Goal: Information Seeking & Learning: Learn about a topic

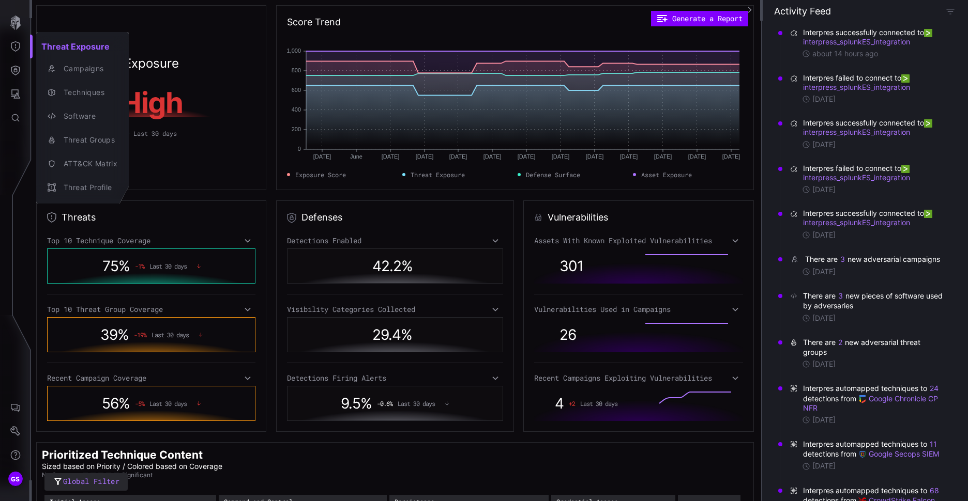
click at [222, 141] on div at bounding box center [484, 250] width 968 height 501
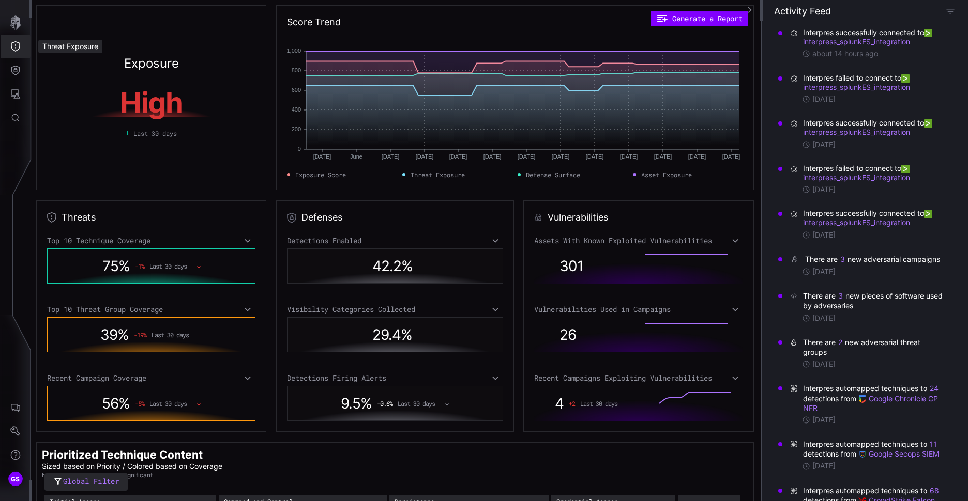
click at [6, 49] on button "Threat Exposure" at bounding box center [16, 47] width 30 height 24
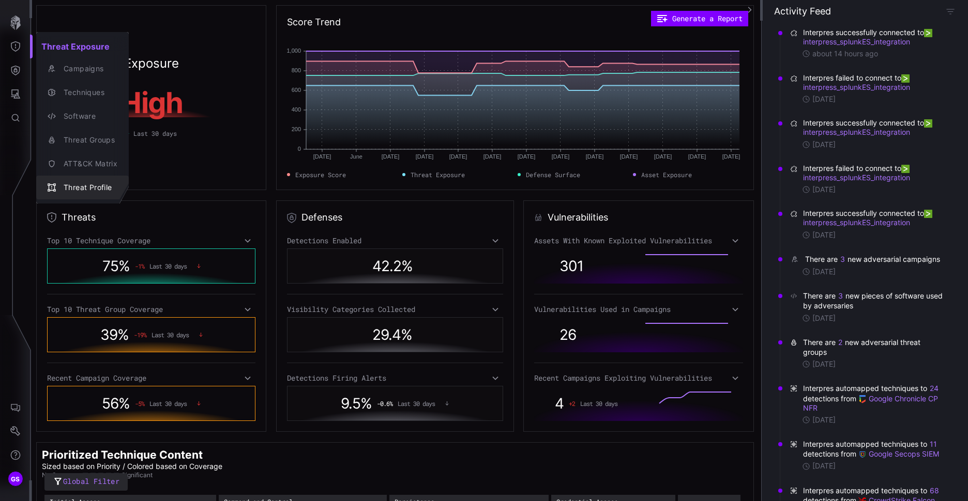
click at [86, 189] on div "Threat Profile" at bounding box center [87, 187] width 59 height 13
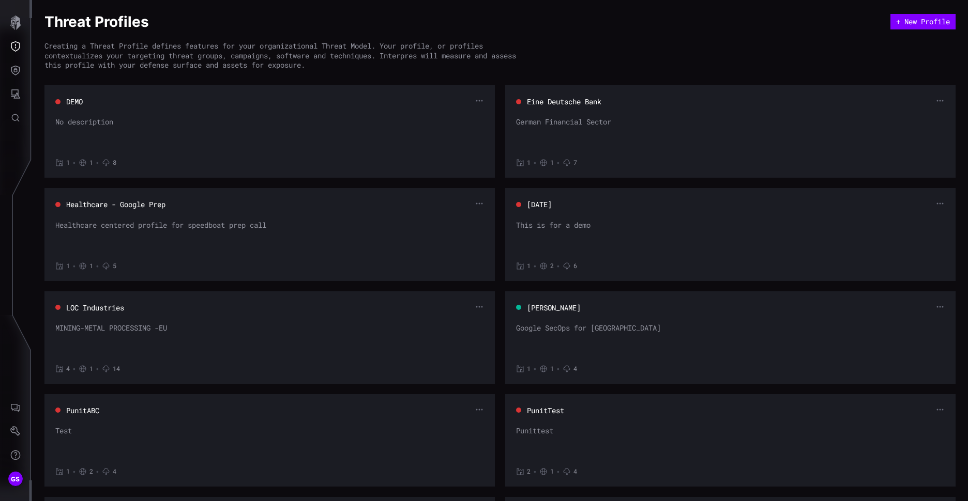
click at [561, 305] on button "[PERSON_NAME]" at bounding box center [553, 308] width 55 height 10
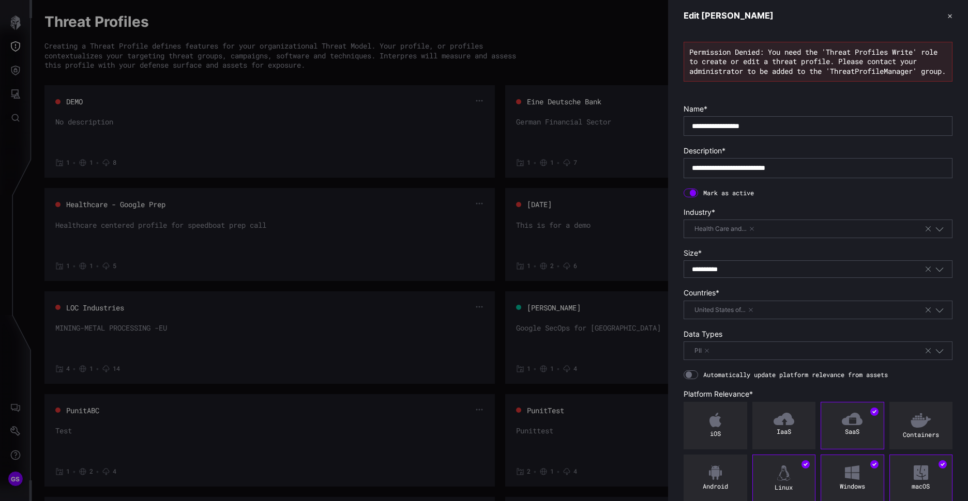
click at [947, 18] on button "✕" at bounding box center [949, 15] width 5 height 11
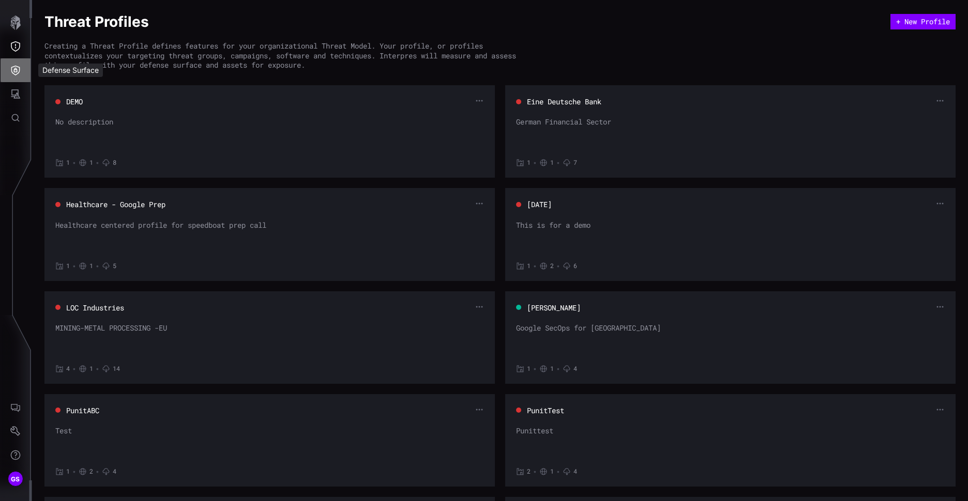
click at [16, 69] on icon "Defense Surface" at bounding box center [15, 71] width 9 height 10
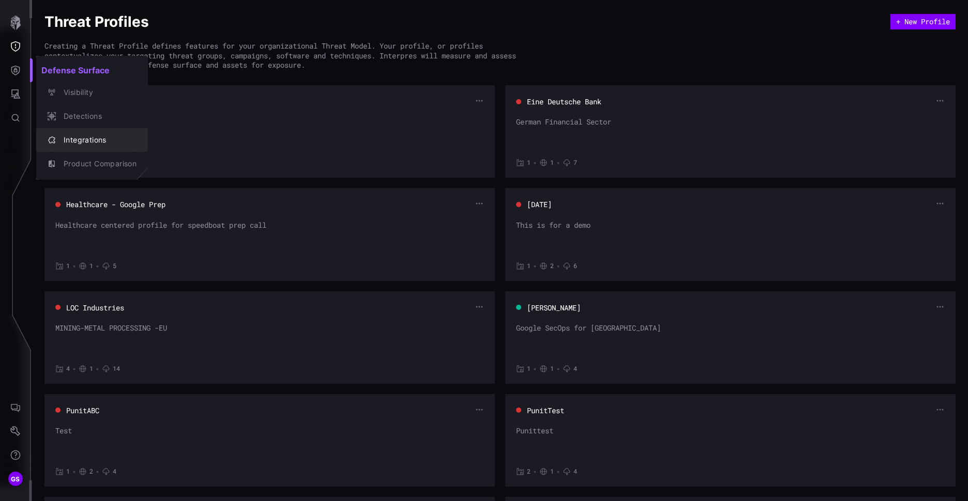
click at [96, 134] on div "Integrations" at bounding box center [97, 140] width 78 height 13
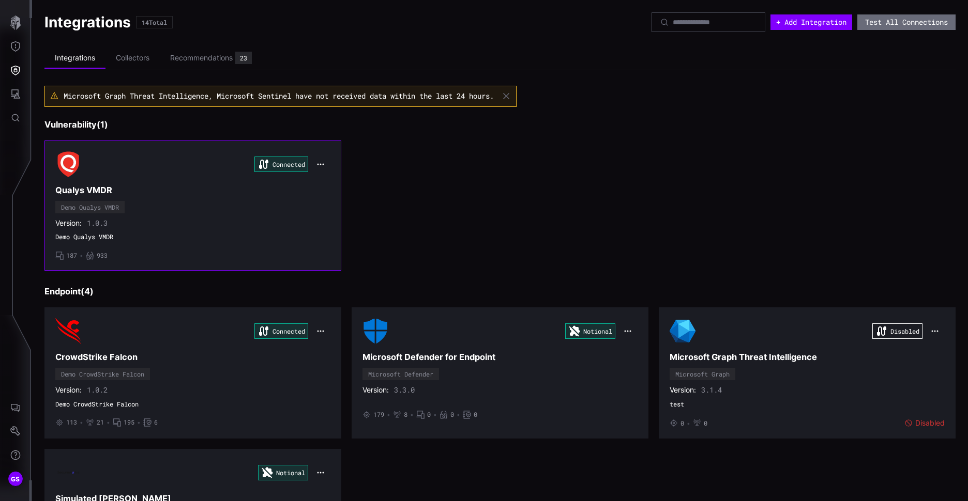
click at [84, 190] on h3 "Qualys VMDR" at bounding box center [192, 190] width 275 height 11
click at [87, 187] on h3 "Qualys VMDR" at bounding box center [192, 190] width 275 height 11
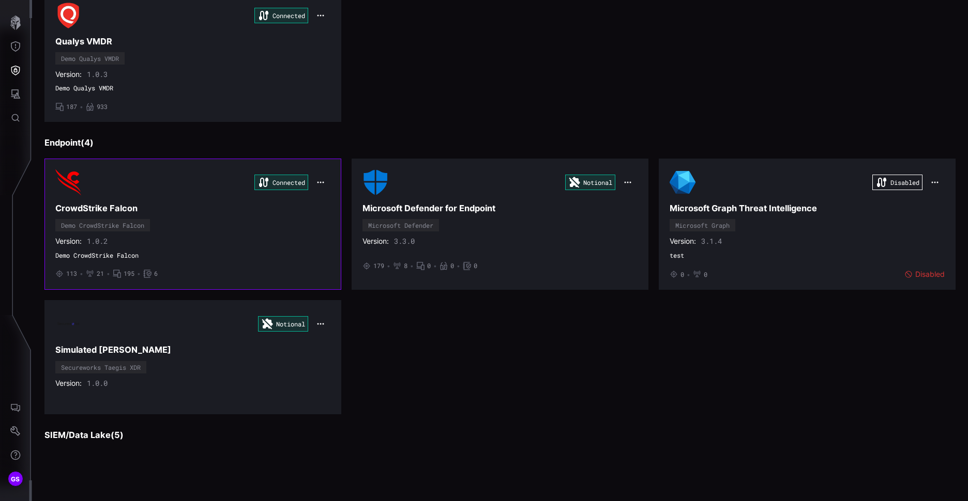
scroll to position [155, 0]
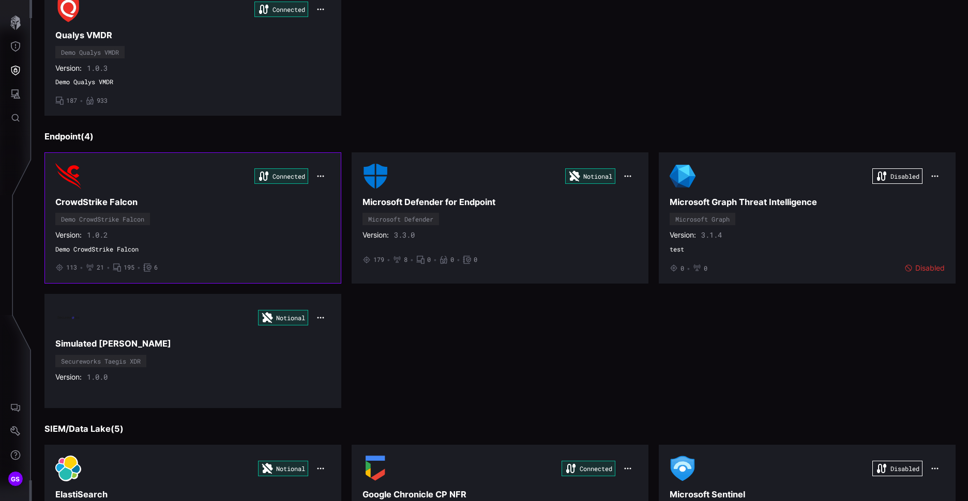
click at [140, 225] on div "Demo CrowdStrike Falcon" at bounding box center [102, 219] width 95 height 12
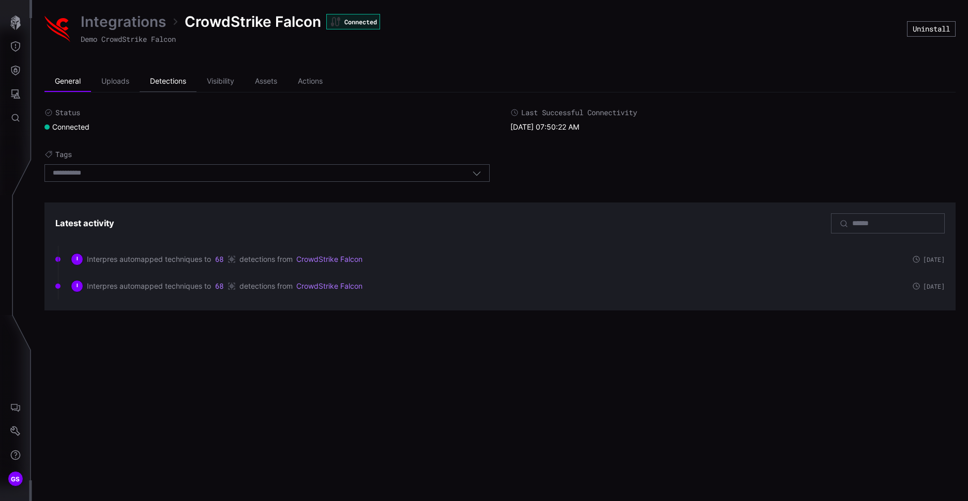
click at [170, 80] on li "Detections" at bounding box center [168, 81] width 57 height 21
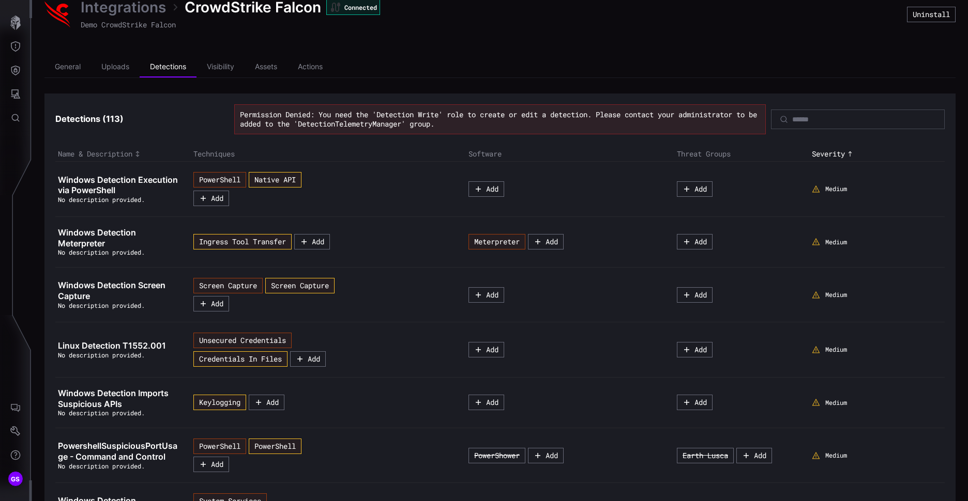
scroll to position [6, 0]
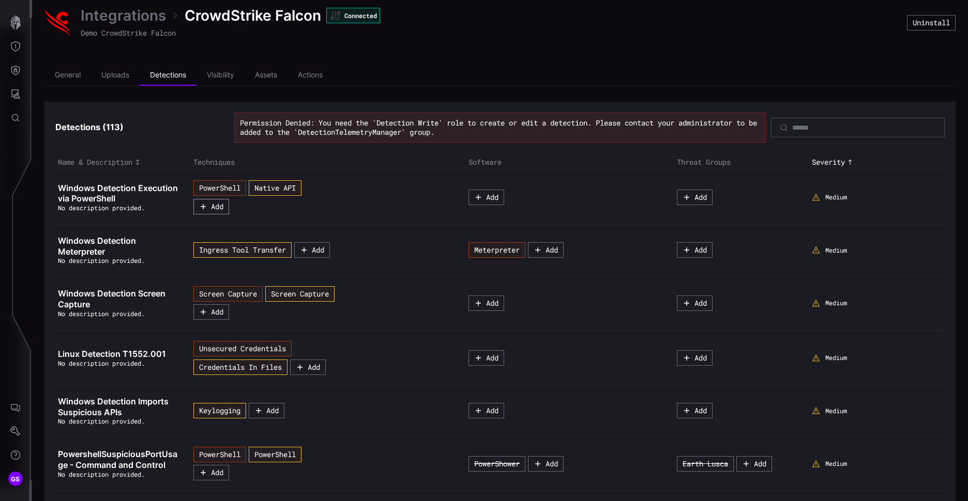
click at [210, 208] on button "Add" at bounding box center [211, 207] width 36 height 16
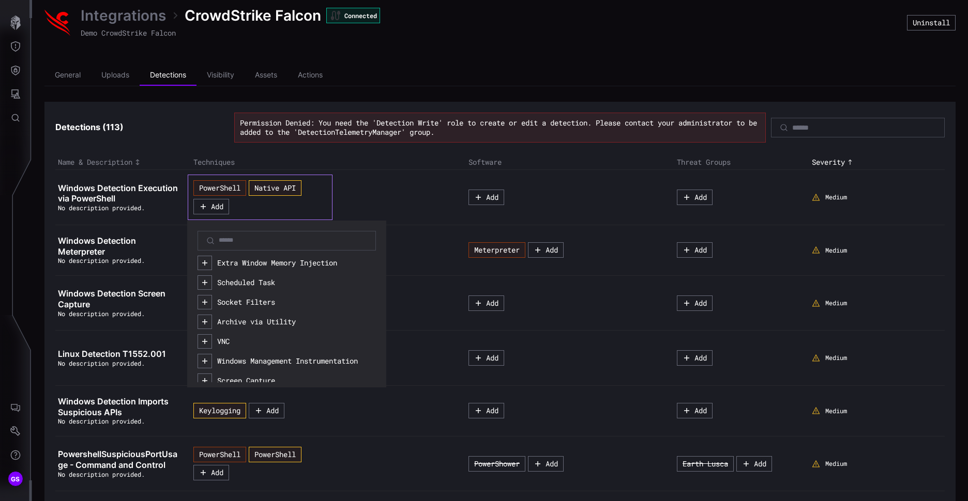
click at [406, 191] on div "PowerShell Native API Add Extra Window Memory Injection Scheduled Task Socket F…" at bounding box center [324, 197] width 262 height 45
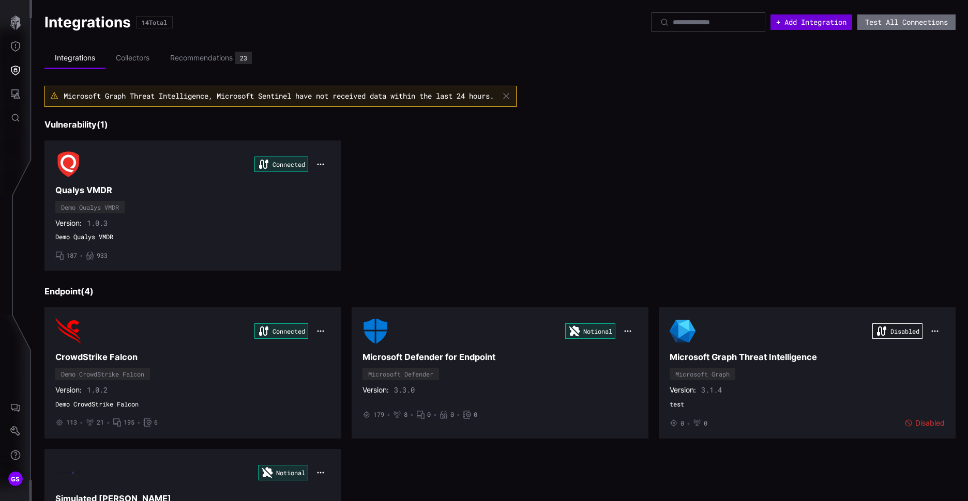
click at [784, 22] on button "+ Add Integration" at bounding box center [811, 22] width 82 height 16
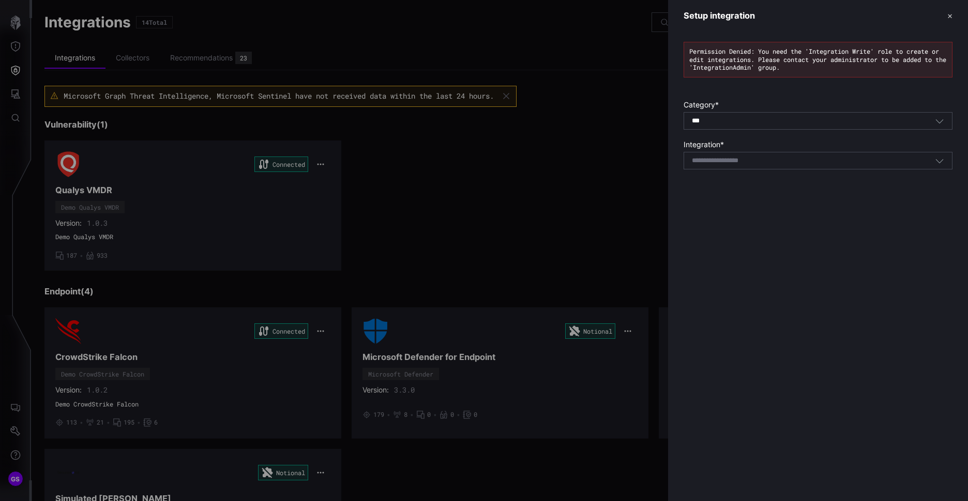
click at [947, 12] on button "✕" at bounding box center [949, 15] width 5 height 11
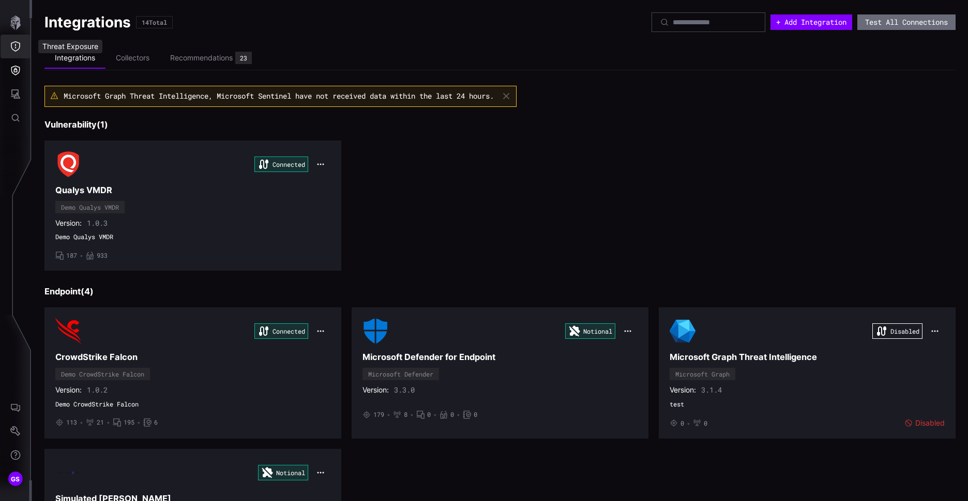
click at [19, 47] on icon "Threat Exposure" at bounding box center [15, 46] width 10 height 10
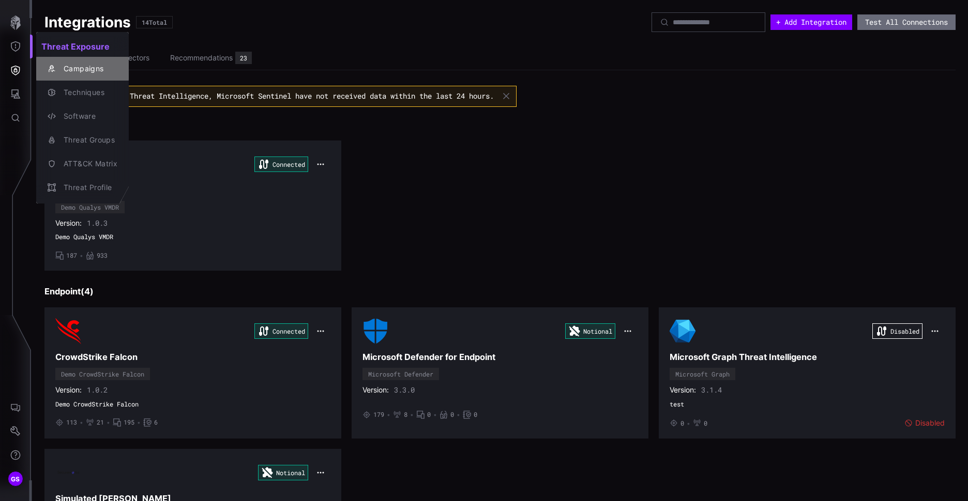
click at [80, 73] on div "Campaigns" at bounding box center [87, 69] width 59 height 13
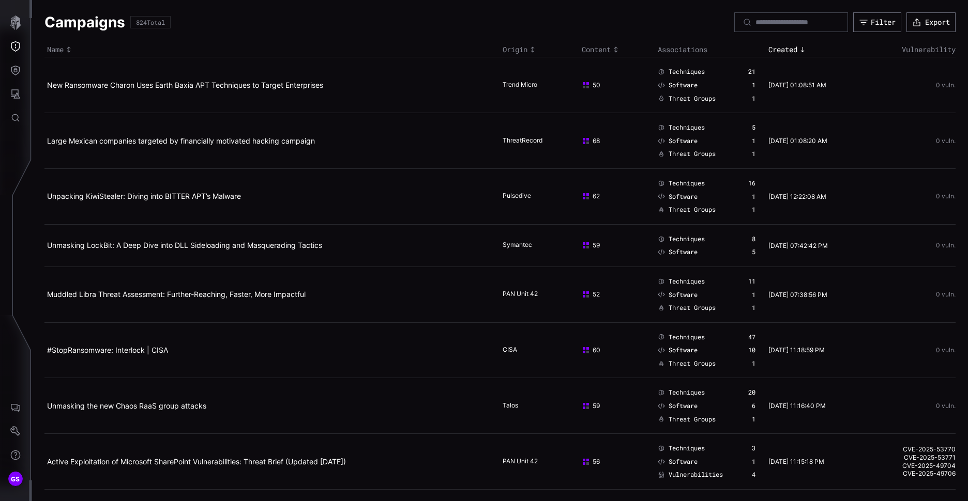
click at [689, 71] on span "Techniques" at bounding box center [686, 72] width 36 height 8
click at [685, 73] on span "Techniques" at bounding box center [686, 72] width 36 height 8
click at [17, 42] on icon "Threat Exposure" at bounding box center [15, 46] width 9 height 10
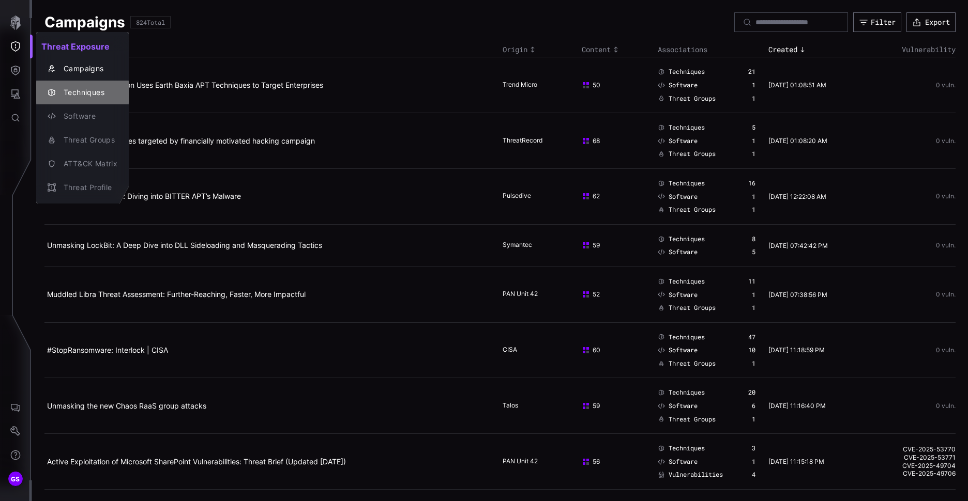
click at [97, 91] on div "Techniques" at bounding box center [87, 92] width 59 height 13
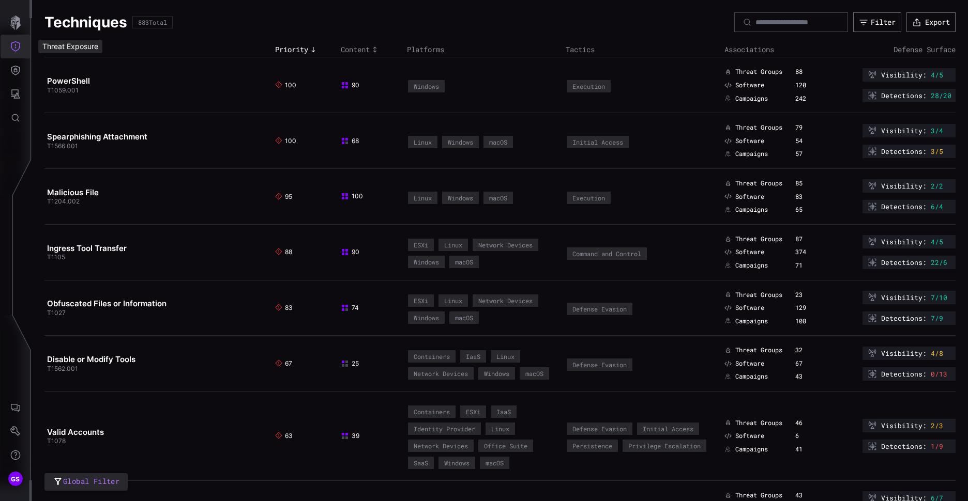
click at [7, 48] on button "Threat Exposure" at bounding box center [16, 47] width 30 height 24
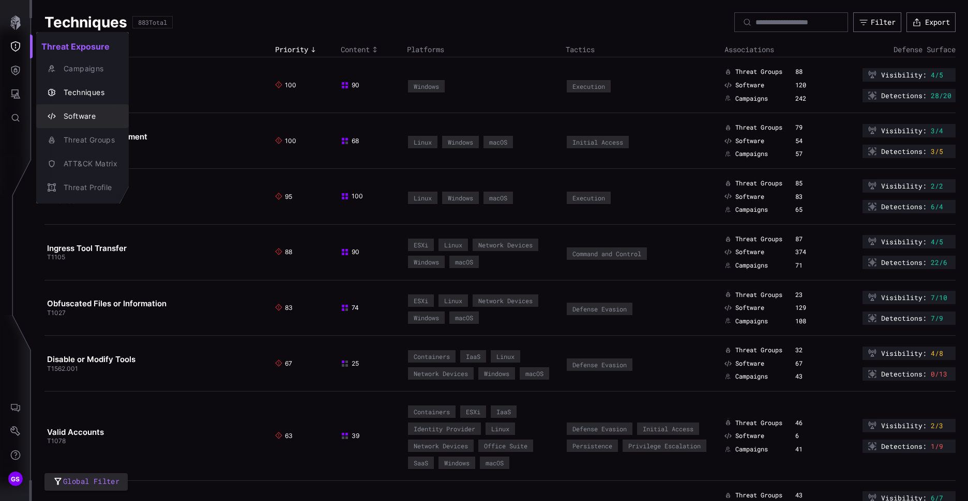
click at [83, 119] on div "Software" at bounding box center [87, 116] width 59 height 13
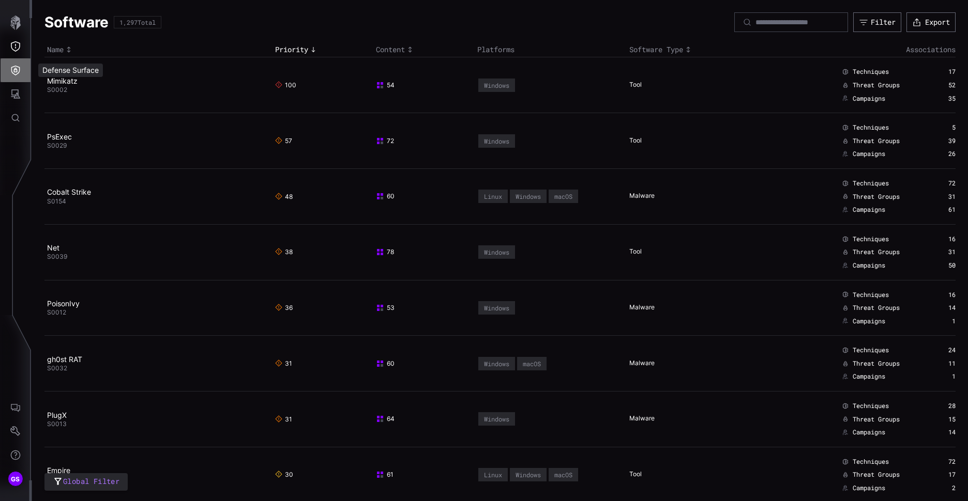
click at [13, 70] on icon "Defense Surface" at bounding box center [15, 70] width 10 height 10
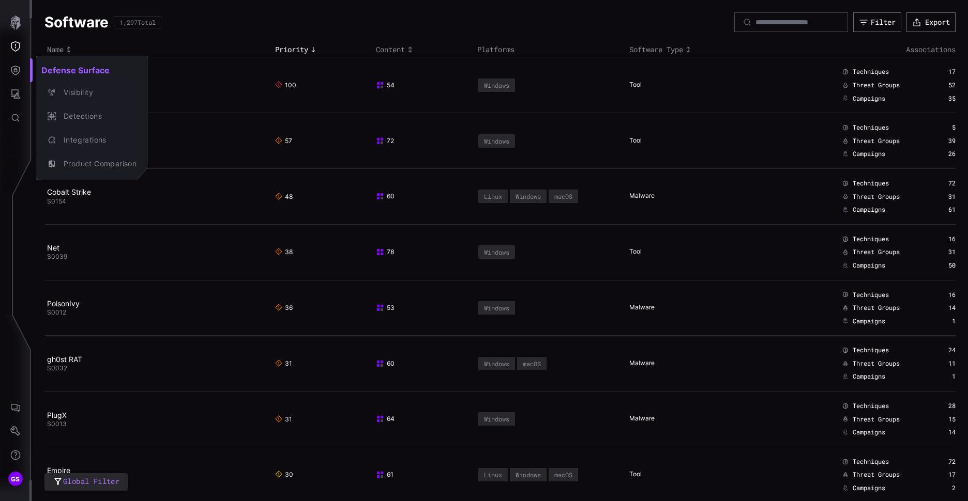
click at [17, 52] on div at bounding box center [484, 250] width 968 height 501
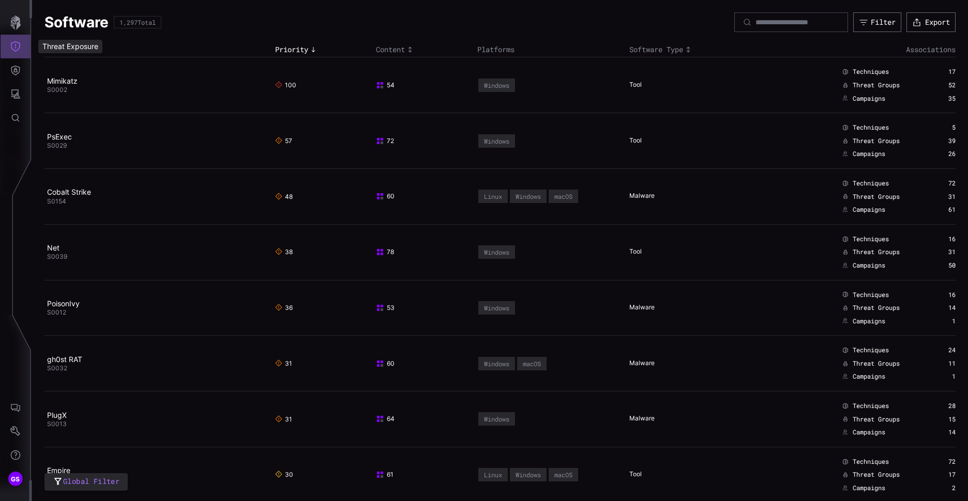
click at [13, 48] on icon "Threat Exposure" at bounding box center [15, 46] width 10 height 10
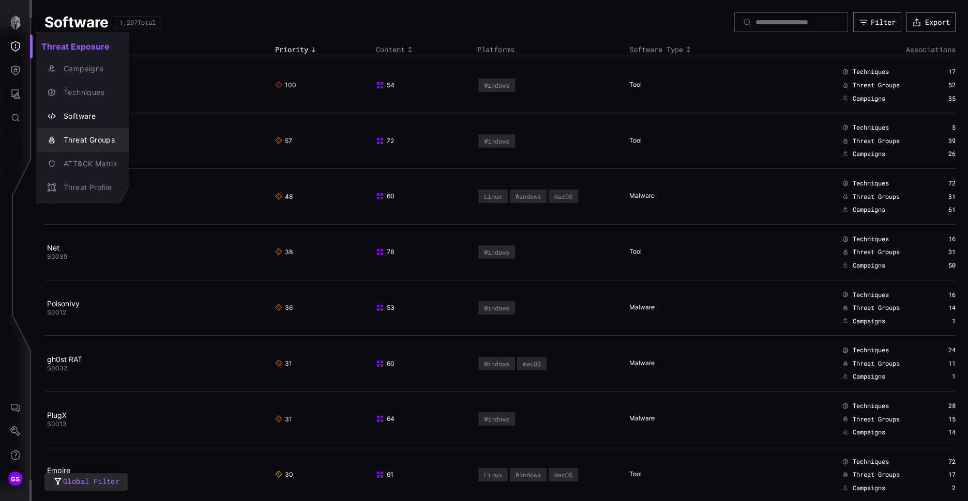
click at [78, 139] on div "Threat Groups" at bounding box center [87, 140] width 59 height 13
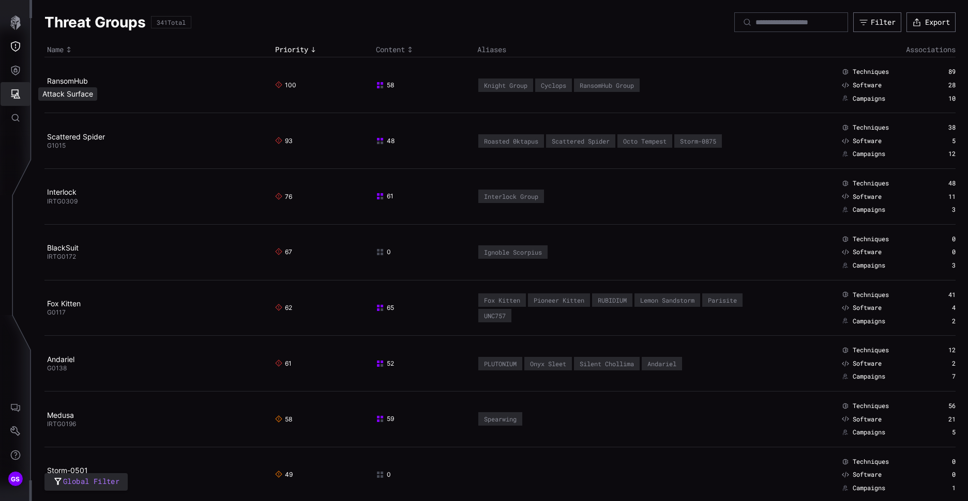
click at [18, 92] on icon "Attack Surface" at bounding box center [15, 93] width 9 height 9
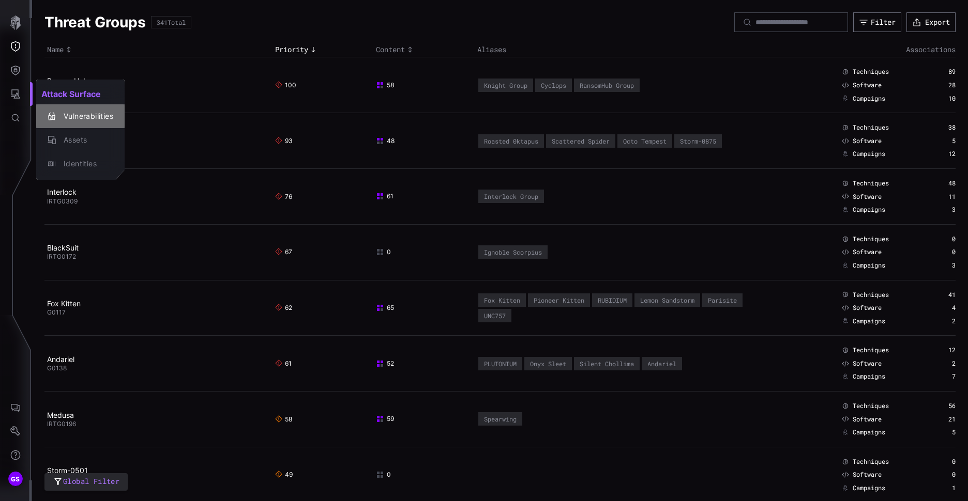
click at [68, 119] on div "Vulnerabilities" at bounding box center [85, 116] width 55 height 13
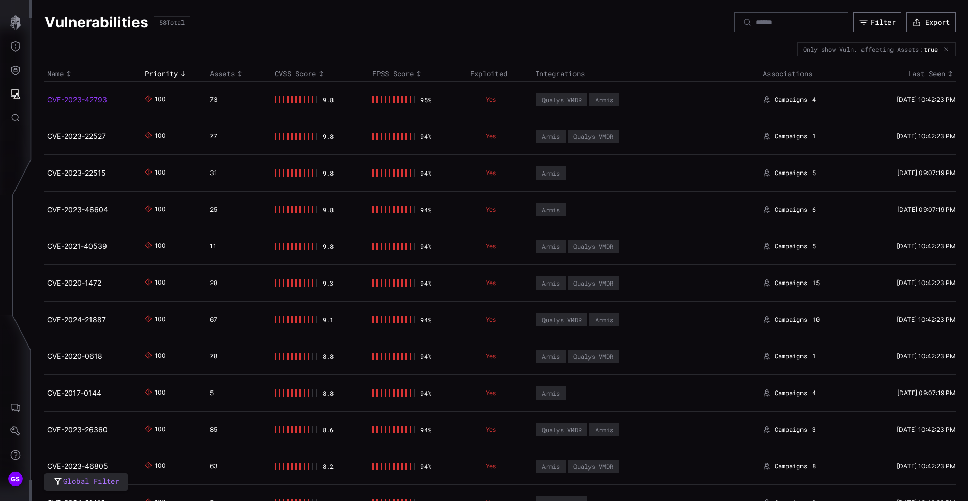
click at [90, 101] on link "CVE-2023-42793" at bounding box center [77, 99] width 60 height 9
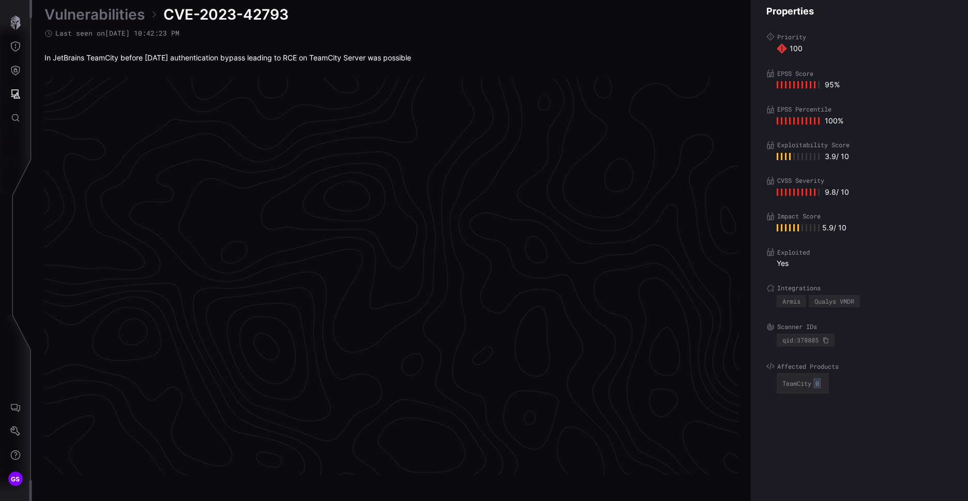
scroll to position [2132, 433]
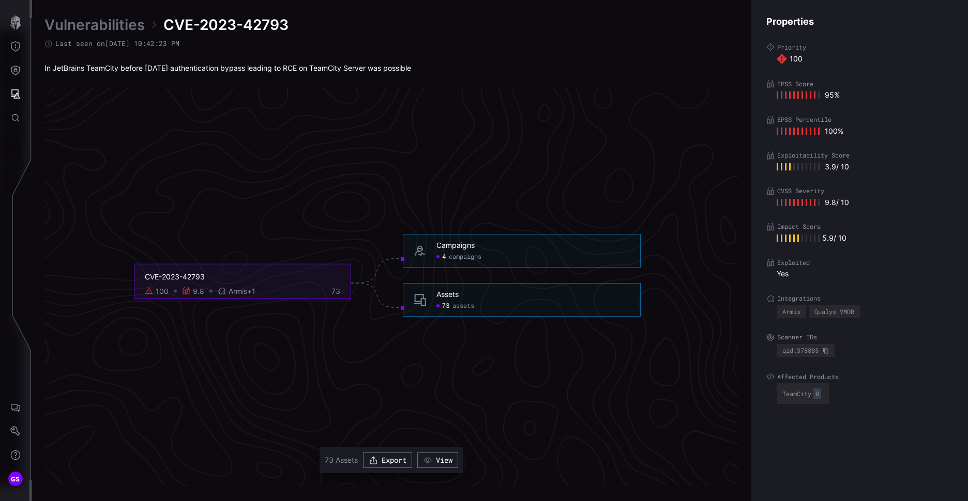
click at [475, 262] on div "Campaigns 4 campaigns" at bounding box center [522, 251] width 238 height 34
click at [465, 257] on span "campaigns" at bounding box center [465, 257] width 33 height 8
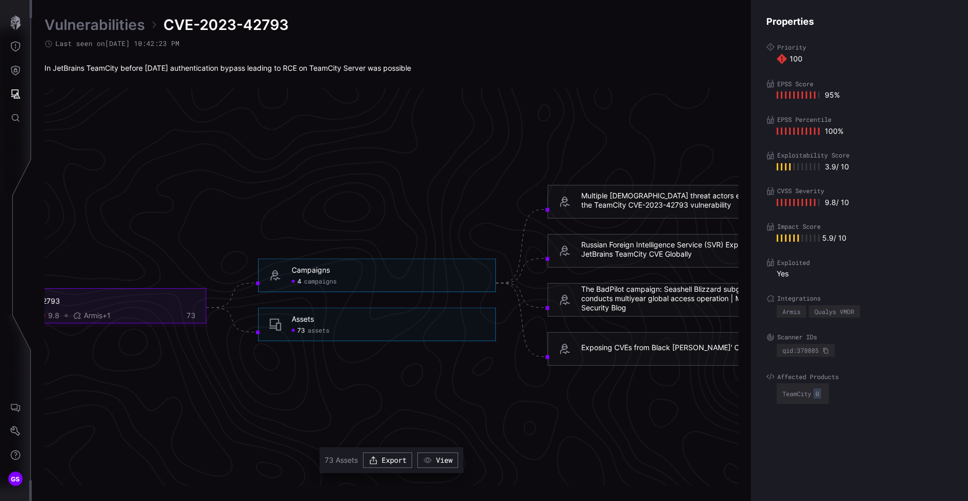
click at [305, 331] on span "73" at bounding box center [301, 331] width 8 height 8
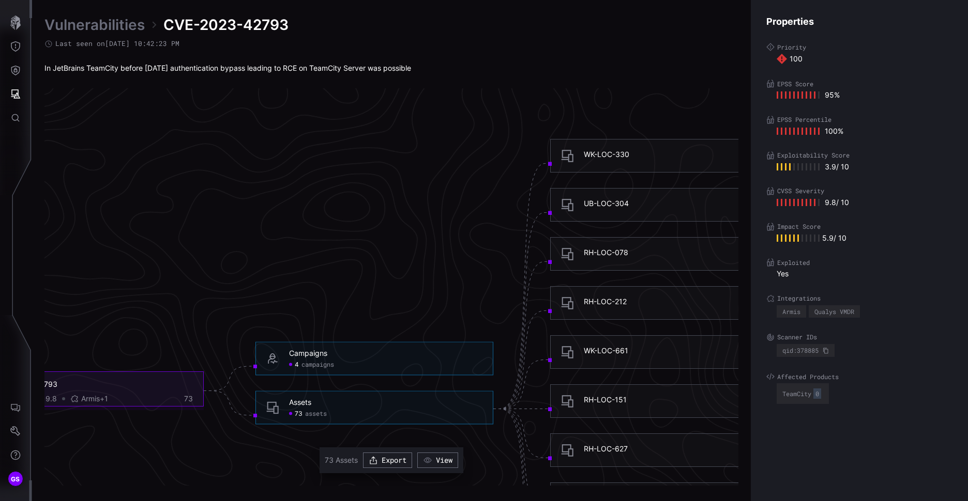
scroll to position [2028, 433]
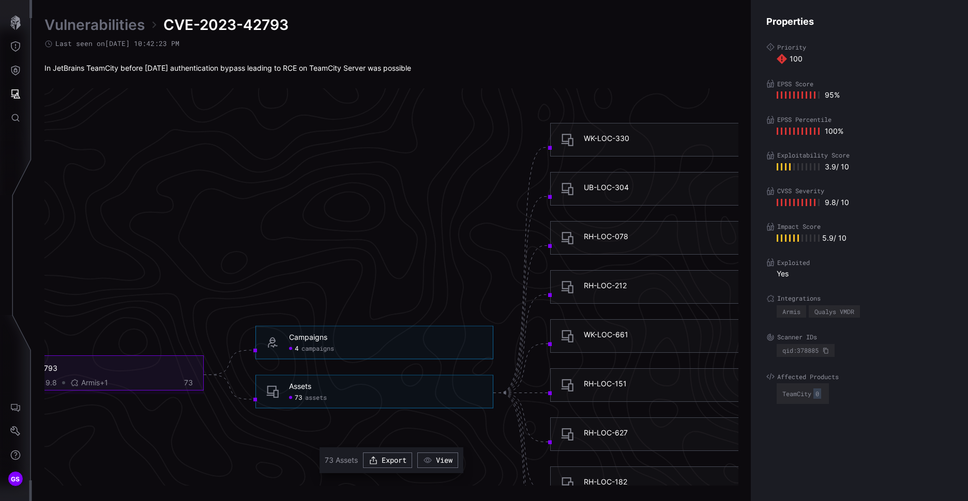
click at [600, 138] on div "WK-LOC-330" at bounding box center [606, 138] width 45 height 9
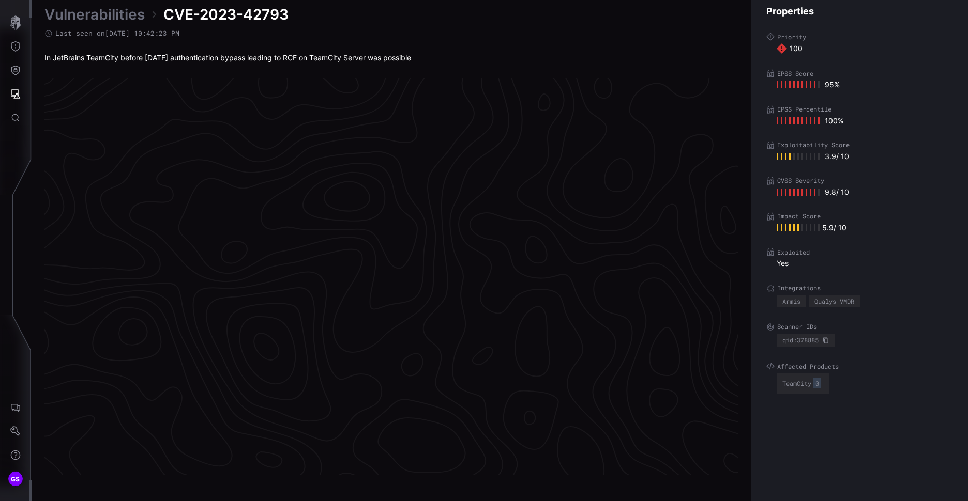
scroll to position [2132, 433]
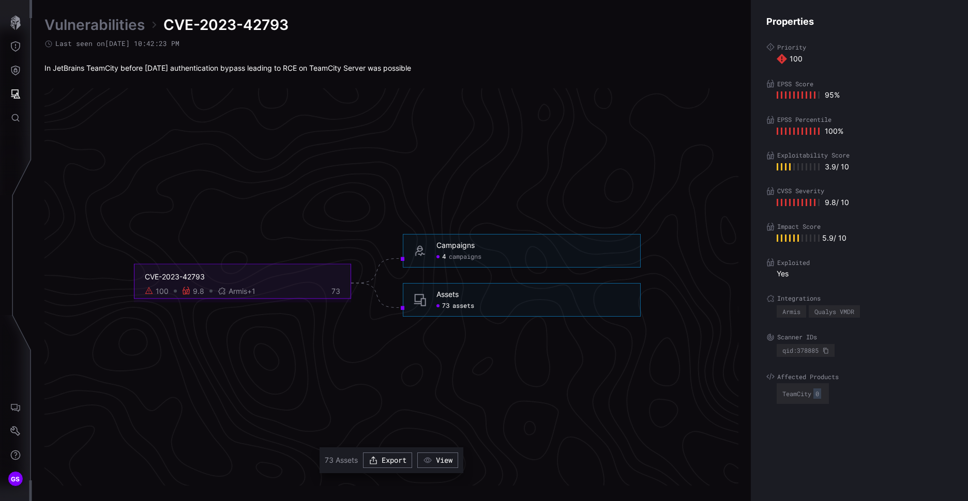
click at [459, 307] on span "assets" at bounding box center [463, 306] width 22 height 8
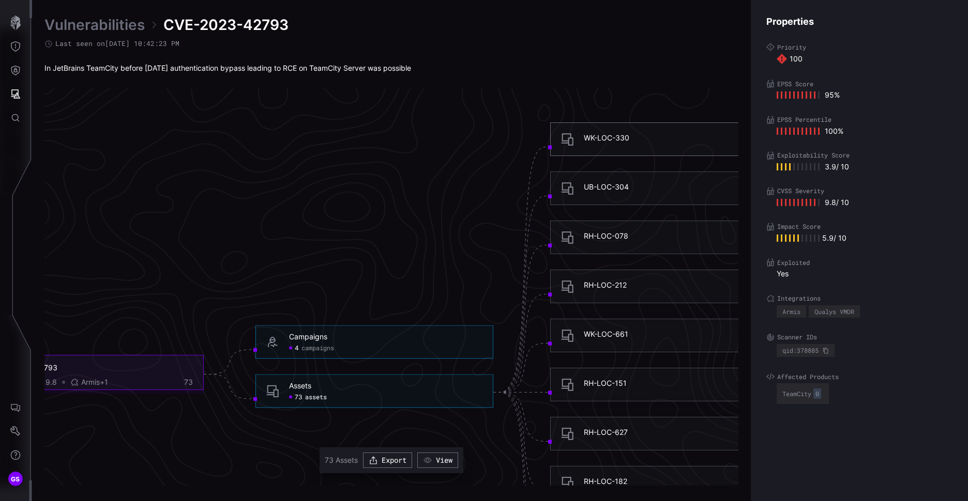
scroll to position [2028, 433]
click at [614, 330] on div "WK-LOC-661" at bounding box center [606, 334] width 44 height 9
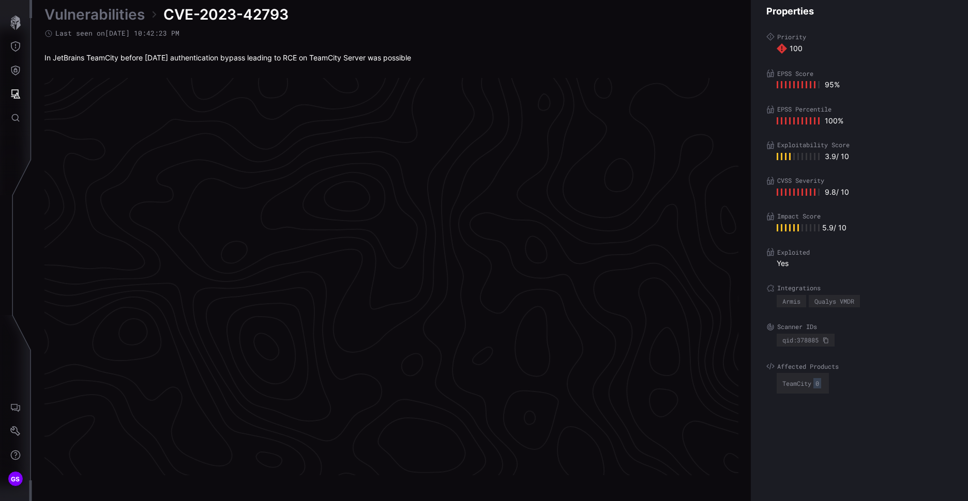
scroll to position [2132, 433]
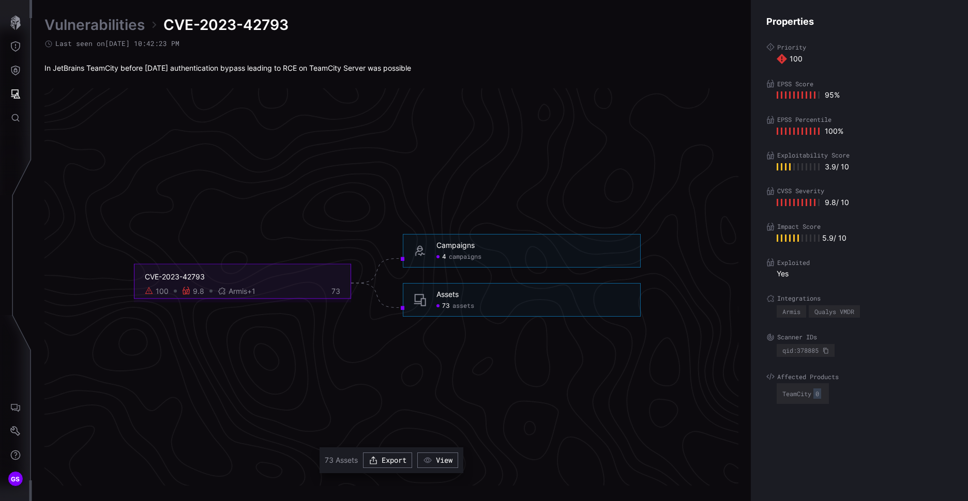
click at [458, 302] on span "assets" at bounding box center [463, 306] width 22 height 8
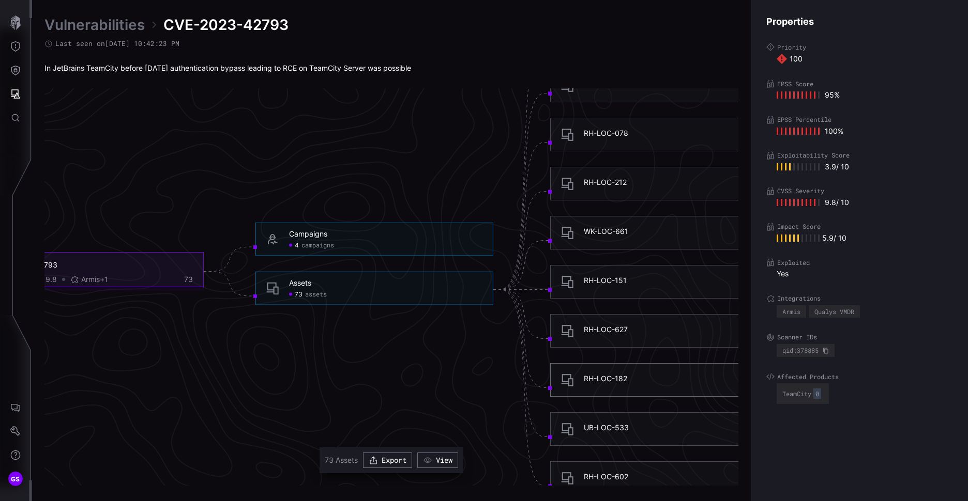
click at [612, 378] on div "RH-LOC-182" at bounding box center [605, 378] width 43 height 9
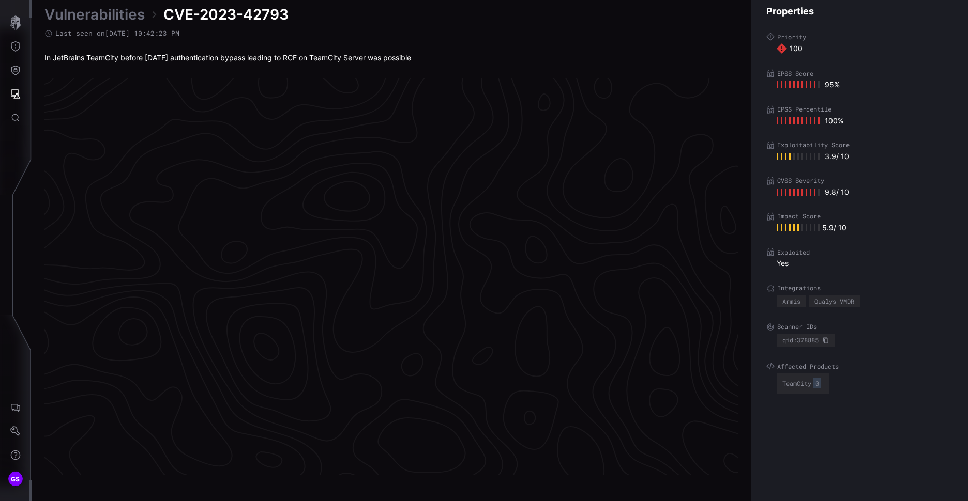
scroll to position [2132, 433]
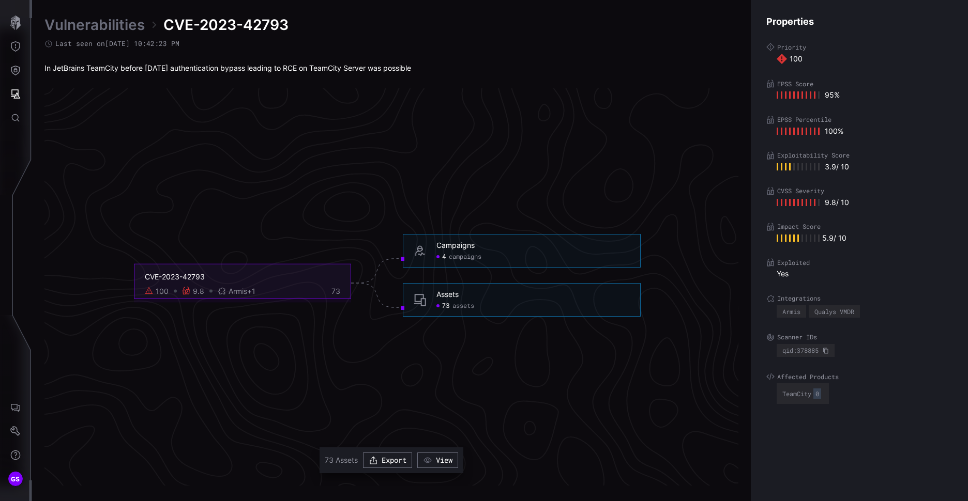
click at [465, 306] on span "assets" at bounding box center [463, 306] width 22 height 8
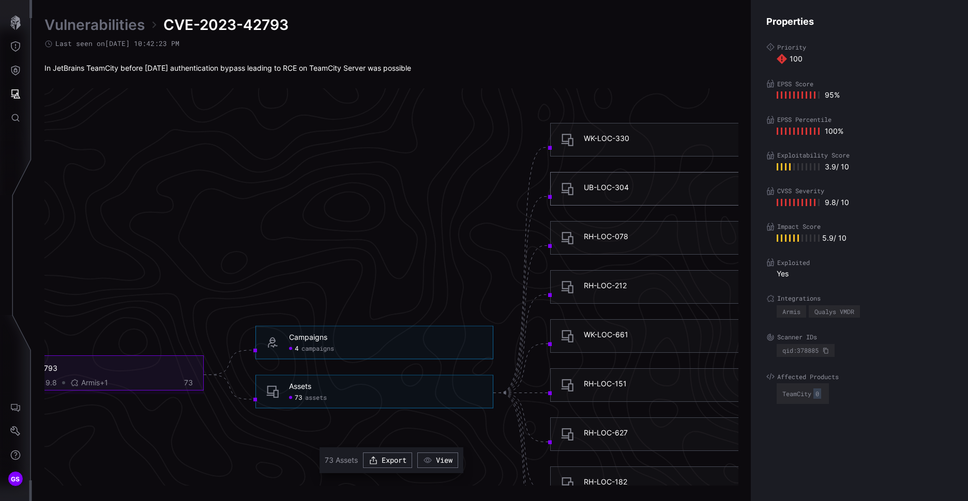
scroll to position [2080, 433]
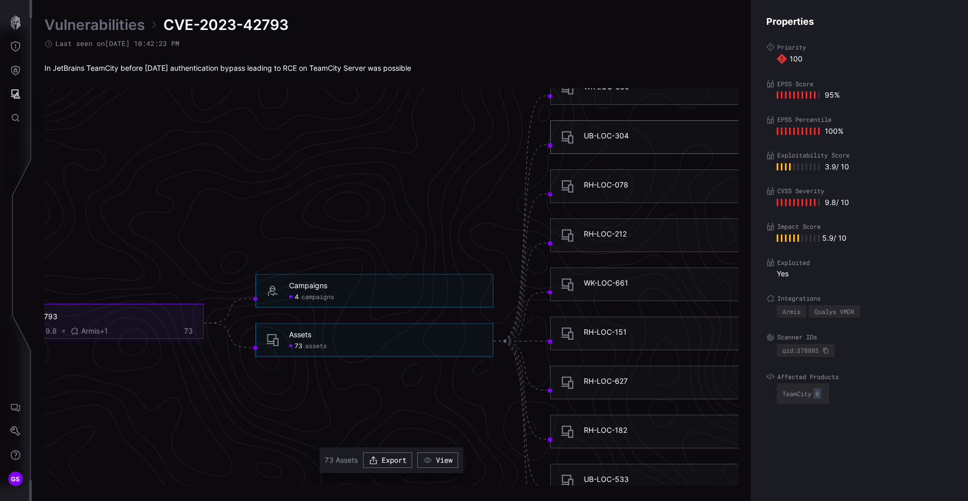
click at [607, 379] on div "RH-LOC-627" at bounding box center [606, 381] width 44 height 9
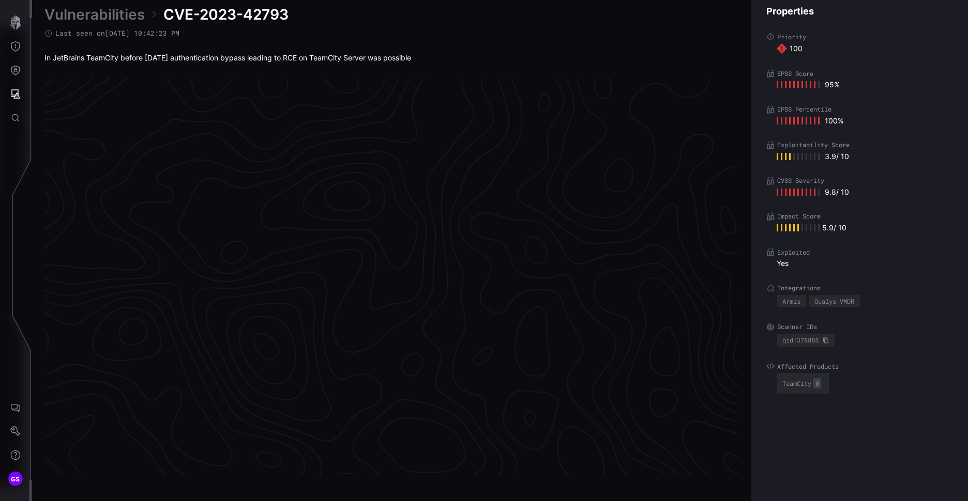
scroll to position [2132, 433]
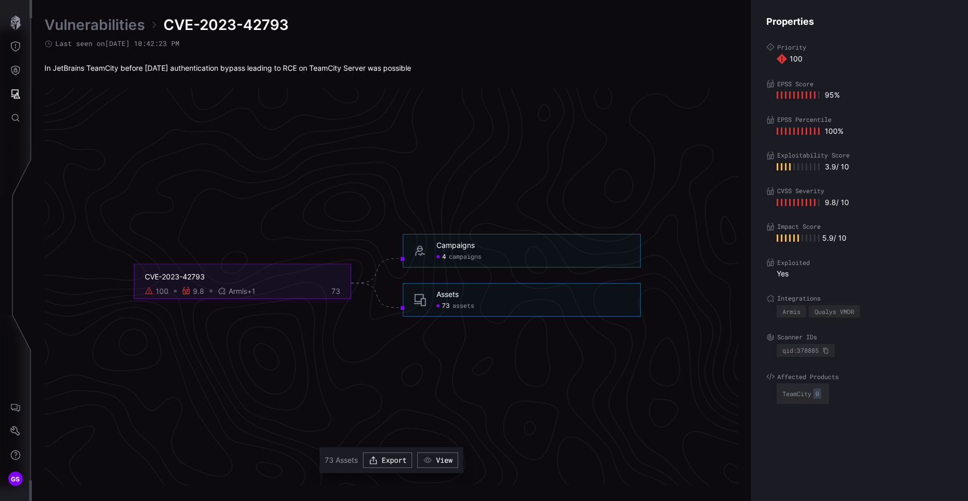
click at [453, 306] on span "assets" at bounding box center [463, 306] width 22 height 8
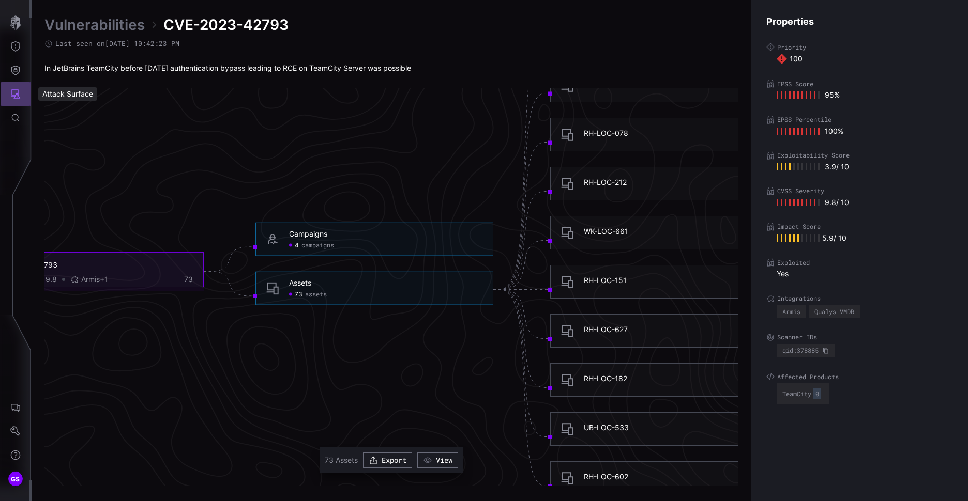
click at [13, 89] on icon "Attack Surface" at bounding box center [15, 94] width 10 height 10
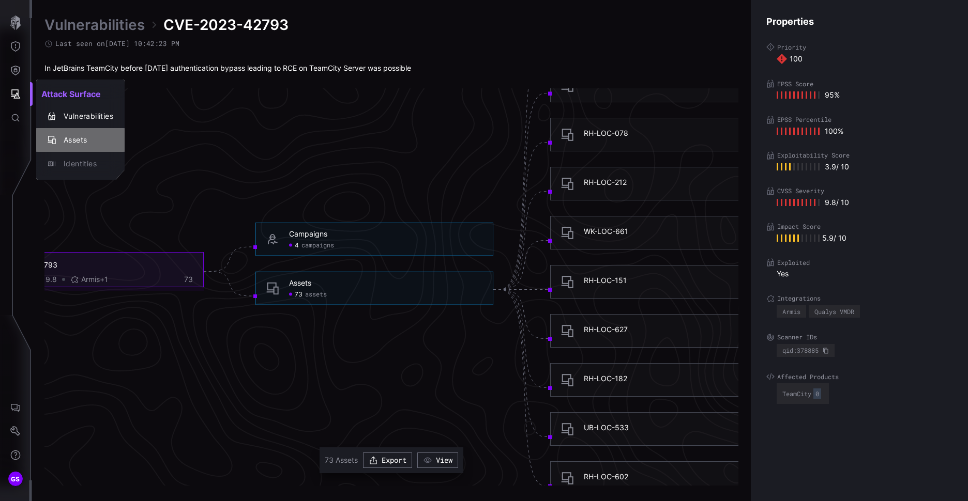
click at [77, 135] on div "Assets" at bounding box center [85, 140] width 55 height 13
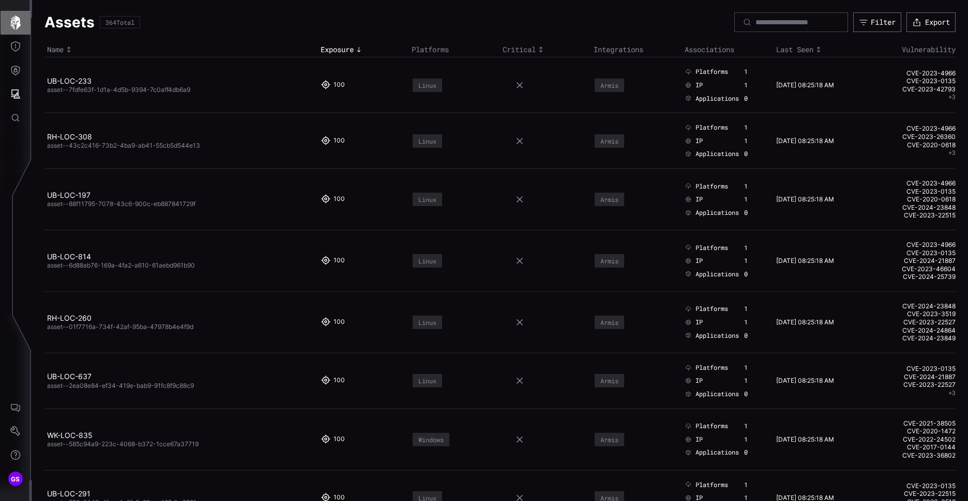
click at [16, 23] on icon "button" at bounding box center [15, 23] width 14 height 14
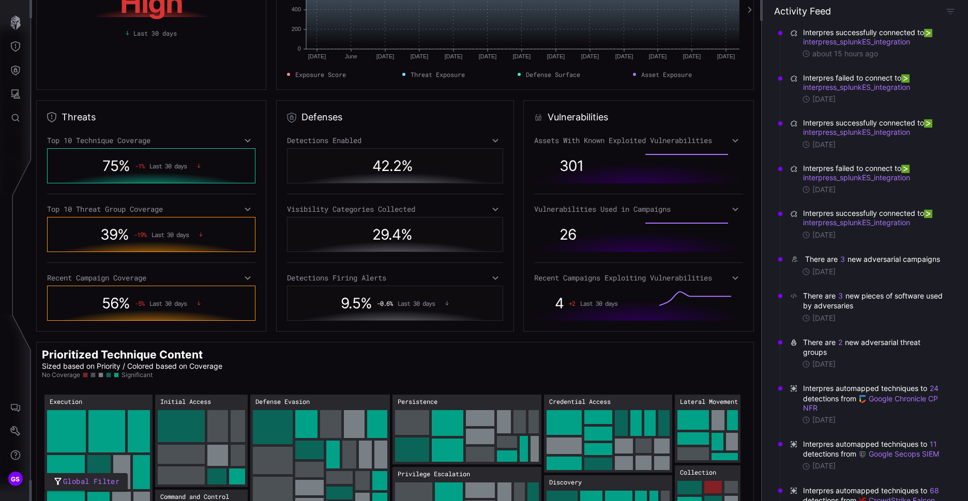
scroll to position [103, 0]
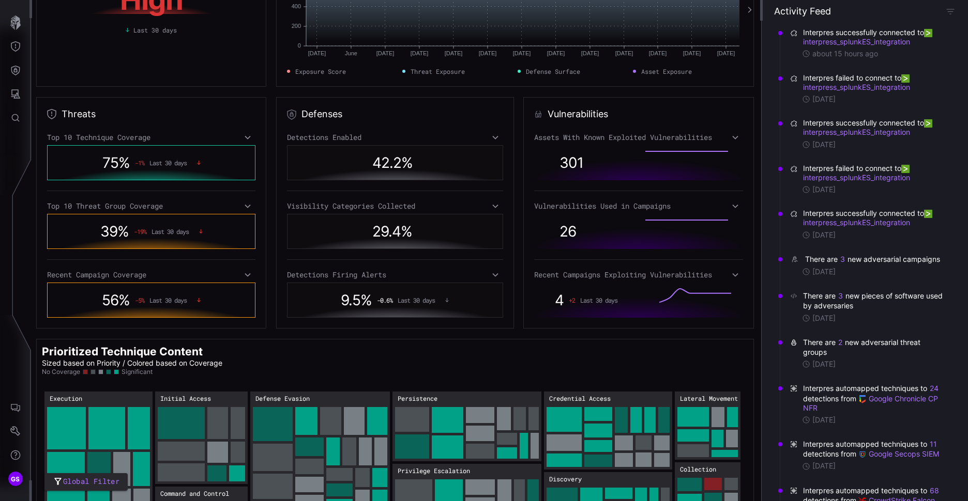
click at [240, 136] on div "Top 10 Technique Coverage" at bounding box center [151, 137] width 208 height 9
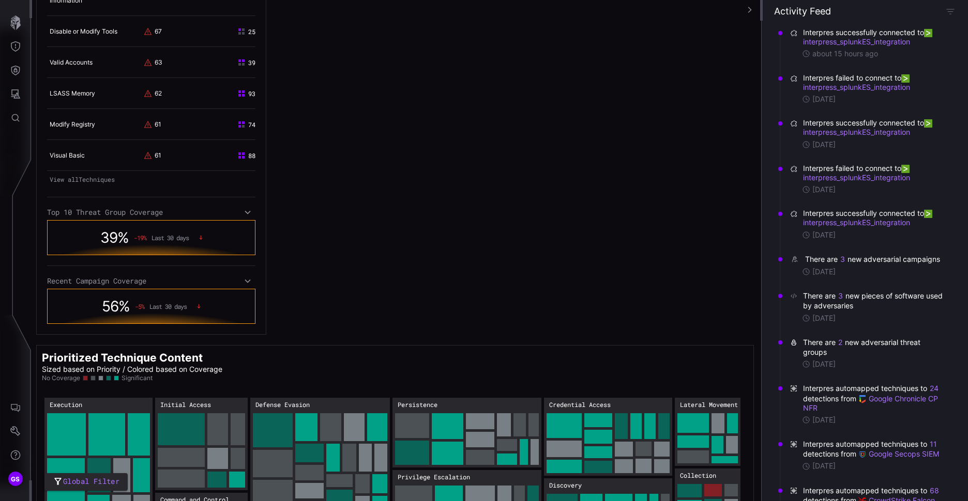
scroll to position [465, 0]
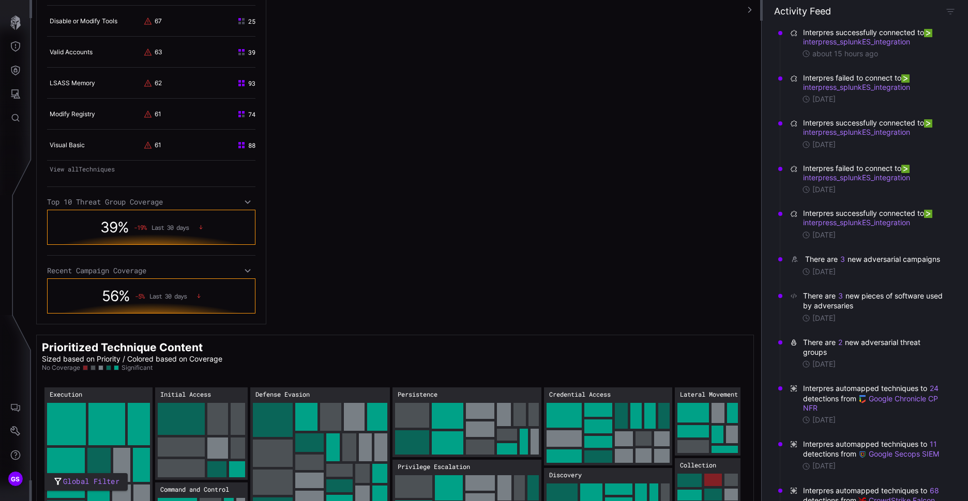
click at [249, 204] on icon at bounding box center [247, 202] width 7 height 8
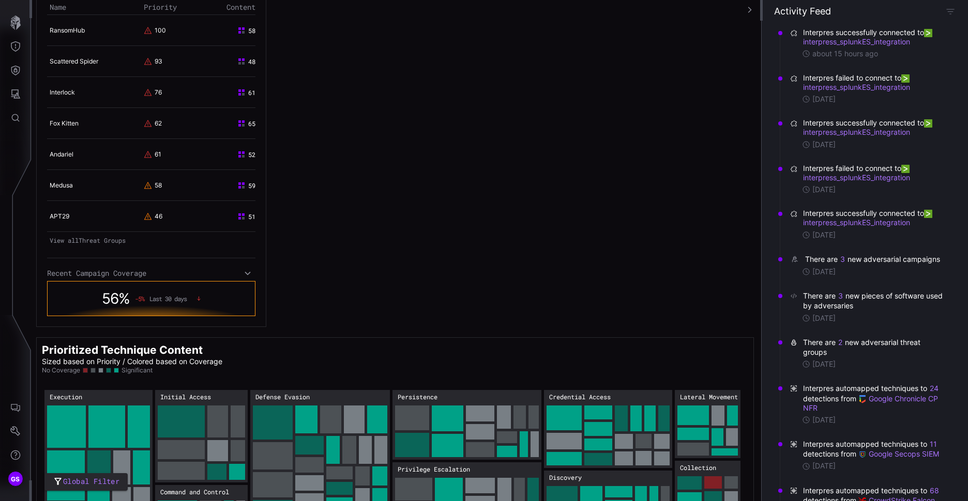
scroll to position [724, 0]
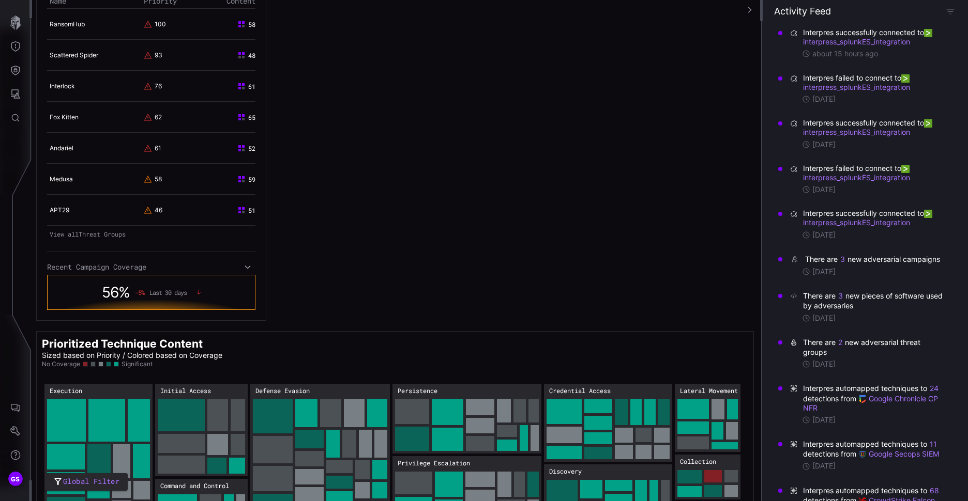
click at [250, 264] on div "Recent Campaign Coverage" at bounding box center [151, 267] width 208 height 9
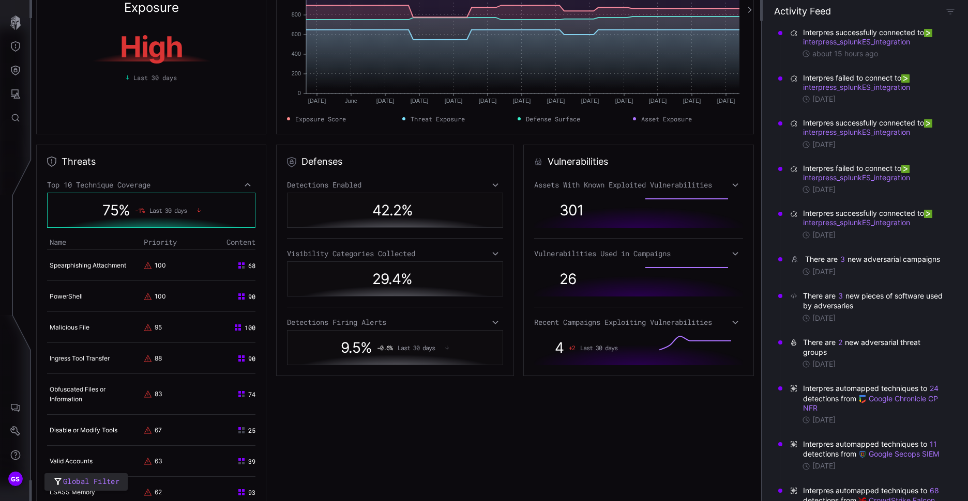
scroll to position [0, 0]
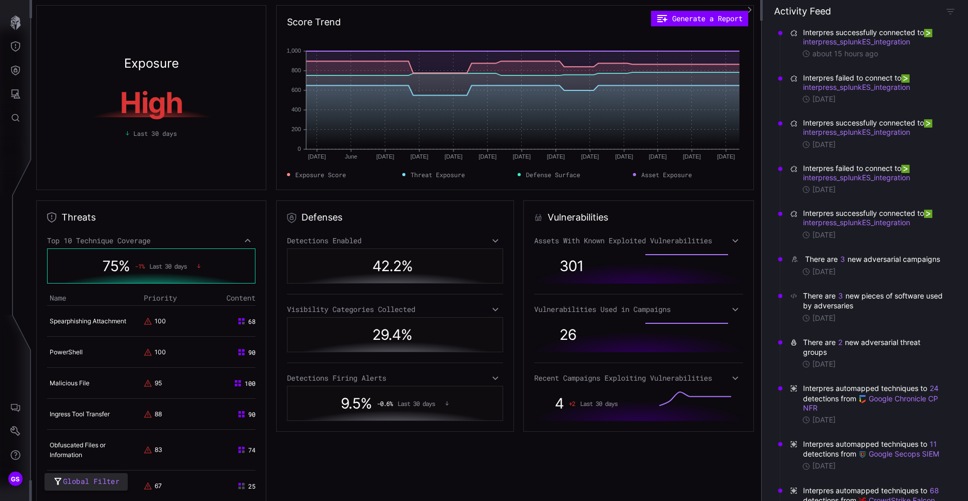
click at [495, 239] on div "Detections Enabled" at bounding box center [395, 240] width 216 height 9
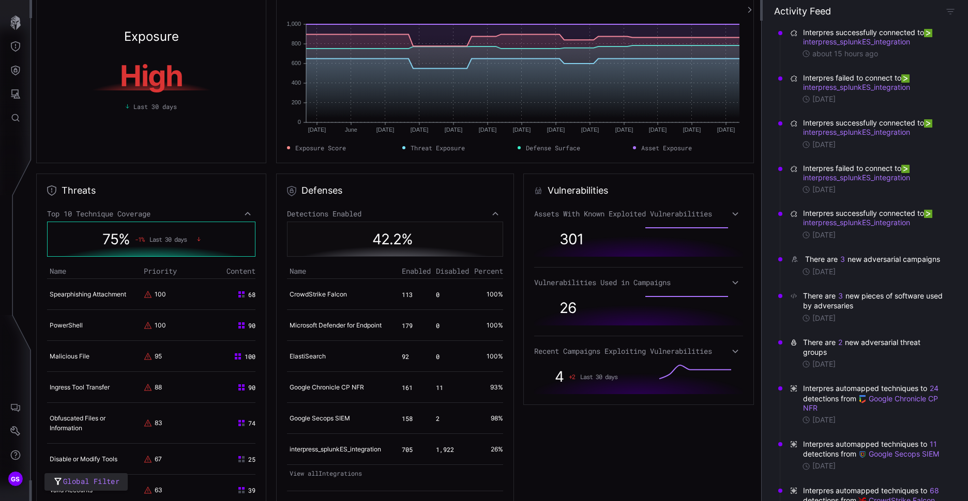
scroll to position [52, 0]
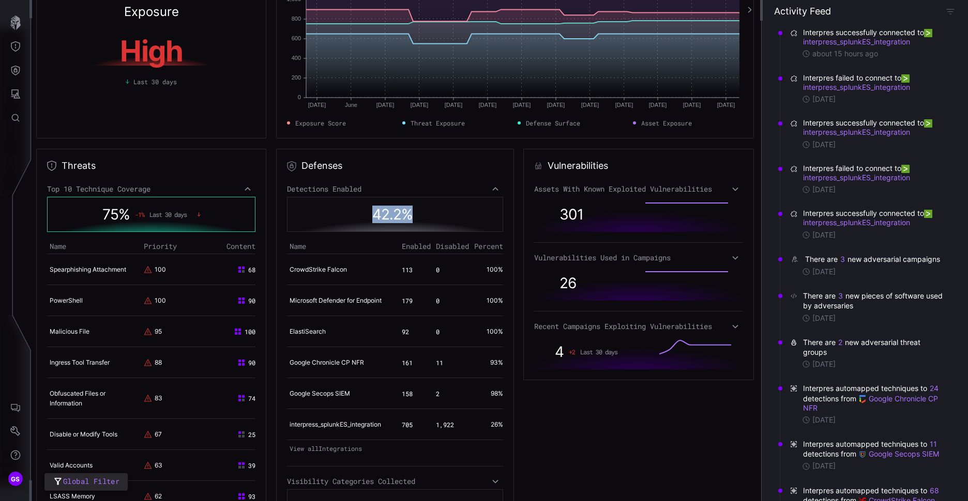
drag, startPoint x: 367, startPoint y: 214, endPoint x: 406, endPoint y: 216, distance: 38.9
click at [406, 216] on div "42.2 %" at bounding box center [395, 215] width 204 height 24
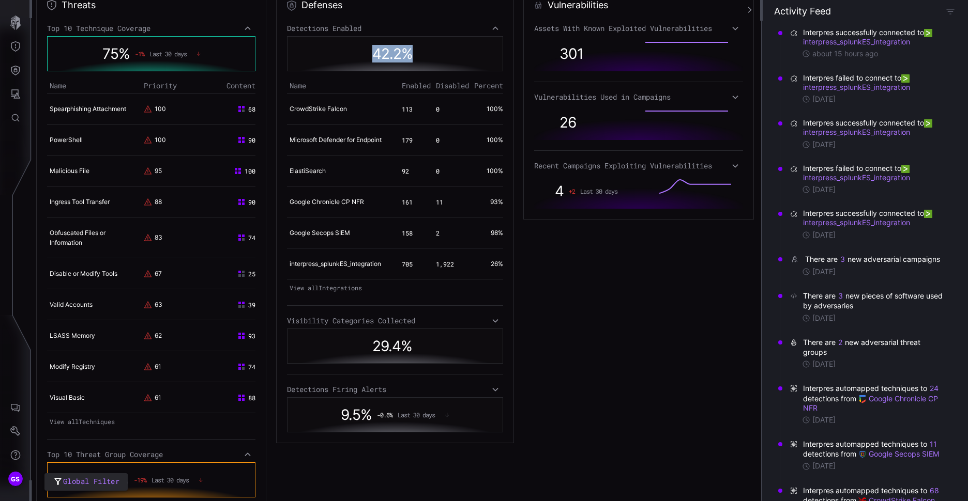
scroll to position [207, 0]
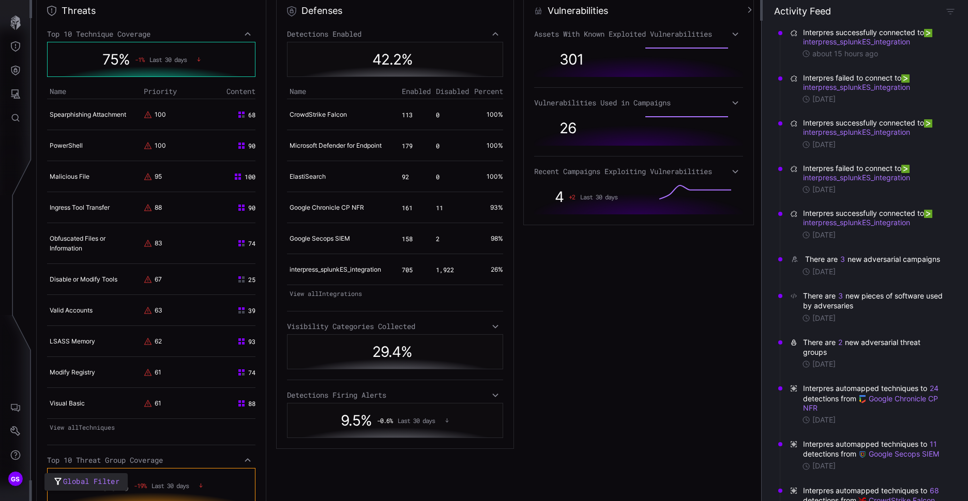
click at [492, 331] on icon at bounding box center [495, 327] width 7 height 8
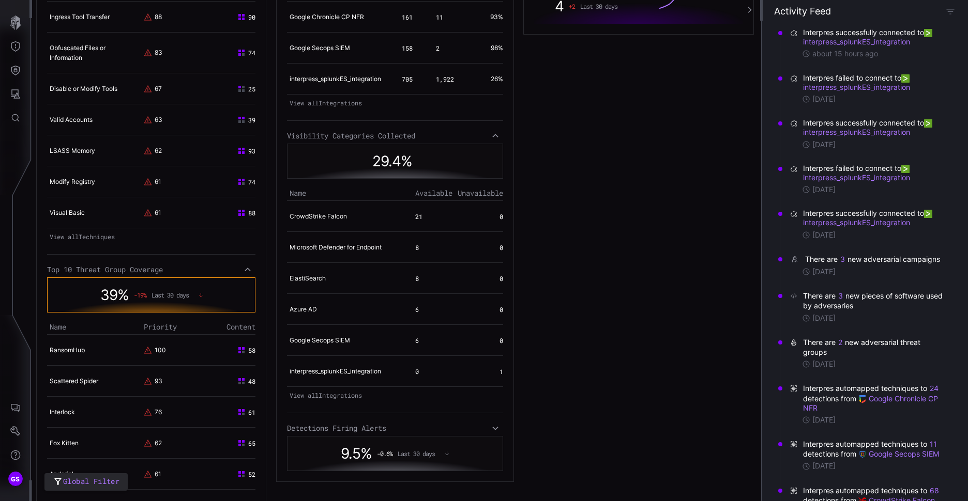
scroll to position [414, 0]
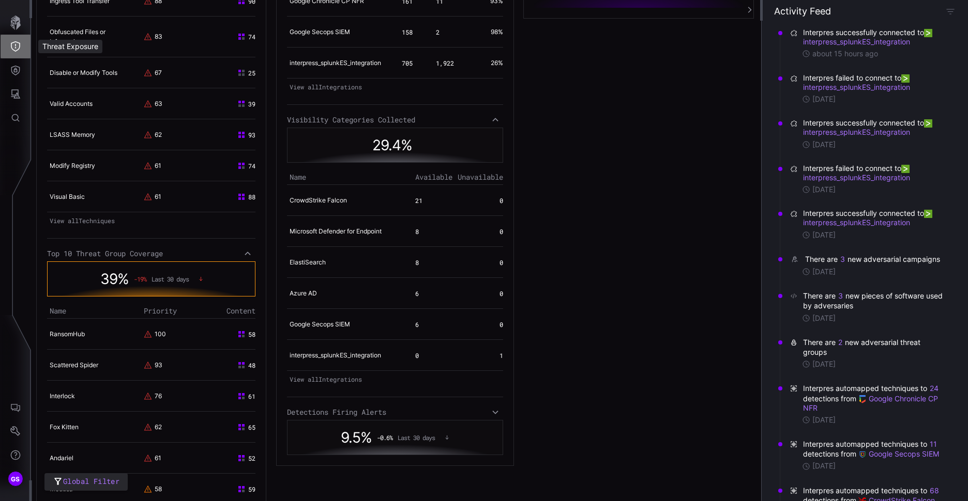
click at [14, 50] on icon "Threat Exposure" at bounding box center [15, 46] width 9 height 10
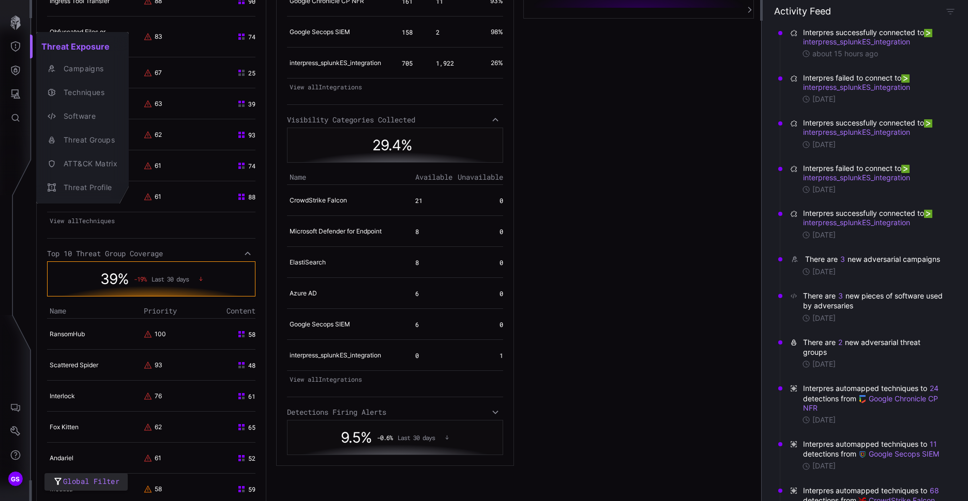
click at [625, 195] on div at bounding box center [484, 250] width 968 height 501
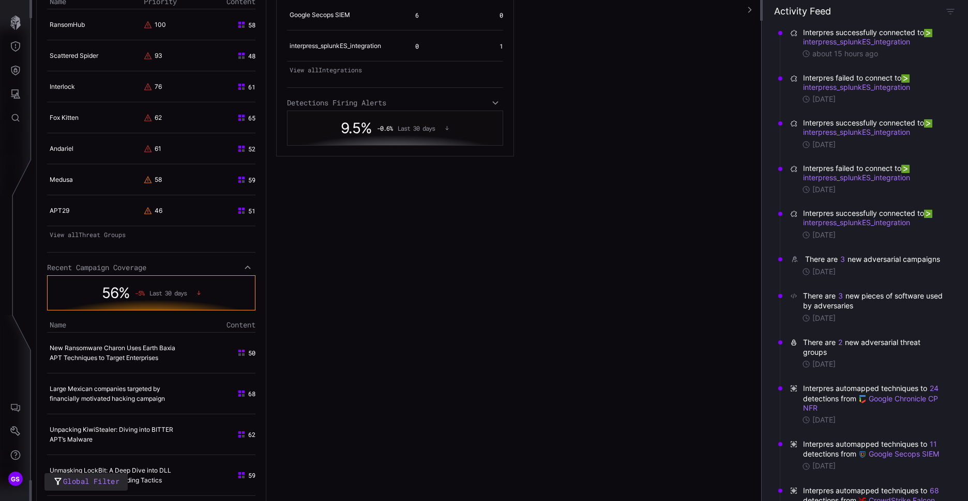
scroll to position [724, 0]
click at [492, 107] on icon at bounding box center [495, 102] width 7 height 8
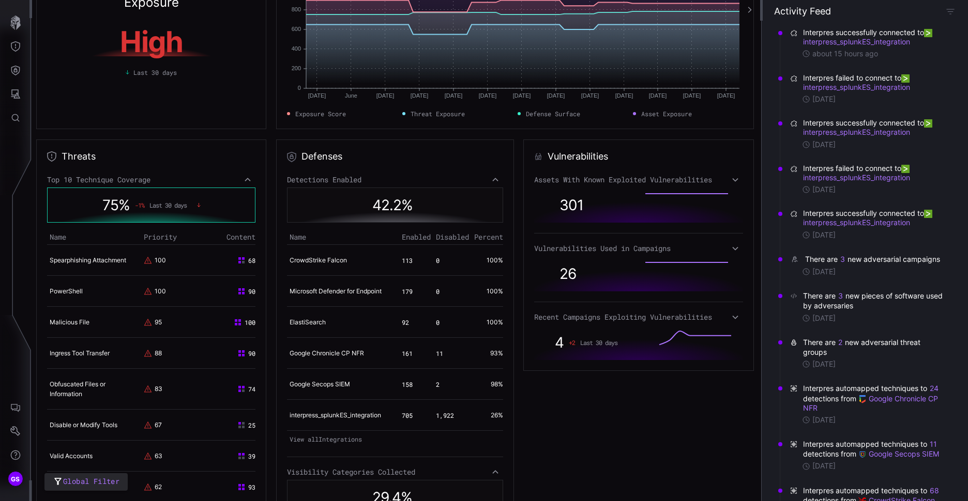
scroll to position [52, 0]
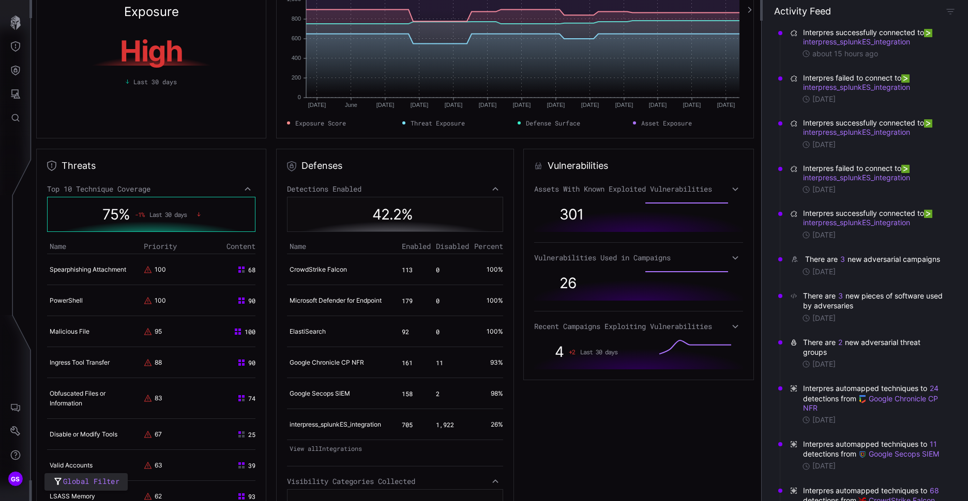
click at [732, 188] on icon at bounding box center [735, 189] width 7 height 8
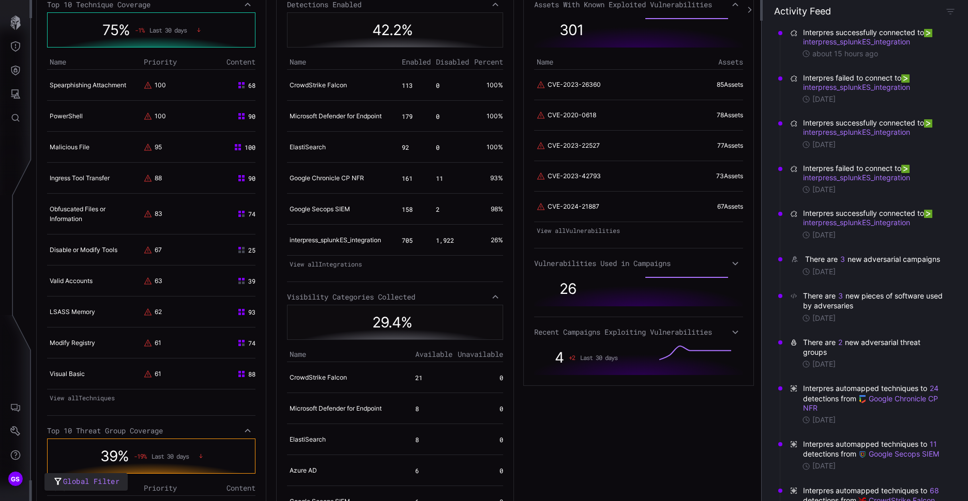
scroll to position [207, 0]
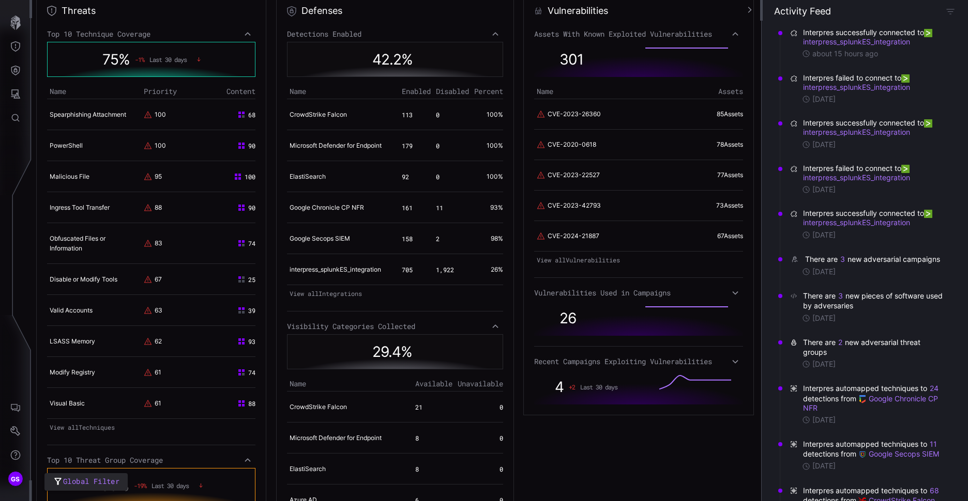
click at [732, 291] on icon at bounding box center [735, 293] width 7 height 8
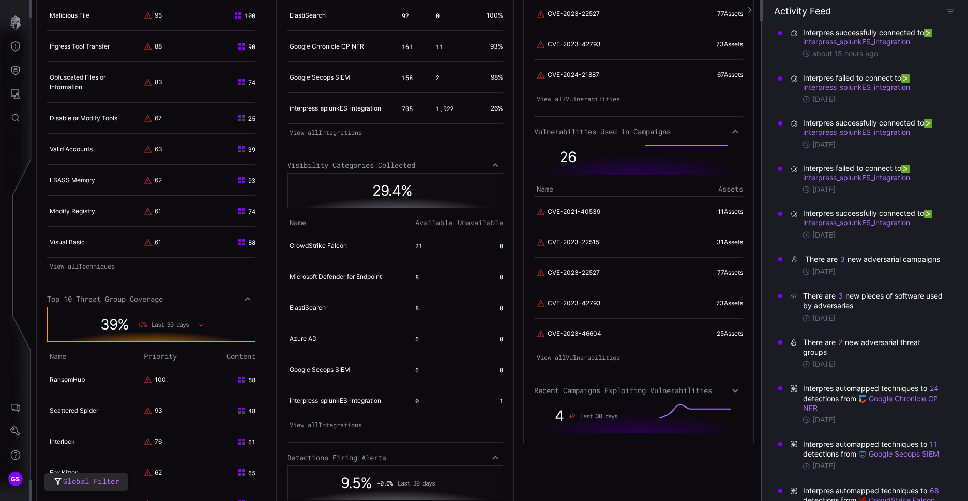
scroll to position [414, 0]
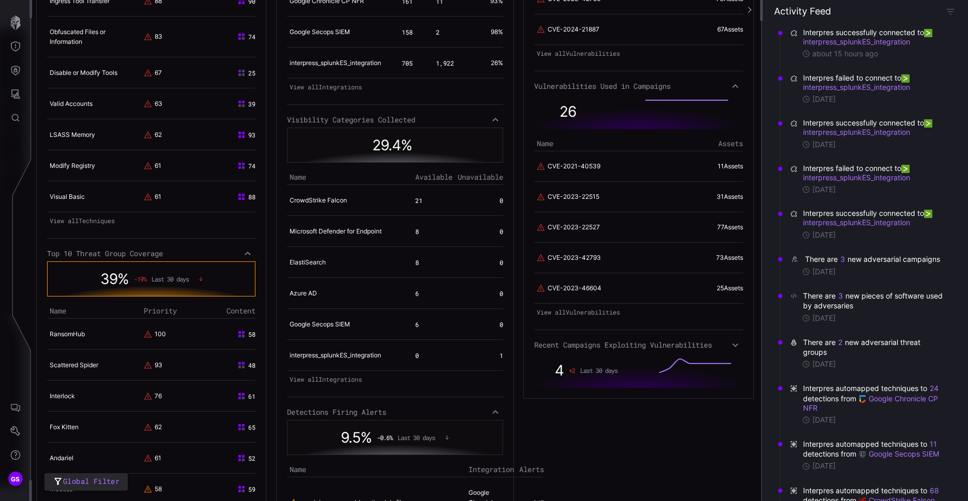
click at [732, 343] on icon at bounding box center [735, 345] width 7 height 8
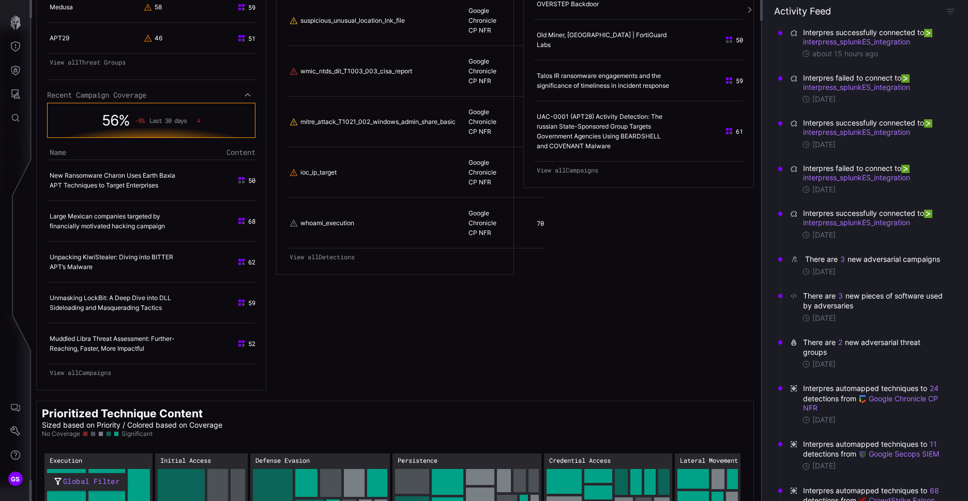
scroll to position [895, 0]
click at [17, 89] on icon "Attack Surface" at bounding box center [15, 94] width 10 height 10
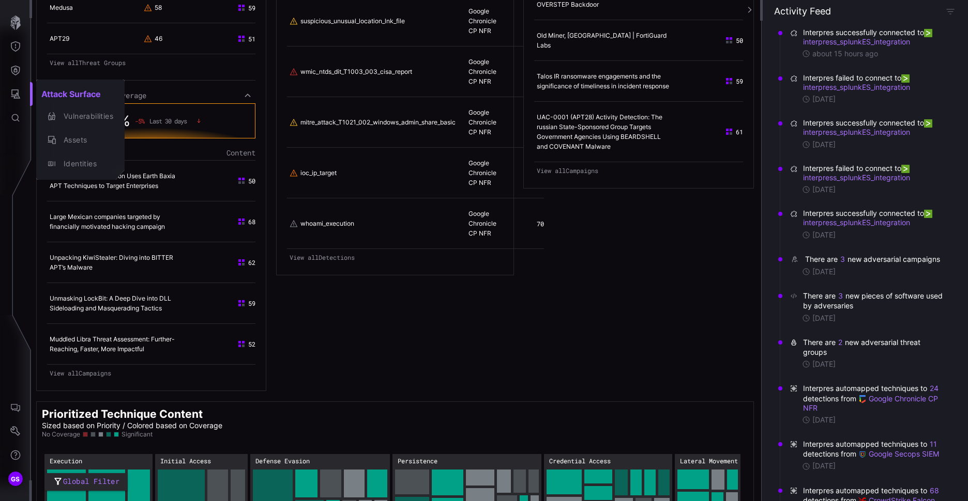
click at [14, 49] on div at bounding box center [484, 250] width 968 height 501
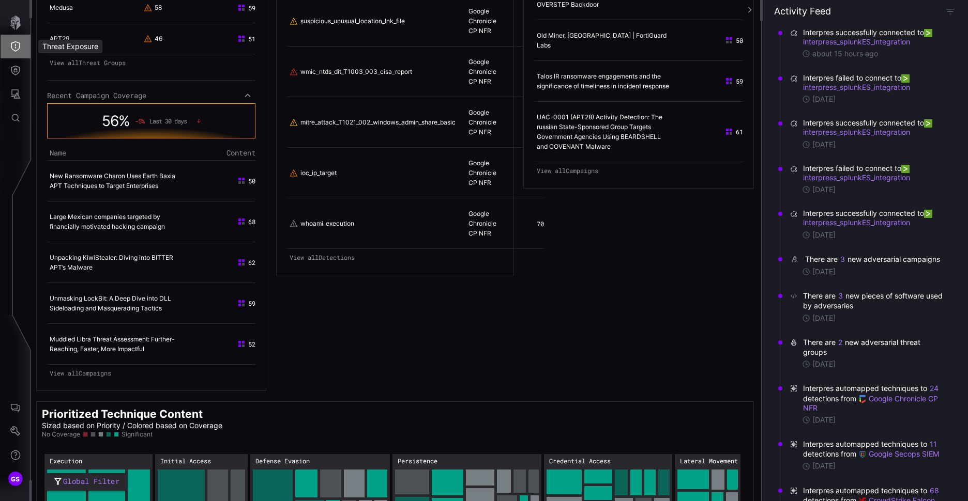
click at [14, 45] on icon "Threat Exposure" at bounding box center [15, 46] width 10 height 10
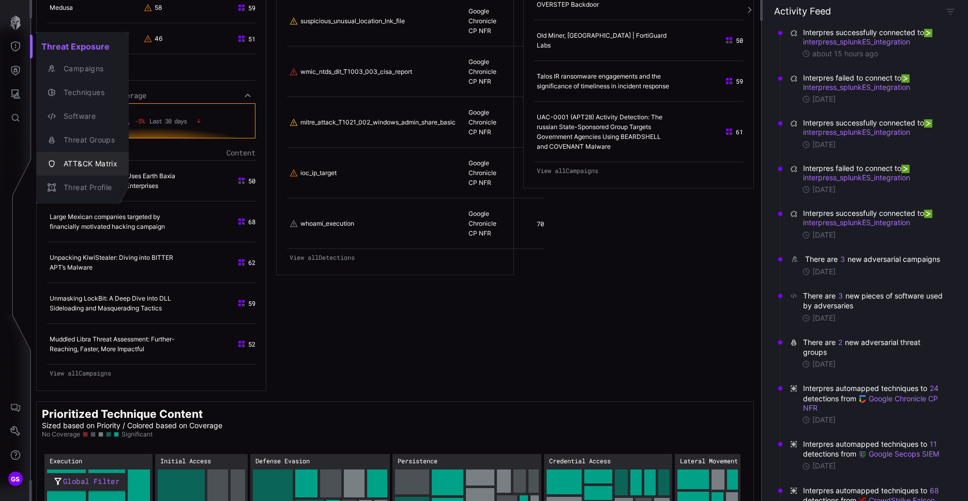
click at [110, 156] on button "ATT&CK Matrix" at bounding box center [82, 164] width 93 height 24
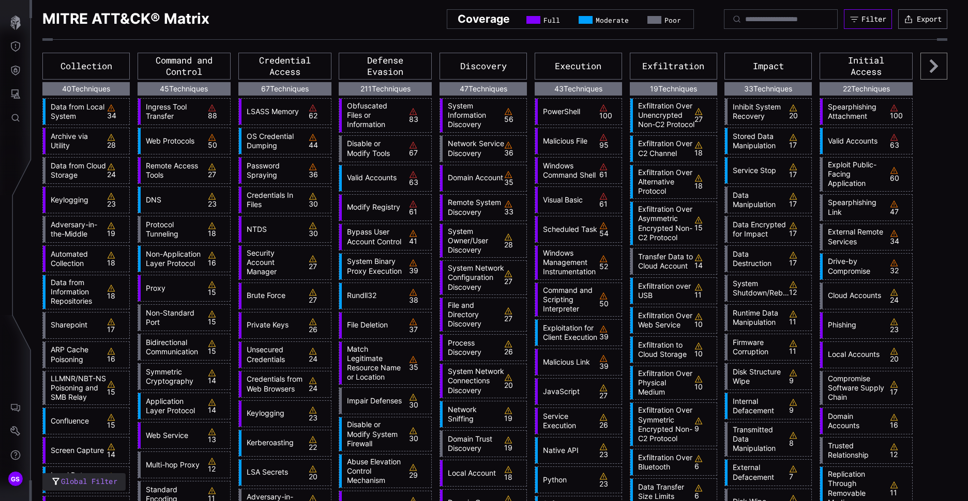
click at [861, 18] on div "Filter" at bounding box center [873, 18] width 25 height 9
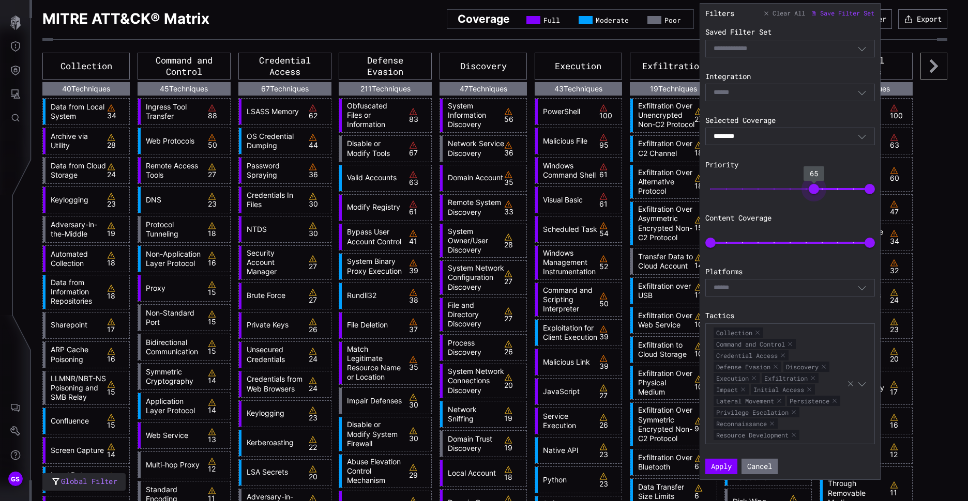
type input "**"
drag, startPoint x: 711, startPoint y: 189, endPoint x: 816, endPoint y: 188, distance: 105.0
click at [816, 188] on span "66" at bounding box center [815, 189] width 10 height 10
type input "**"
drag, startPoint x: 869, startPoint y: 244, endPoint x: 790, endPoint y: 248, distance: 78.7
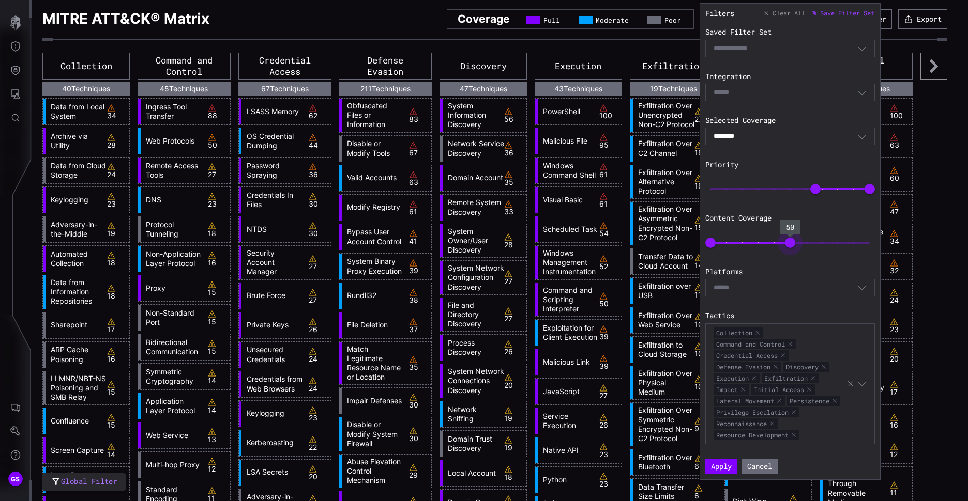
click at [790, 248] on span "50" at bounding box center [790, 243] width 10 height 10
click at [723, 473] on button "Apply" at bounding box center [721, 467] width 30 height 14
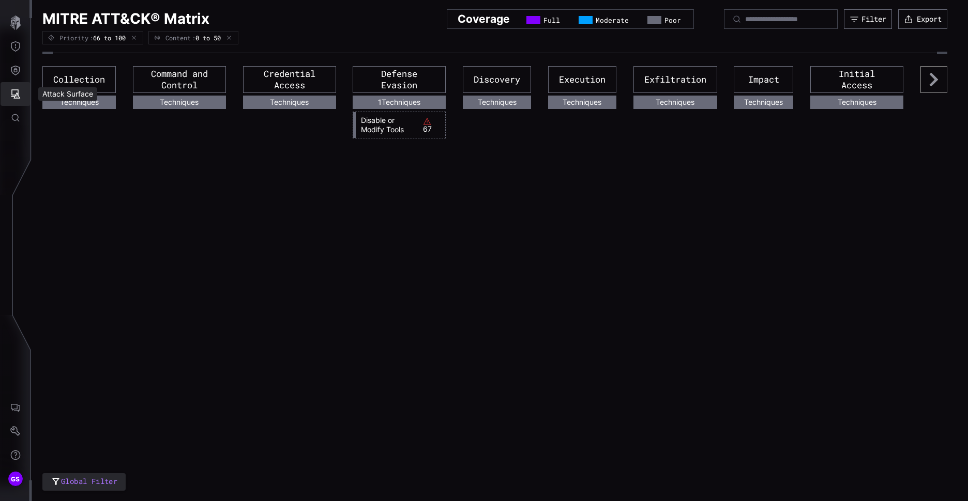
click at [16, 95] on icon "Attack Surface" at bounding box center [15, 93] width 9 height 9
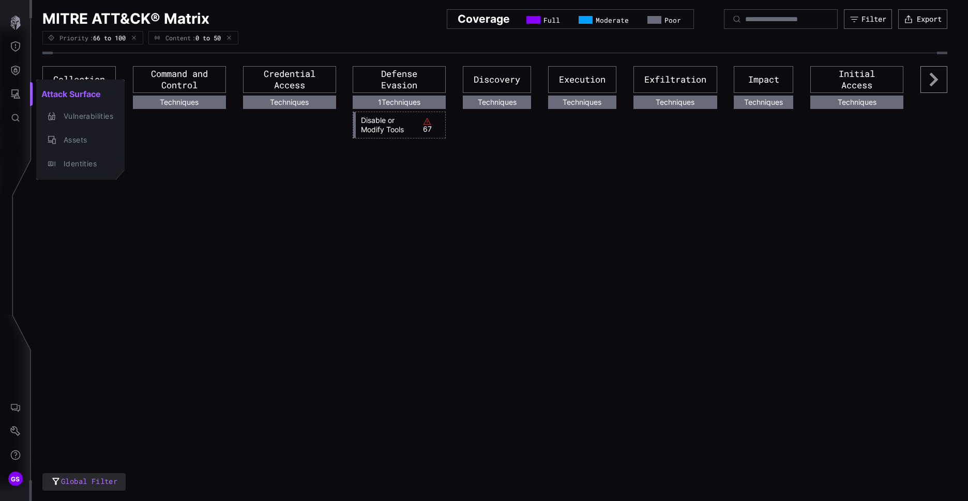
click at [264, 252] on div at bounding box center [484, 250] width 968 height 501
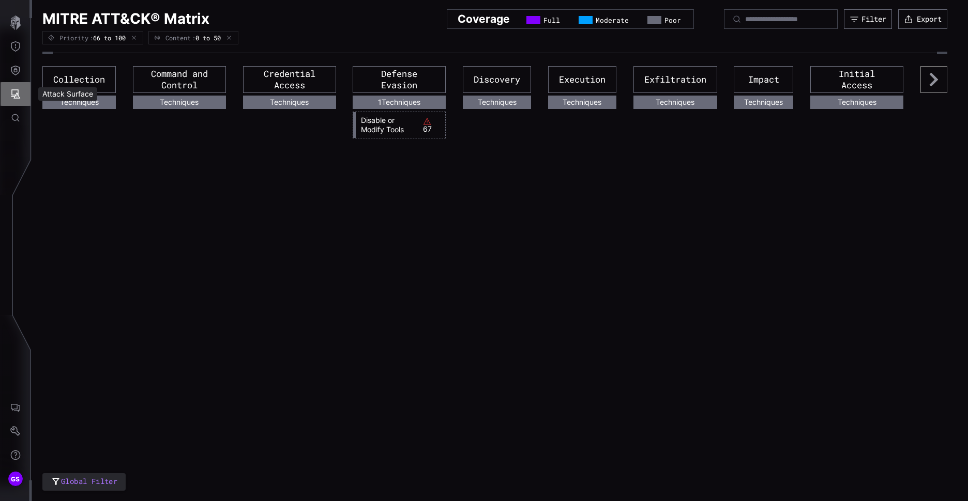
click at [16, 90] on icon "Attack Surface" at bounding box center [15, 93] width 9 height 9
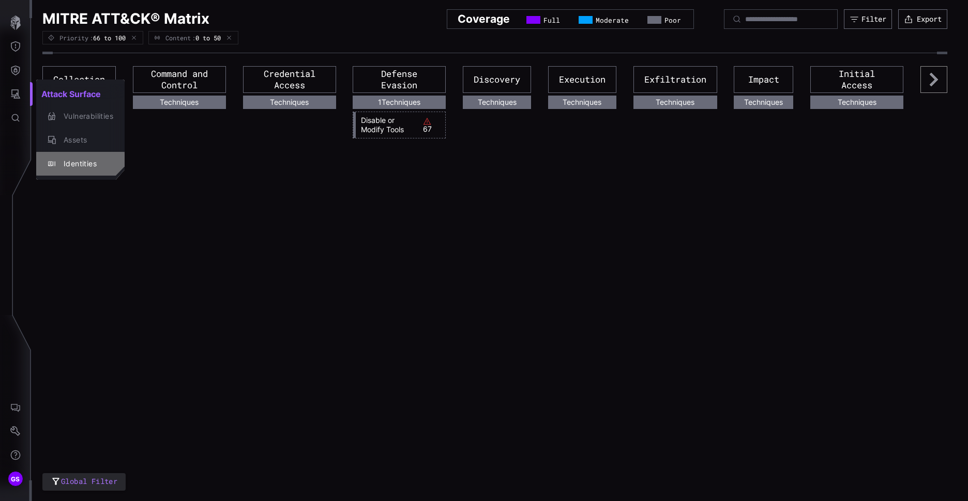
click at [90, 161] on div "Identities" at bounding box center [85, 164] width 55 height 13
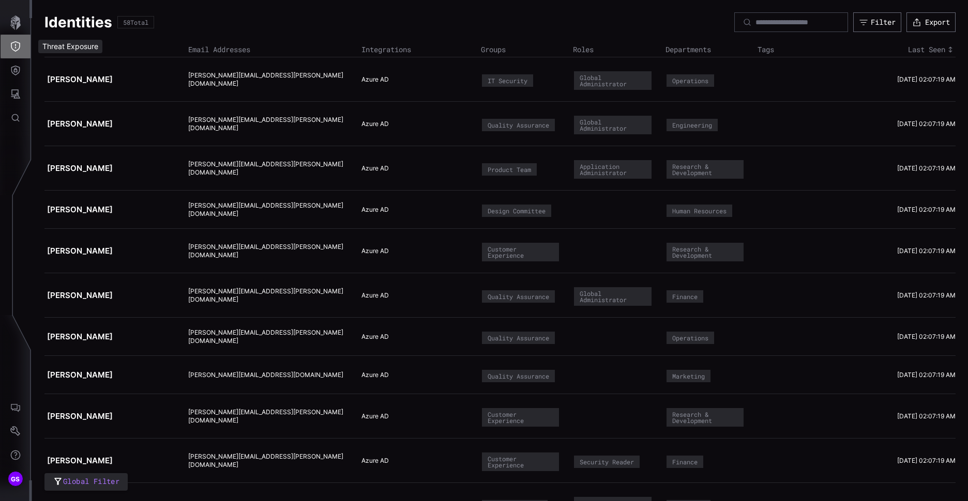
click at [13, 50] on icon "Threat Exposure" at bounding box center [15, 46] width 9 height 10
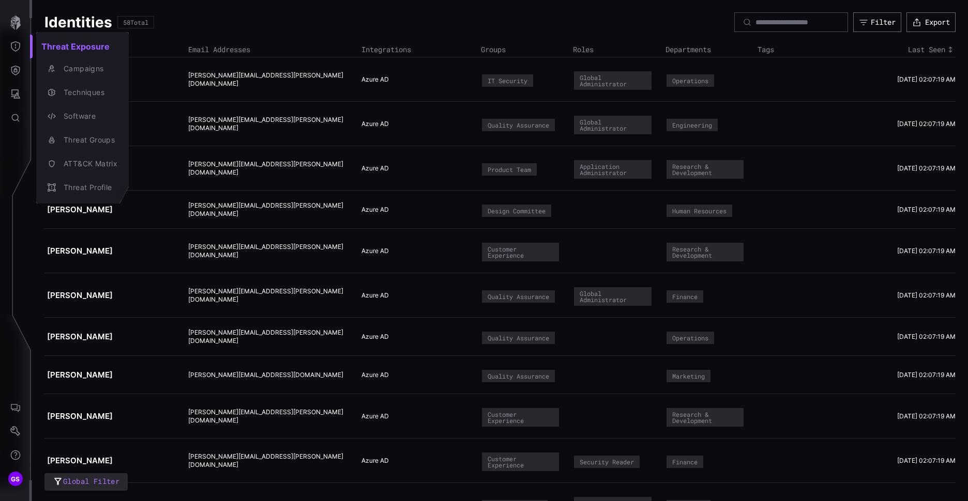
click at [18, 69] on div at bounding box center [484, 250] width 968 height 501
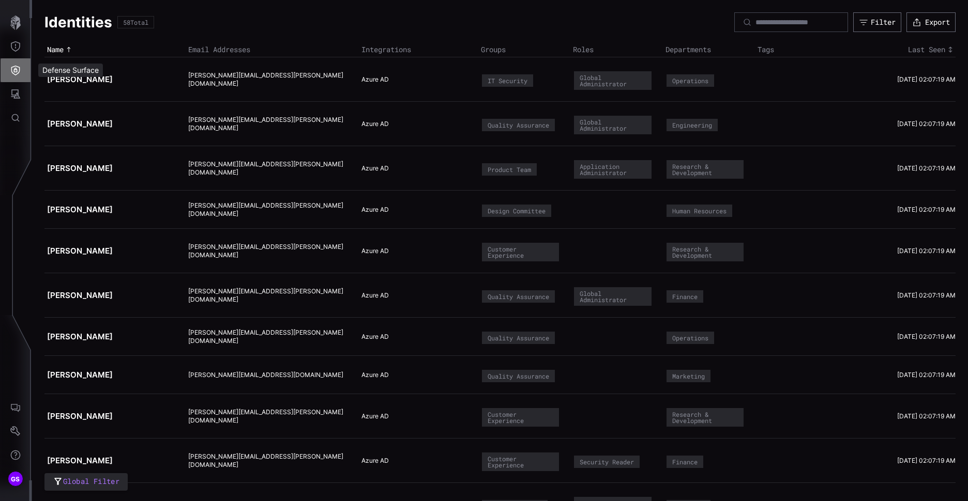
click at [18, 69] on icon "Defense Surface" at bounding box center [15, 70] width 10 height 10
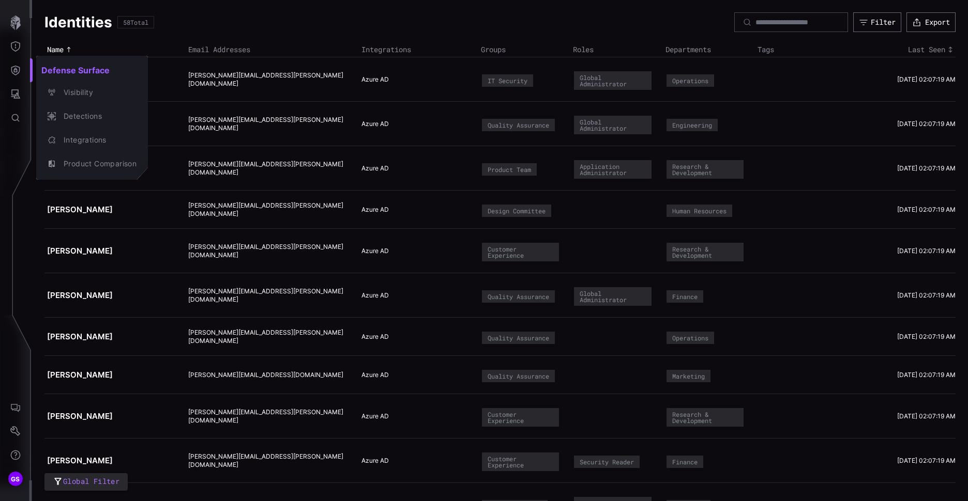
drag, startPoint x: 24, startPoint y: 88, endPoint x: 14, endPoint y: 92, distance: 10.5
click at [22, 88] on div at bounding box center [484, 250] width 968 height 501
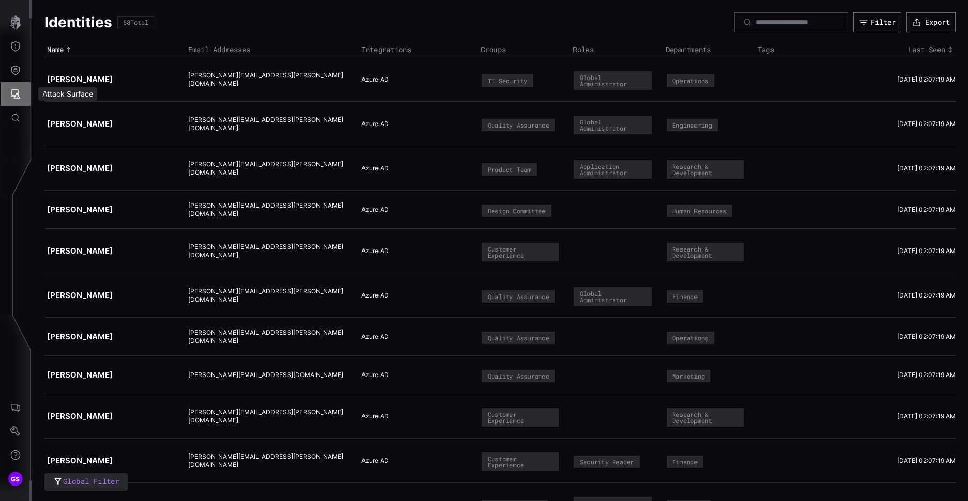
click at [12, 95] on icon "Attack Surface" at bounding box center [15, 94] width 10 height 10
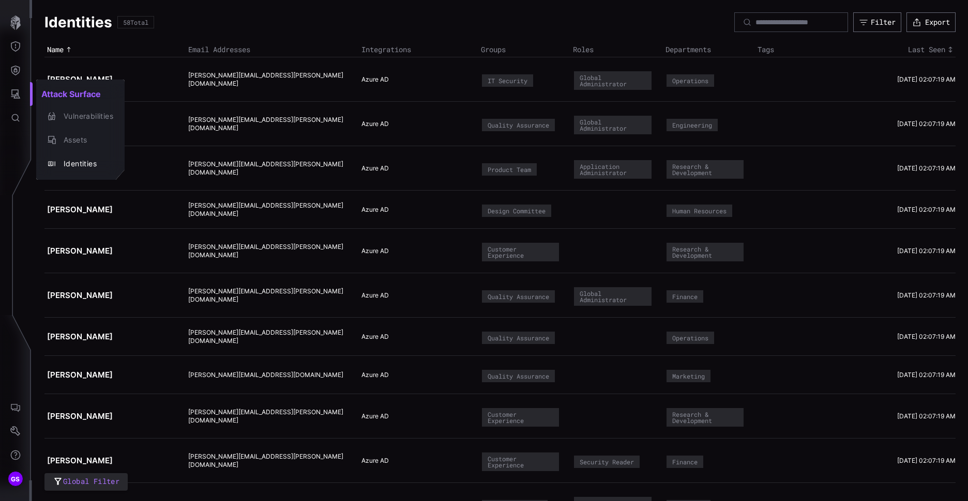
click at [17, 71] on div at bounding box center [484, 250] width 968 height 501
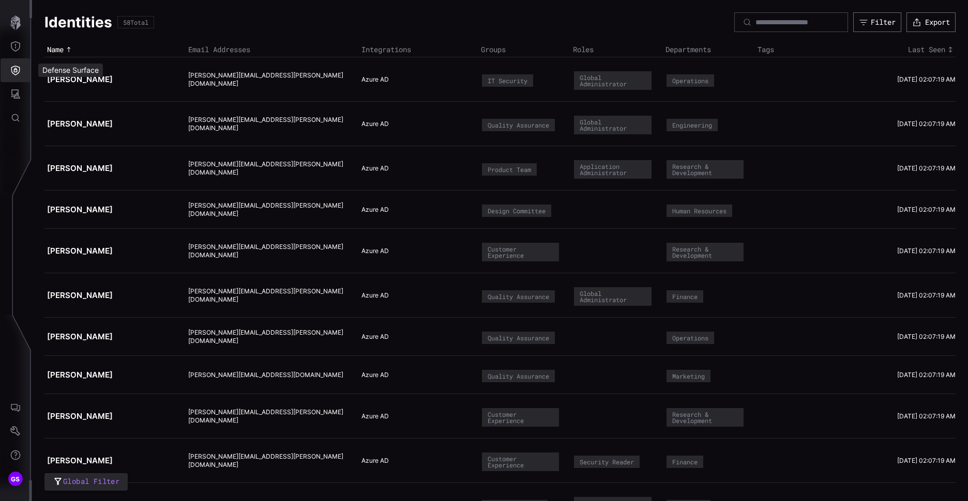
click at [16, 71] on icon "Defense Surface" at bounding box center [15, 70] width 10 height 10
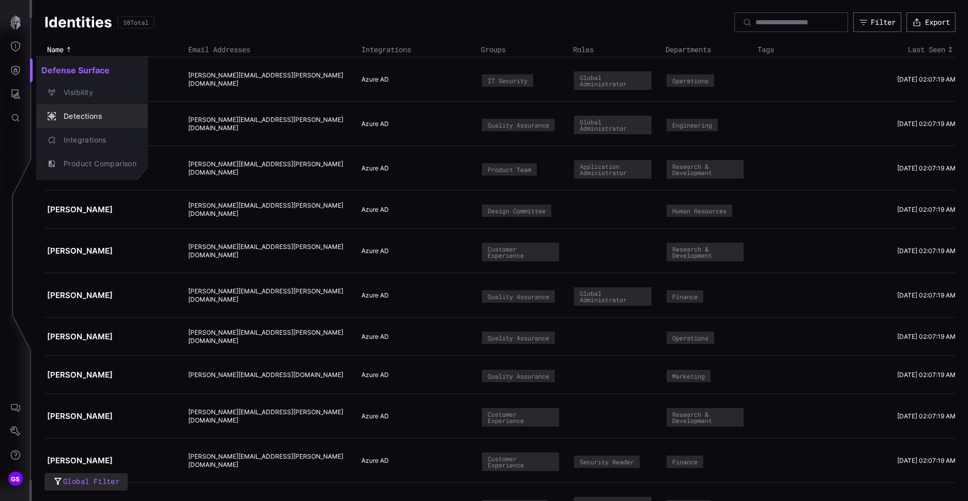
click at [83, 114] on div "Detections" at bounding box center [97, 116] width 78 height 13
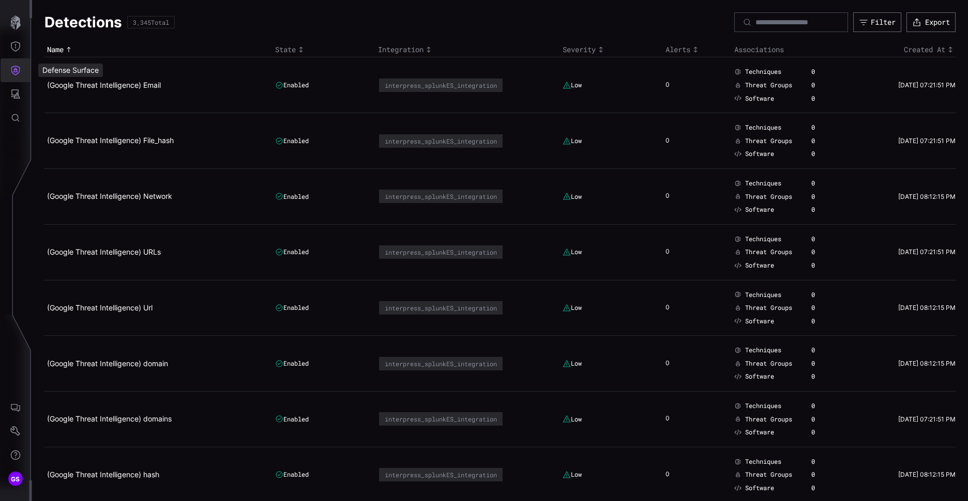
click at [16, 71] on icon "Defense Surface" at bounding box center [15, 70] width 10 height 10
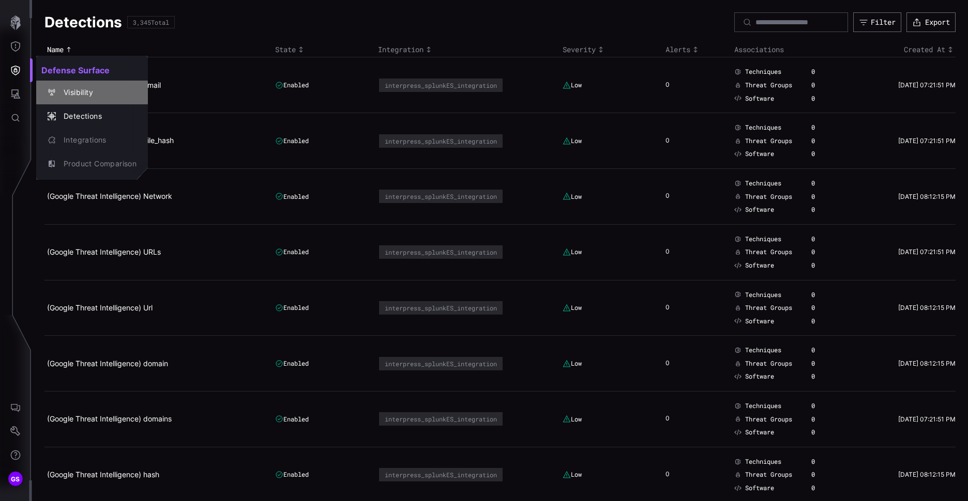
click at [77, 97] on div "Visibility" at bounding box center [97, 92] width 78 height 13
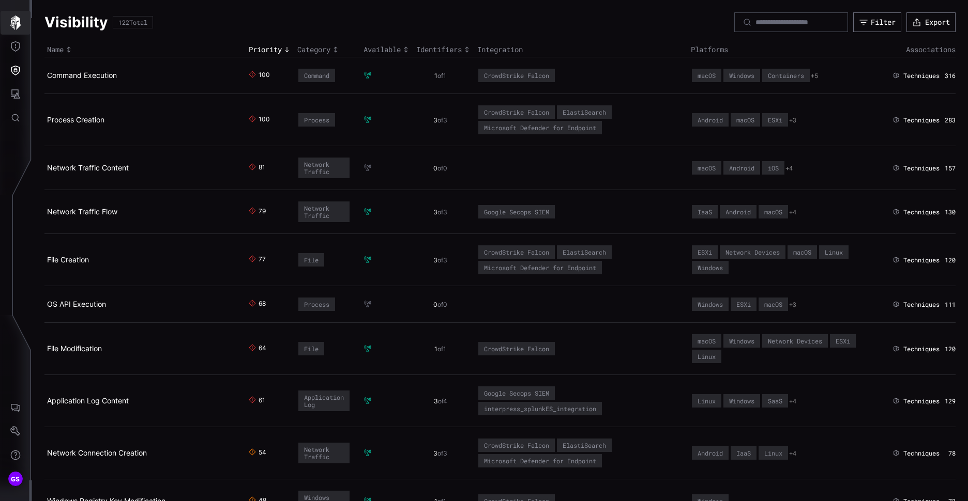
click at [15, 20] on icon "button" at bounding box center [15, 23] width 10 height 14
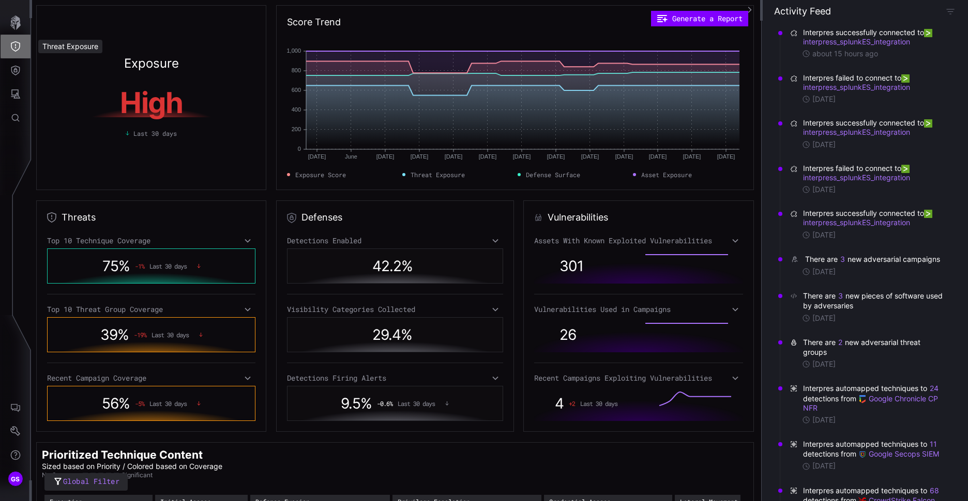
click at [16, 48] on icon "Threat Exposure" at bounding box center [15, 46] width 9 height 10
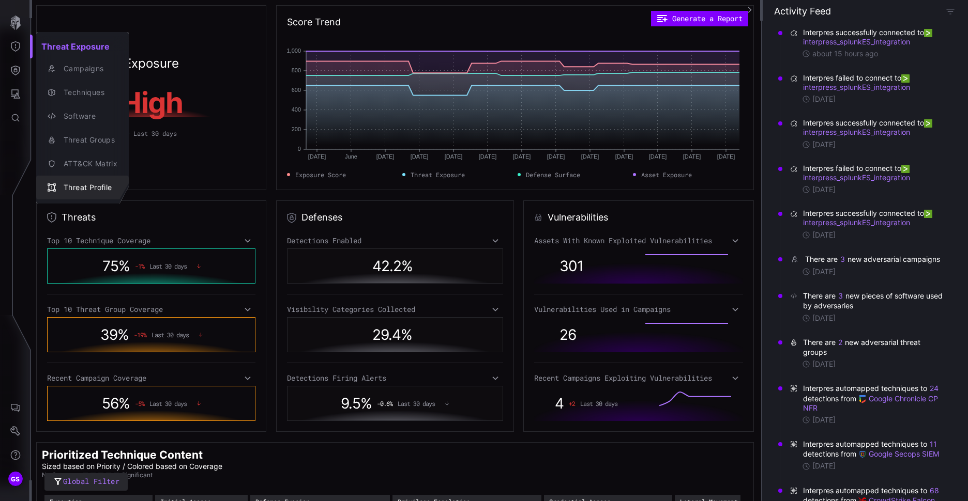
click at [80, 187] on div "Threat Profile" at bounding box center [87, 187] width 59 height 13
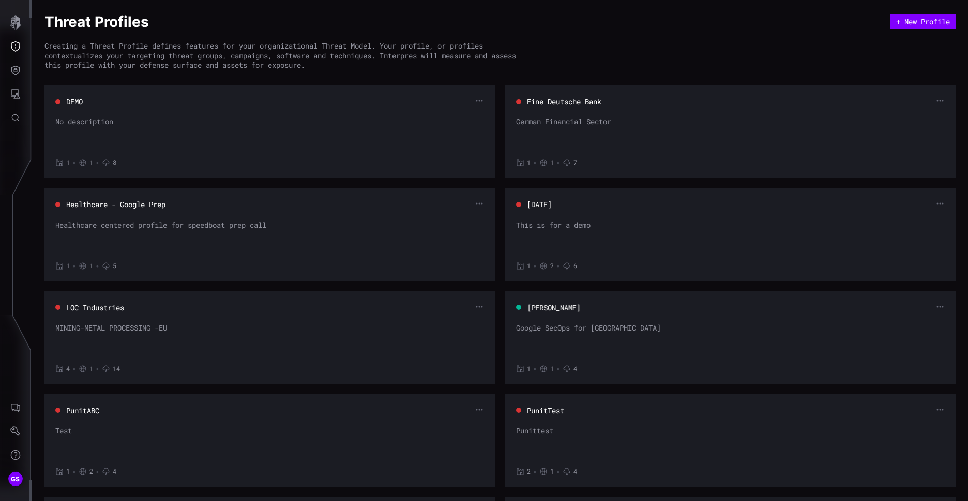
click at [555, 309] on button "[PERSON_NAME]" at bounding box center [554, 308] width 54 height 10
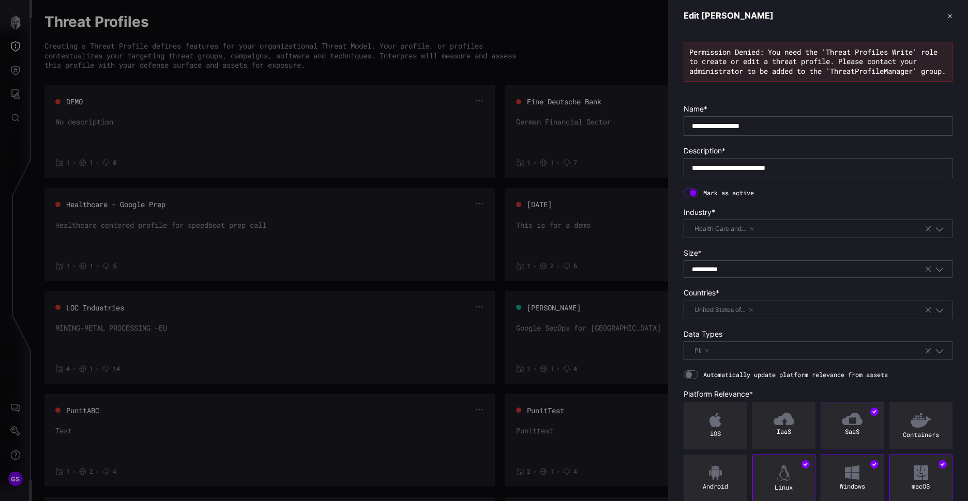
click at [947, 16] on button "✕" at bounding box center [949, 15] width 5 height 11
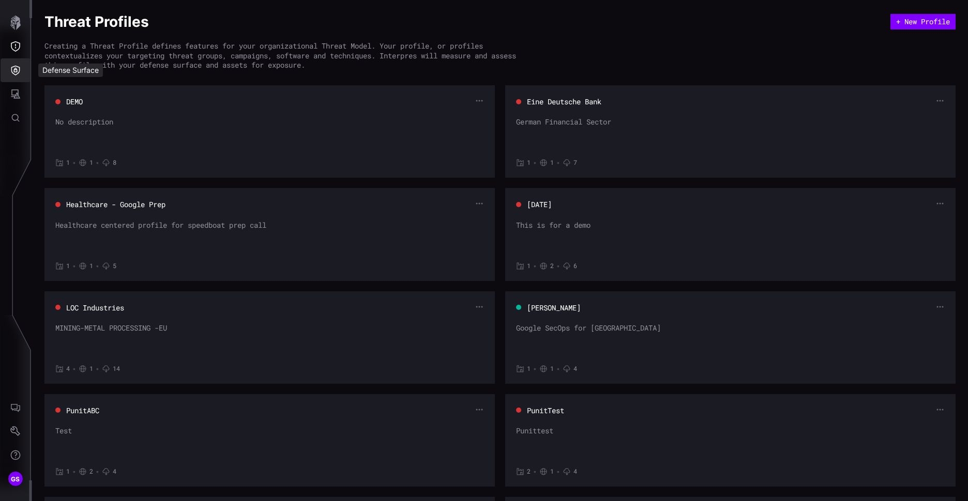
click at [8, 70] on button "Defense Surface" at bounding box center [16, 70] width 30 height 24
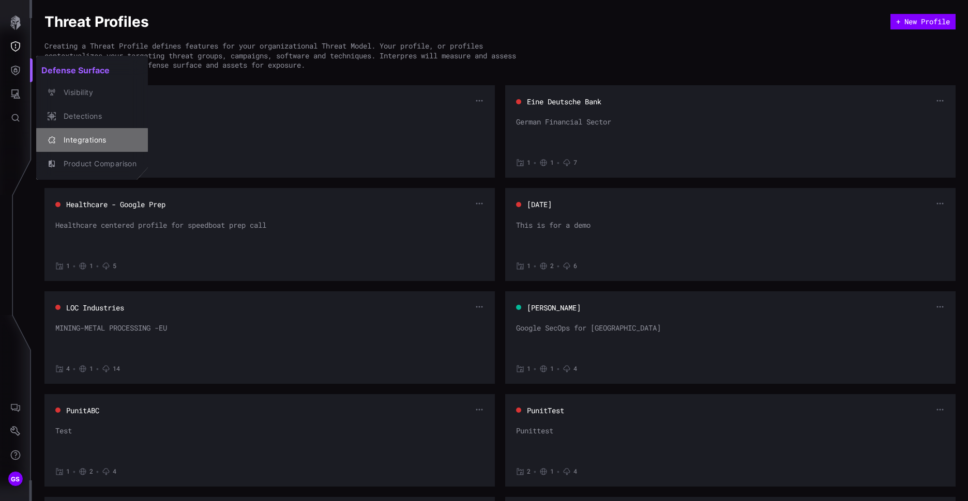
click at [101, 135] on div "Integrations" at bounding box center [97, 140] width 78 height 13
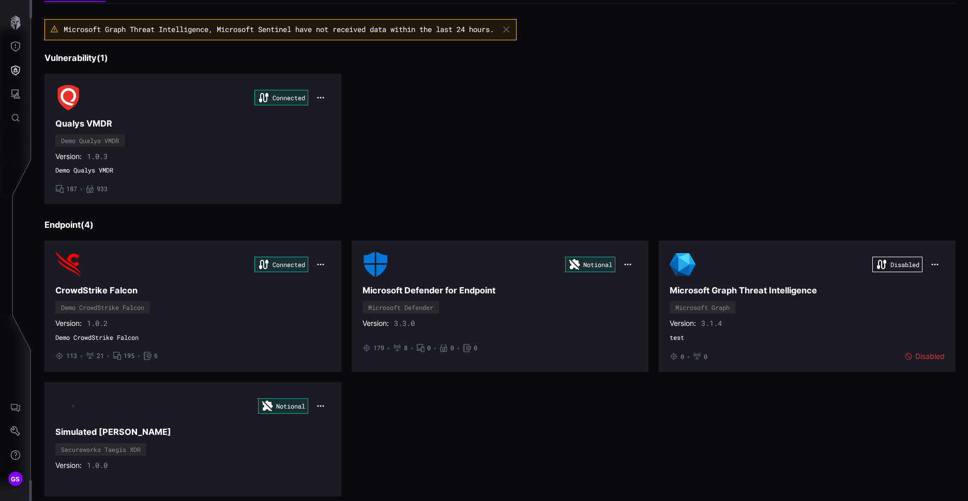
scroll to position [52, 0]
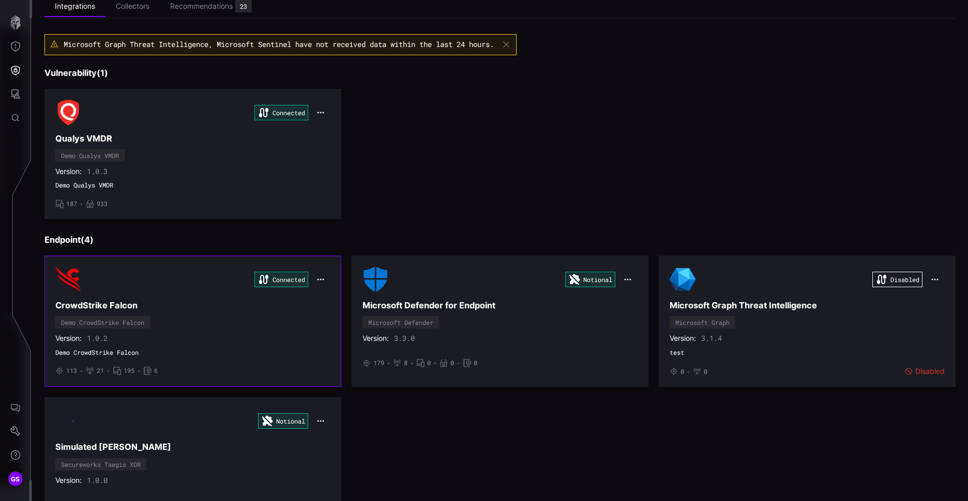
click at [102, 311] on h3 "CrowdStrike Falcon" at bounding box center [192, 305] width 275 height 11
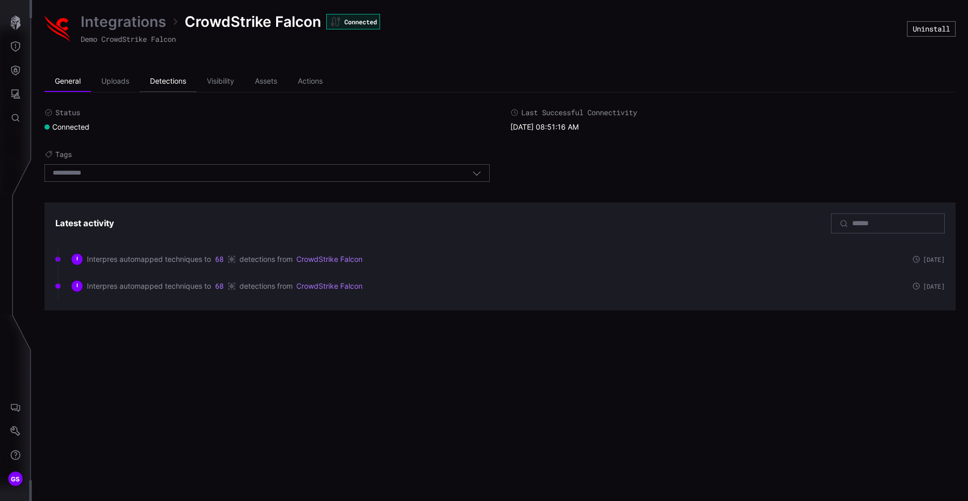
click at [170, 87] on li "Detections" at bounding box center [168, 81] width 57 height 21
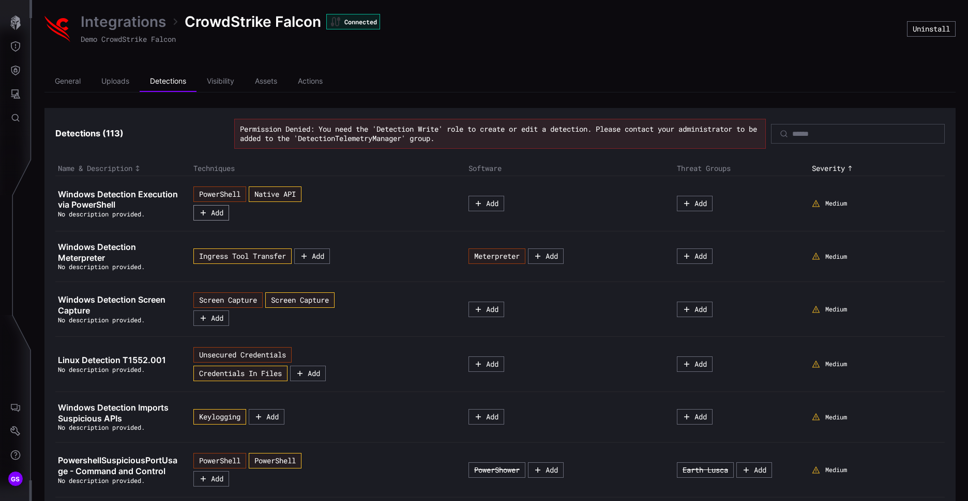
click at [214, 214] on button "Add" at bounding box center [211, 213] width 36 height 16
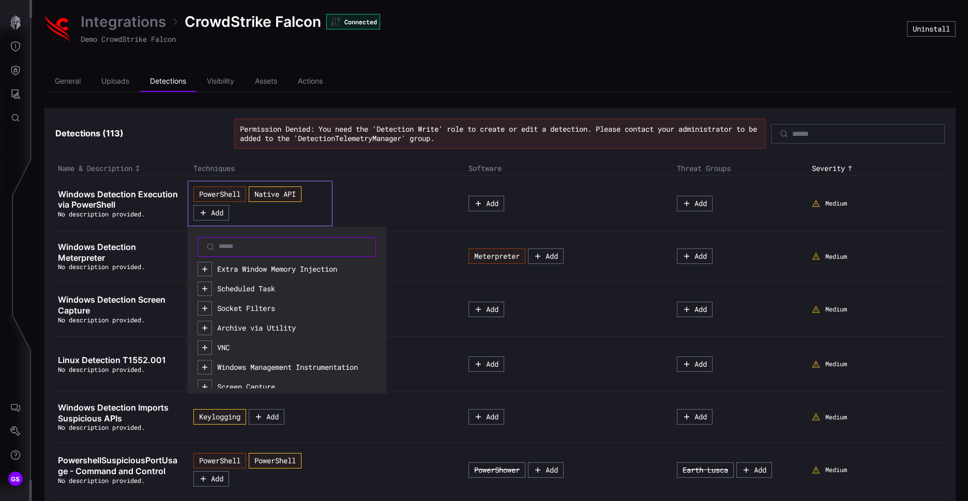
click at [227, 248] on input at bounding box center [287, 247] width 137 height 8
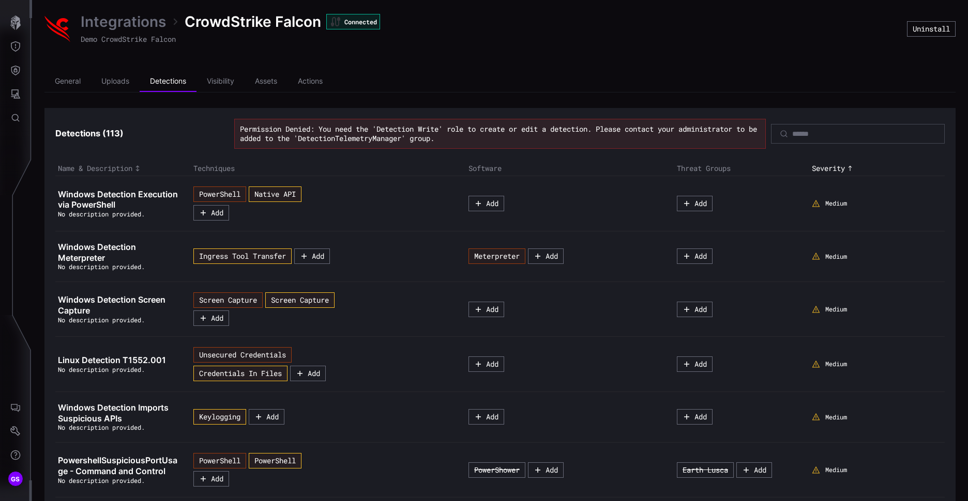
click at [412, 180] on td "PowerShell Native API Add" at bounding box center [328, 203] width 275 height 55
click at [219, 210] on button "Add" at bounding box center [210, 213] width 33 height 14
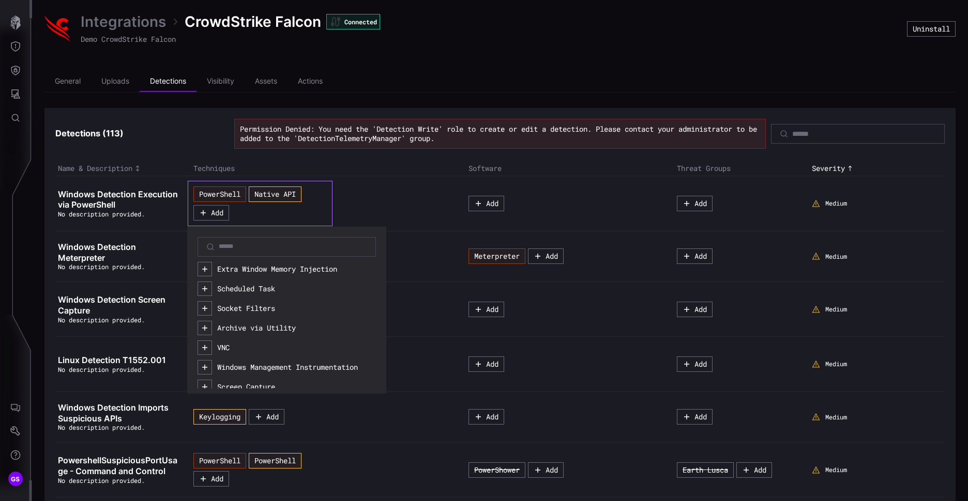
click at [397, 210] on div "PowerShell Native API Add Extra Window Memory Injection Scheduled Task Socket F…" at bounding box center [324, 203] width 262 height 45
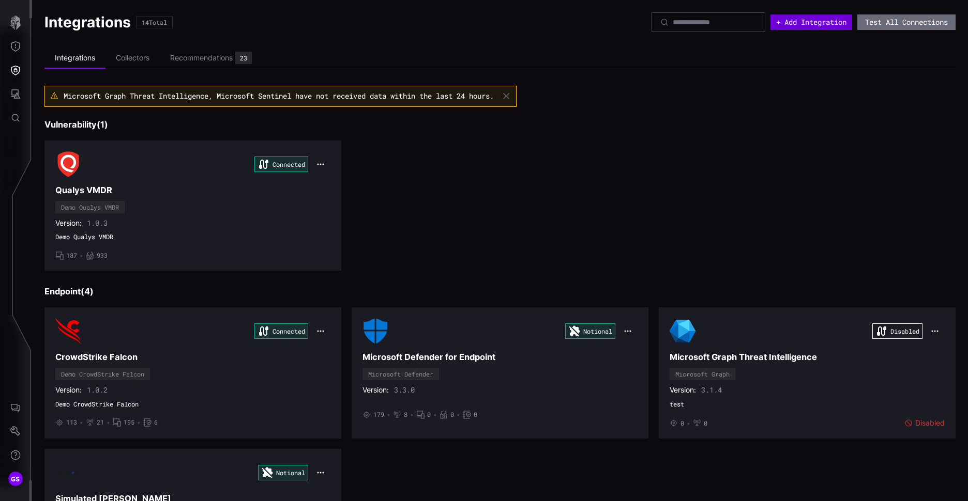
click at [776, 26] on button "+ Add Integration" at bounding box center [811, 22] width 82 height 16
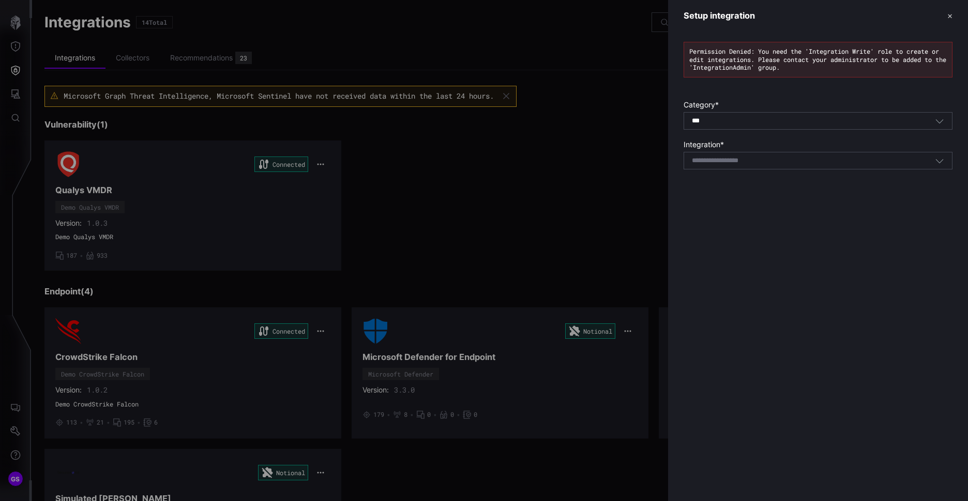
click at [949, 12] on button "✕" at bounding box center [949, 15] width 5 height 11
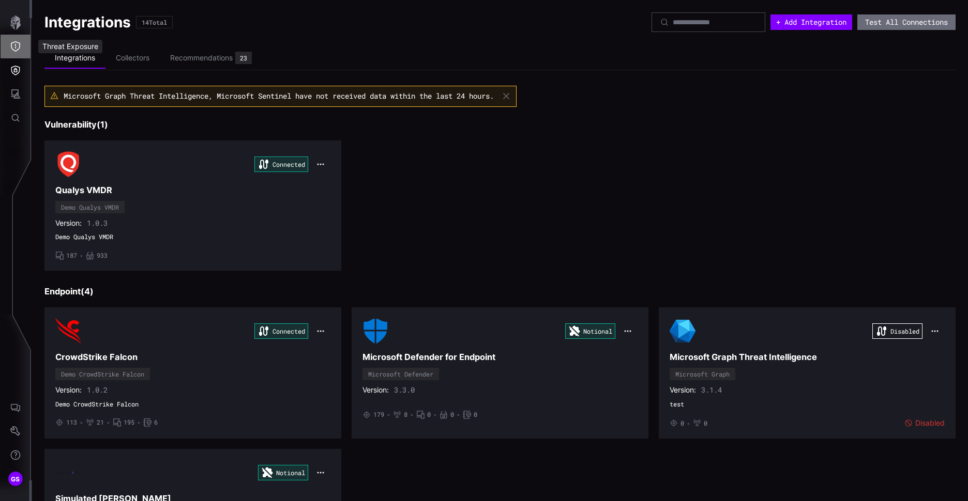
click at [10, 47] on button "Threat Exposure" at bounding box center [16, 47] width 30 height 24
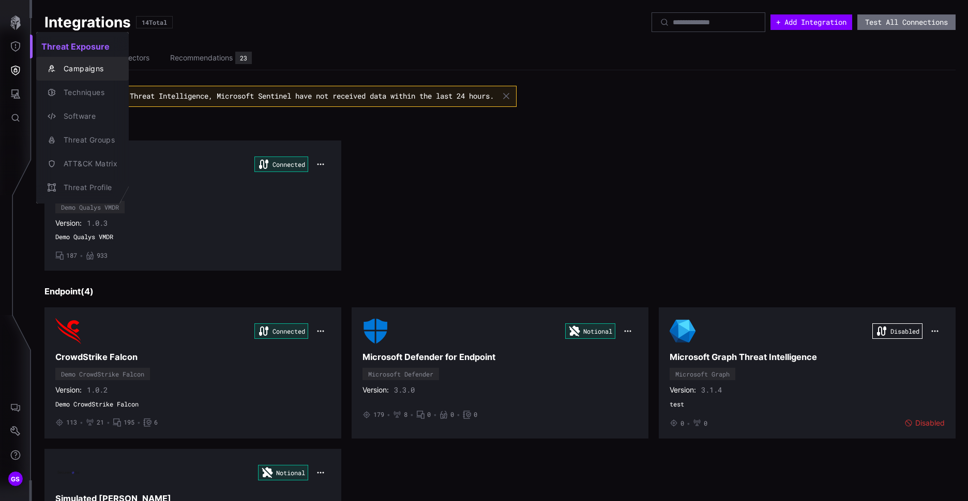
click at [87, 72] on div "Campaigns" at bounding box center [87, 69] width 59 height 13
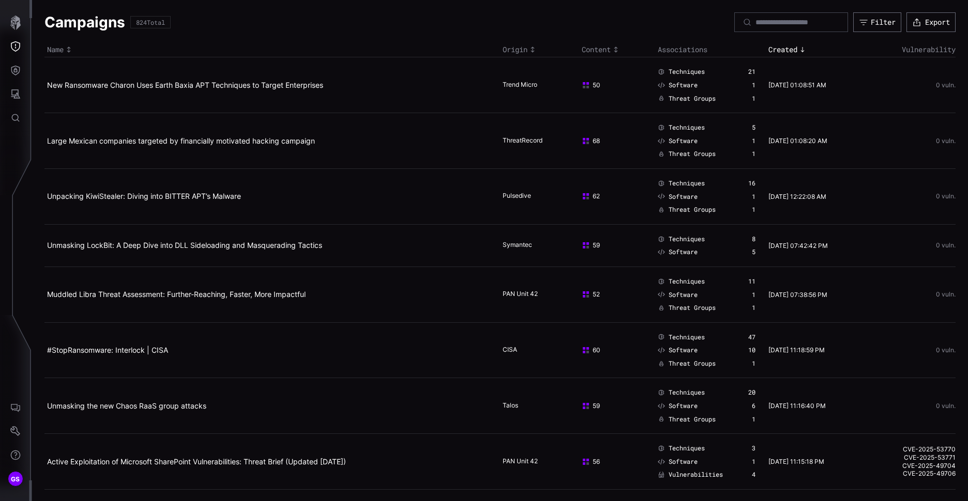
click at [686, 69] on span "Techniques" at bounding box center [686, 72] width 36 height 8
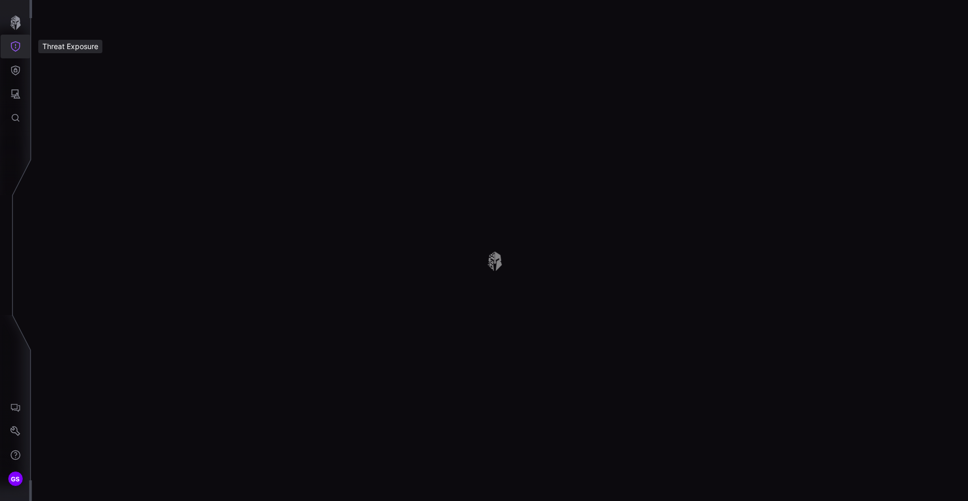
click at [9, 49] on button "Threat Exposure" at bounding box center [16, 47] width 30 height 24
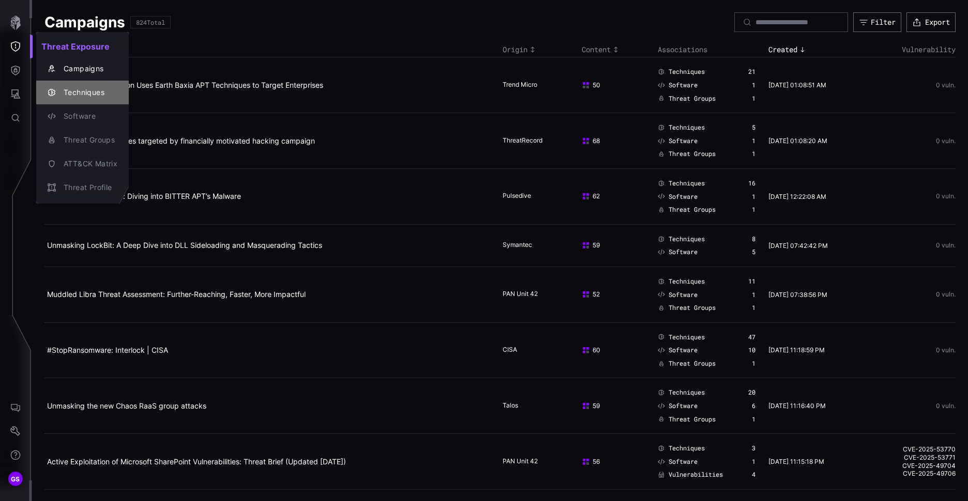
click at [77, 96] on div "Techniques" at bounding box center [87, 92] width 59 height 13
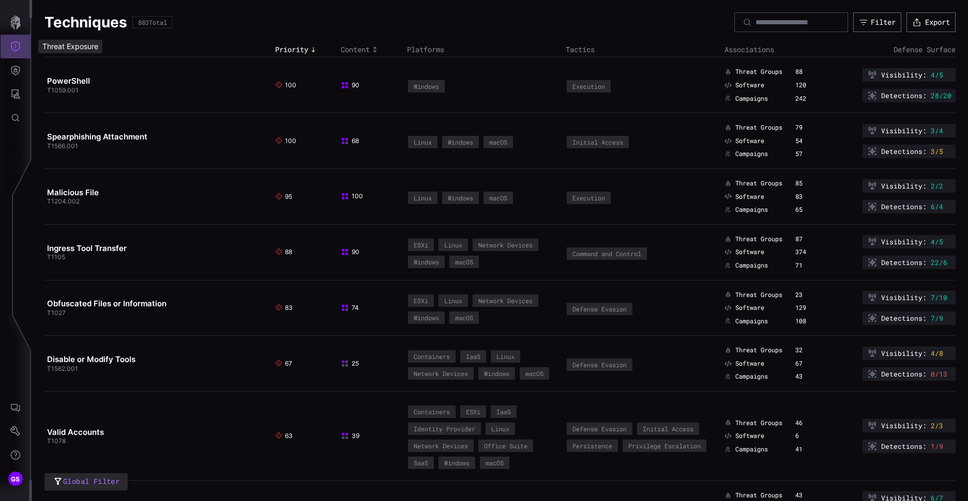
click at [11, 49] on icon "Threat Exposure" at bounding box center [15, 46] width 10 height 10
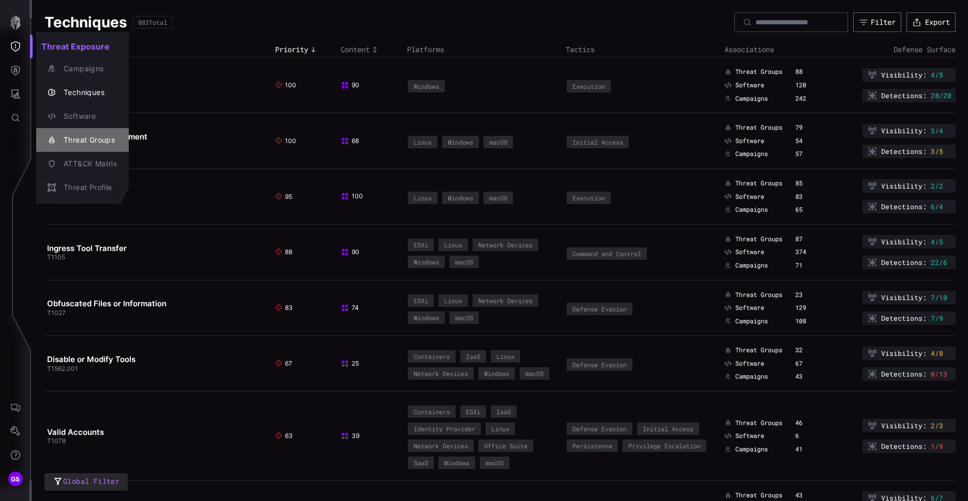
click at [90, 143] on div "Threat Groups" at bounding box center [87, 140] width 59 height 13
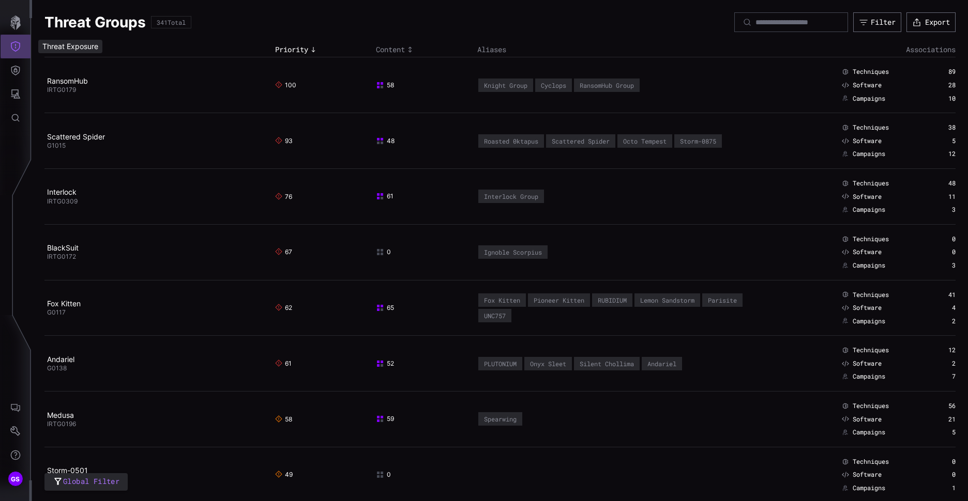
click at [15, 50] on icon "Threat Exposure" at bounding box center [15, 46] width 10 height 10
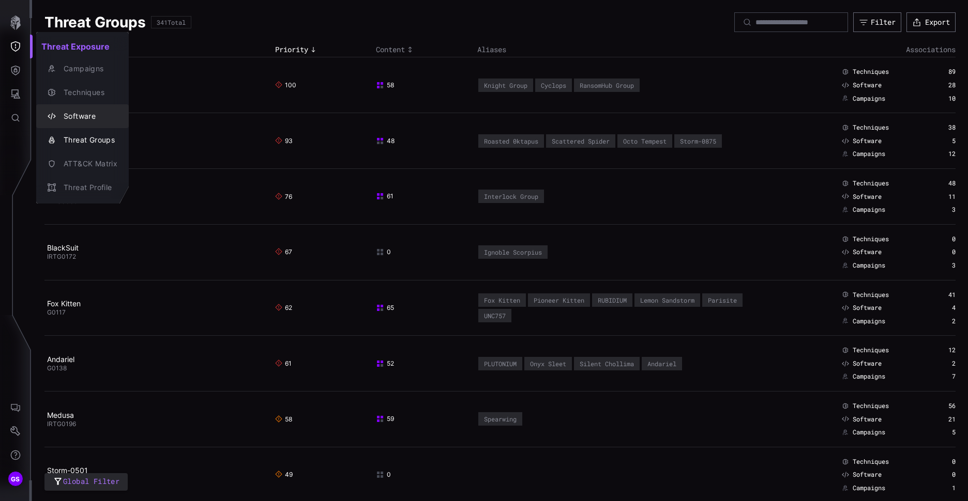
click at [89, 116] on div "Software" at bounding box center [87, 116] width 59 height 13
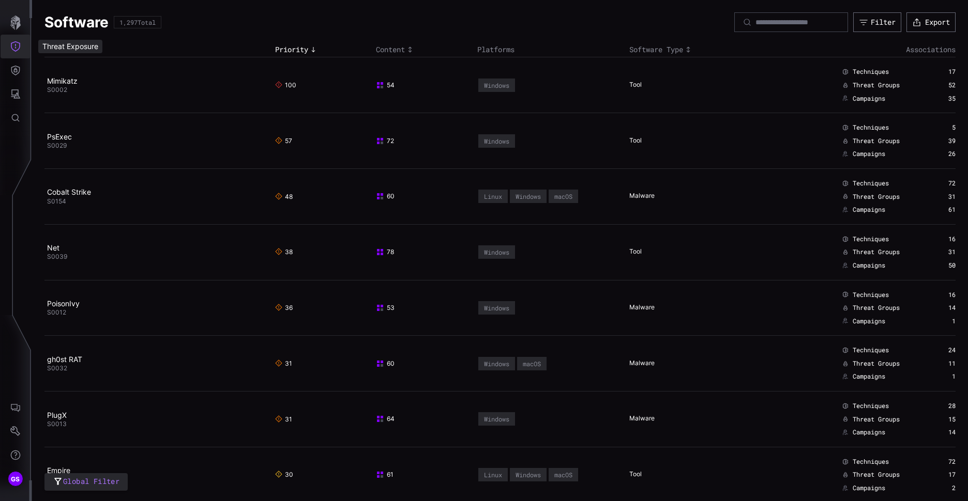
click at [17, 48] on icon "Threat Exposure" at bounding box center [15, 46] width 10 height 10
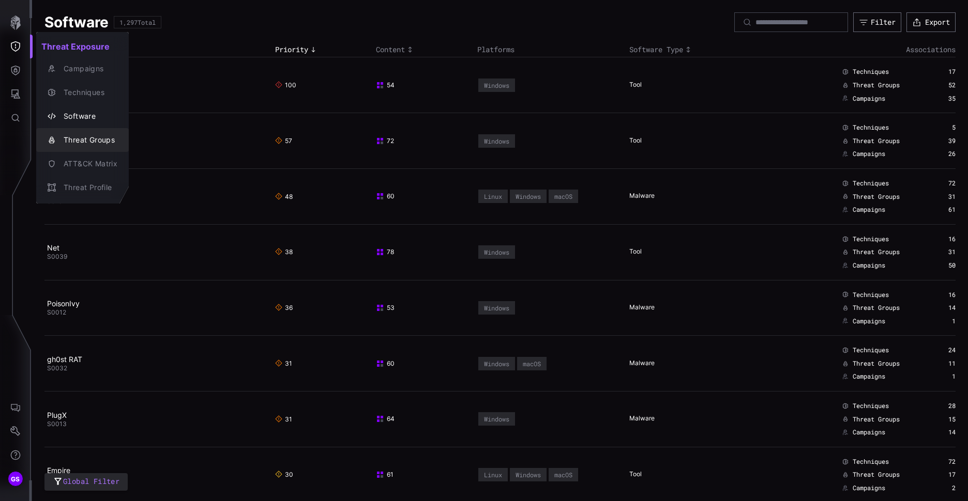
click at [73, 140] on div "Threat Groups" at bounding box center [87, 140] width 59 height 13
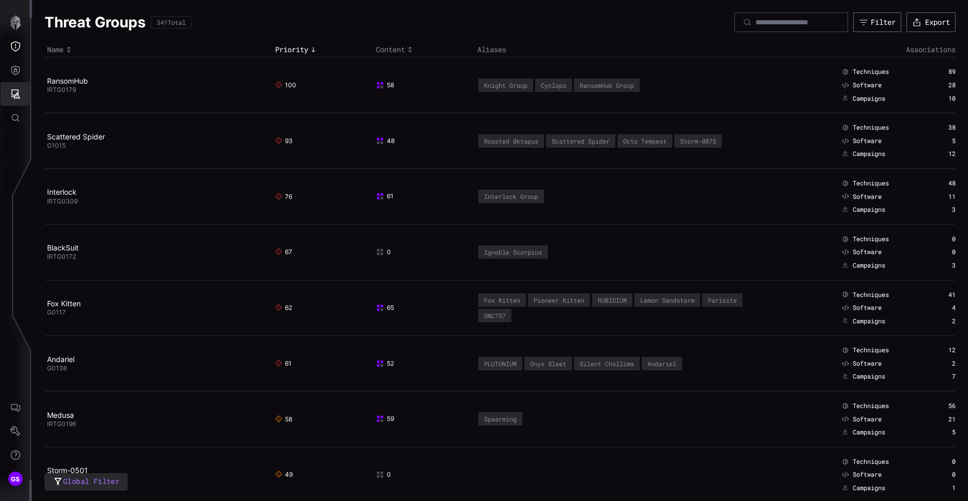
click at [19, 95] on icon "Attack Surface" at bounding box center [15, 94] width 10 height 10
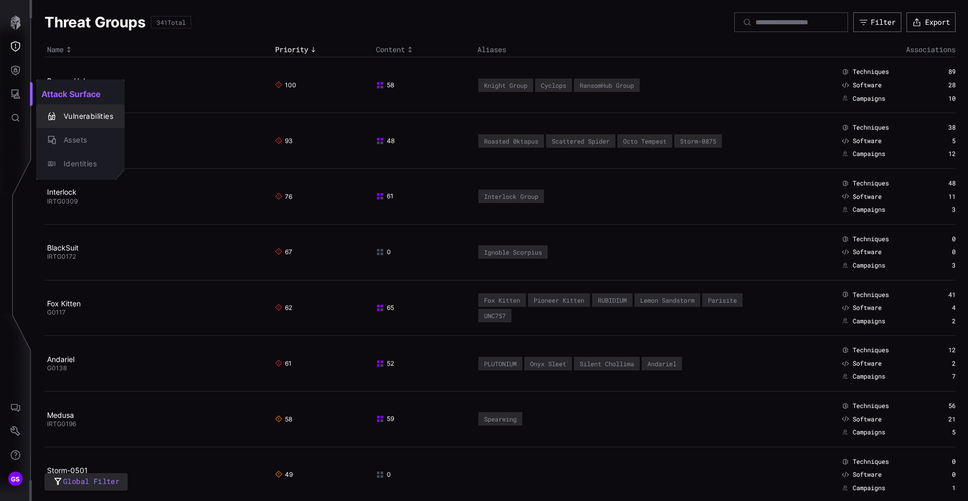
click at [84, 119] on div "Vulnerabilities" at bounding box center [85, 116] width 55 height 13
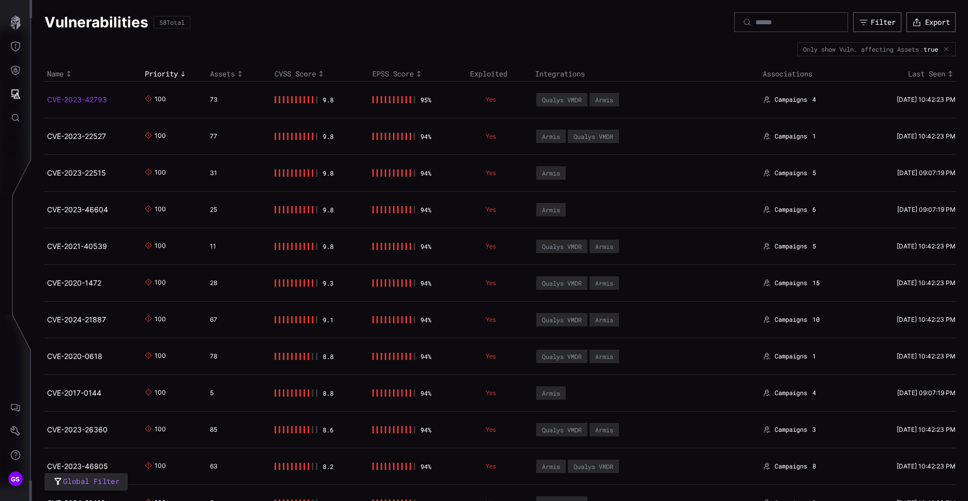
click at [81, 97] on link "CVE-2023-42793" at bounding box center [77, 99] width 60 height 9
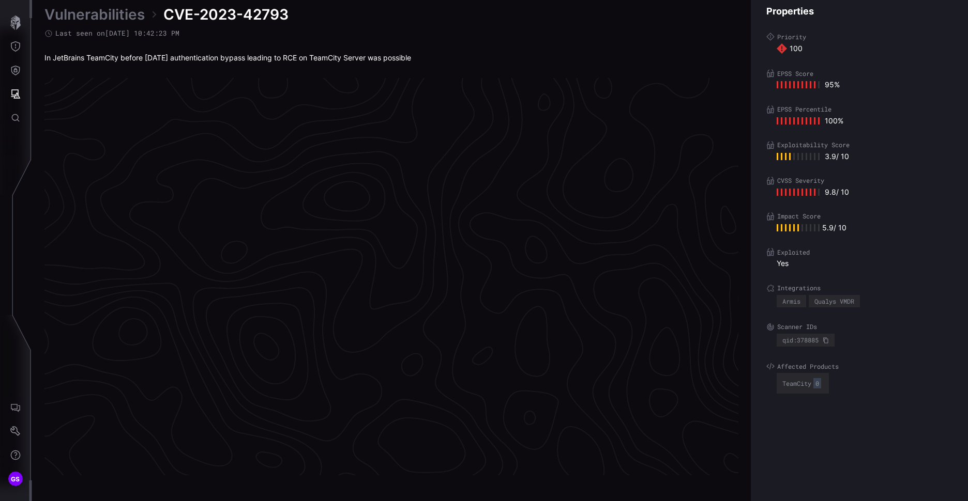
scroll to position [2132, 433]
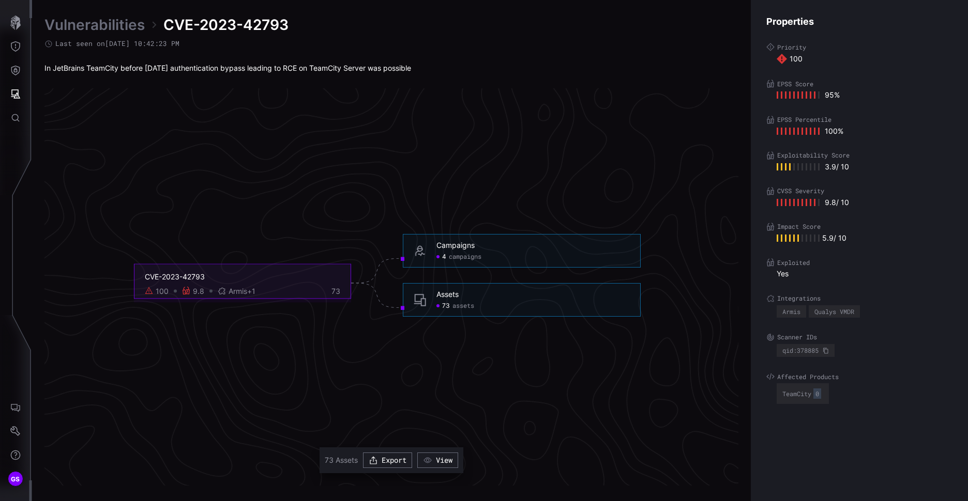
click at [463, 259] on span "campaigns" at bounding box center [465, 257] width 33 height 8
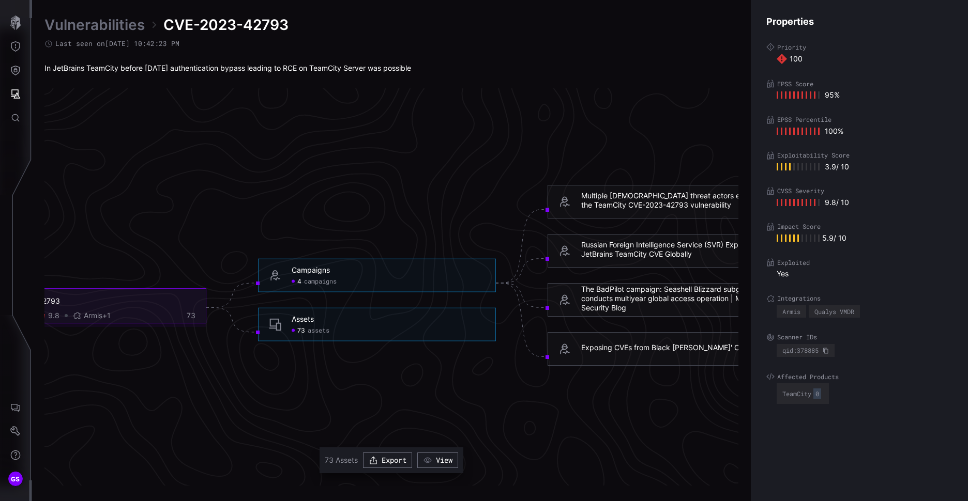
click at [317, 329] on span "assets" at bounding box center [319, 331] width 22 height 8
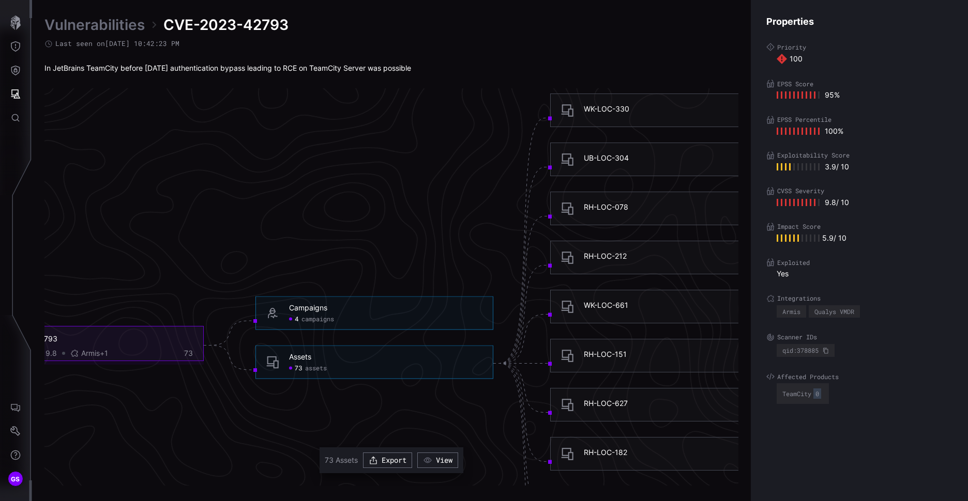
scroll to position [2028, 433]
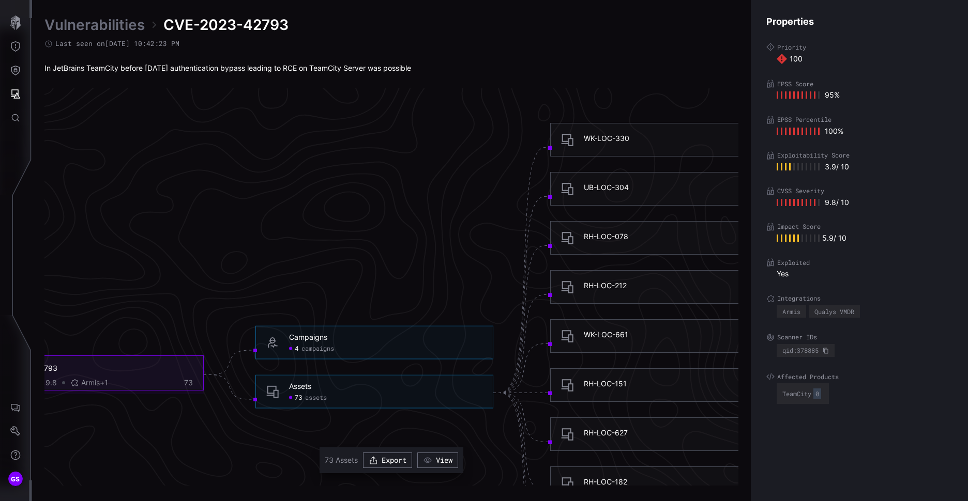
click at [618, 134] on div "WK-LOC-330" at bounding box center [606, 138] width 45 height 9
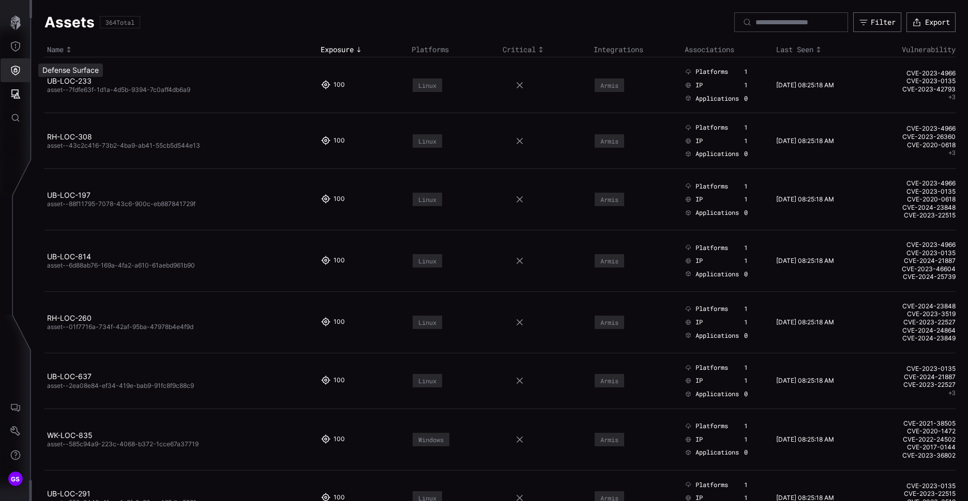
click at [19, 66] on icon "Defense Surface" at bounding box center [15, 70] width 10 height 10
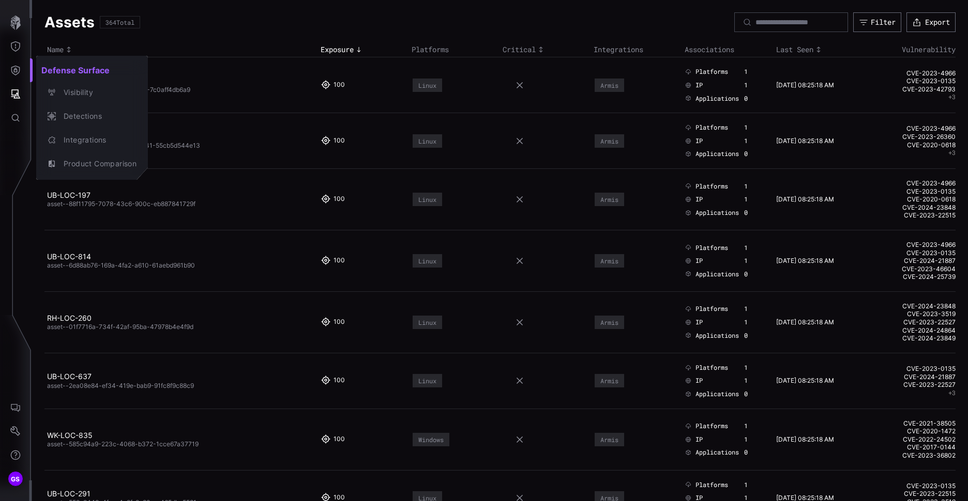
click at [18, 67] on div at bounding box center [484, 250] width 968 height 501
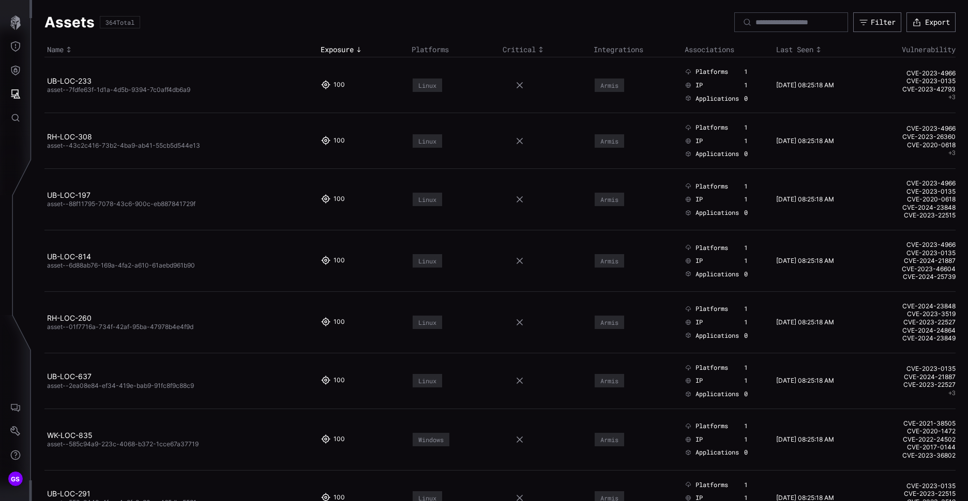
click at [16, 71] on icon "Defense Surface" at bounding box center [15, 70] width 10 height 10
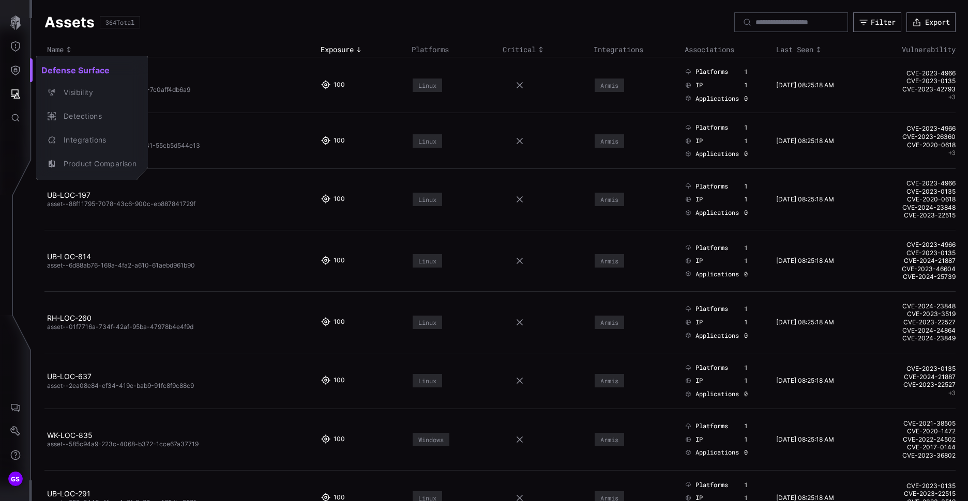
click at [19, 94] on div at bounding box center [484, 250] width 968 height 501
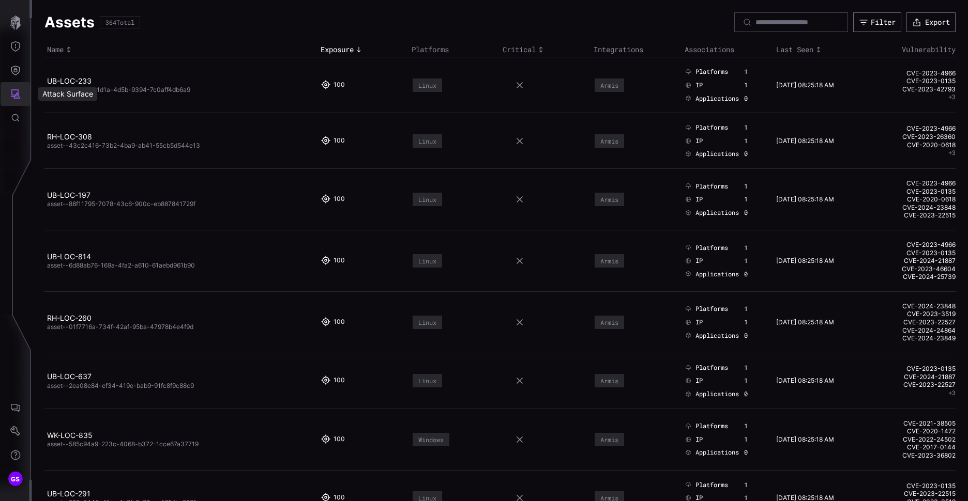
click at [14, 92] on icon "Attack Surface" at bounding box center [15, 94] width 10 height 10
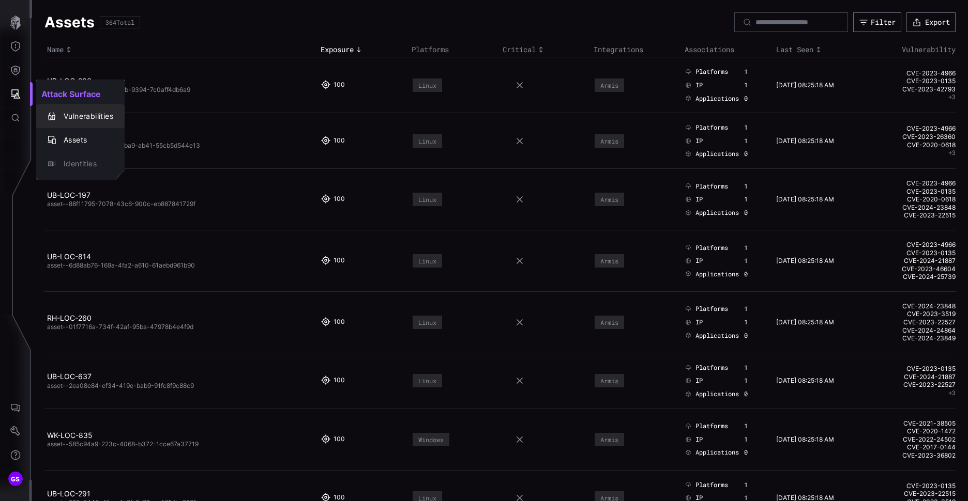
click at [84, 122] on div "Vulnerabilities" at bounding box center [85, 116] width 55 height 13
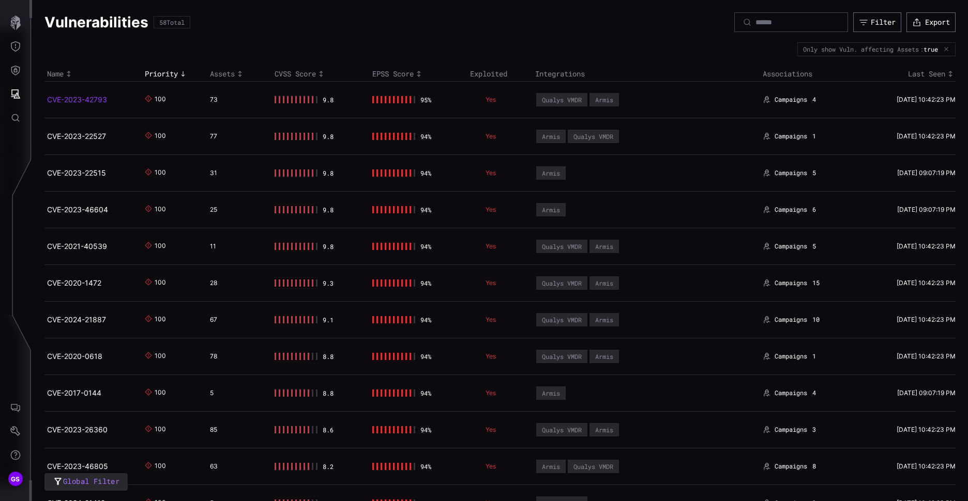
click at [83, 99] on link "CVE-2023-42793" at bounding box center [77, 99] width 60 height 9
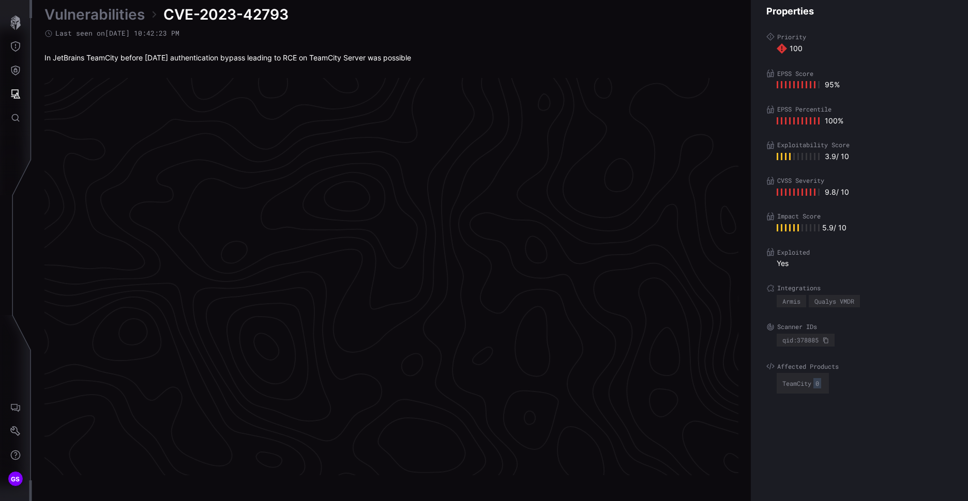
scroll to position [2132, 433]
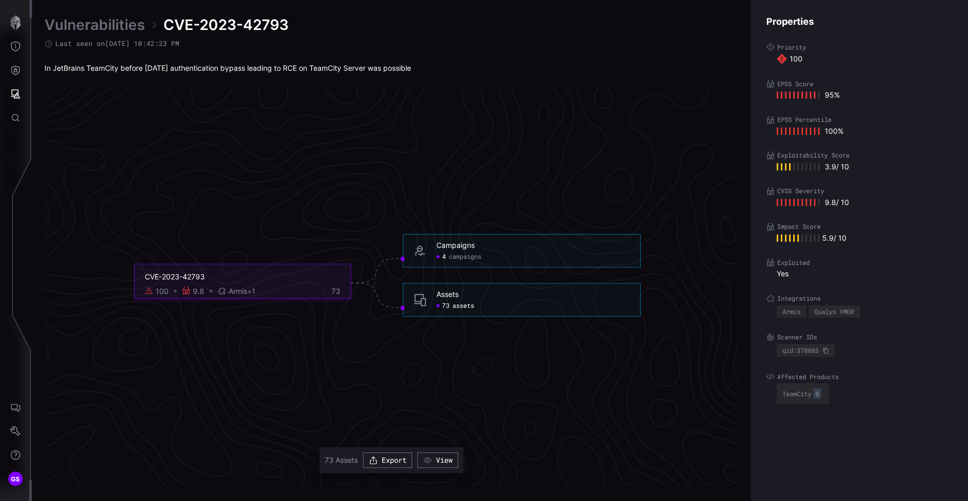
click at [451, 305] on div "73 assets" at bounding box center [455, 306] width 38 height 8
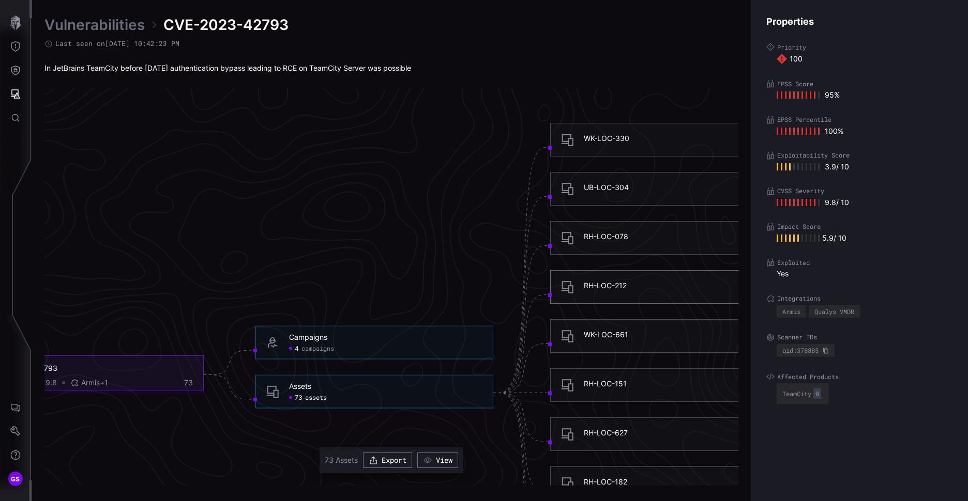
scroll to position [2080, 433]
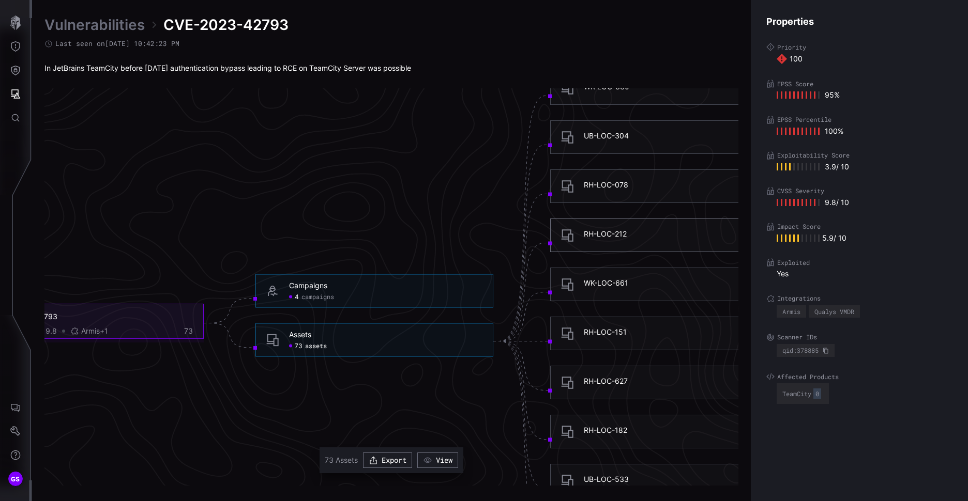
click at [605, 235] on div "RH-LOC-212" at bounding box center [605, 234] width 43 height 9
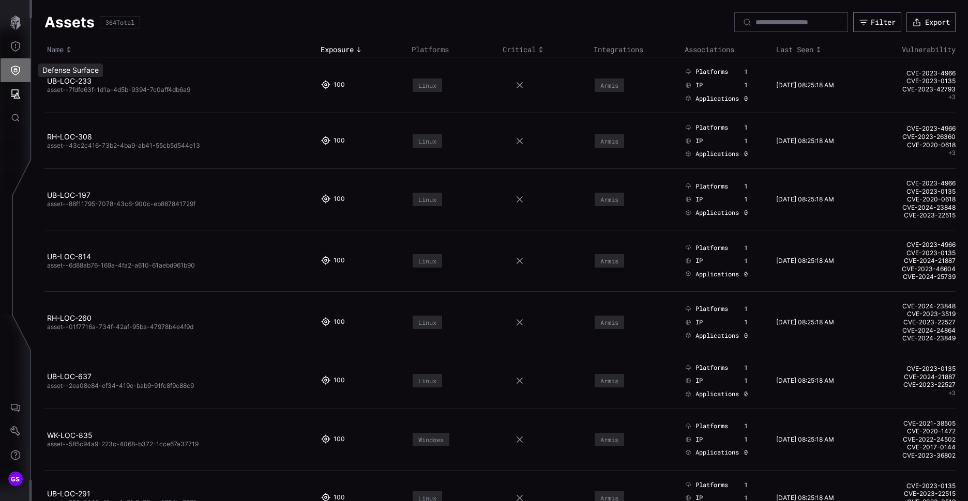
click at [11, 71] on icon "Defense Surface" at bounding box center [15, 70] width 10 height 10
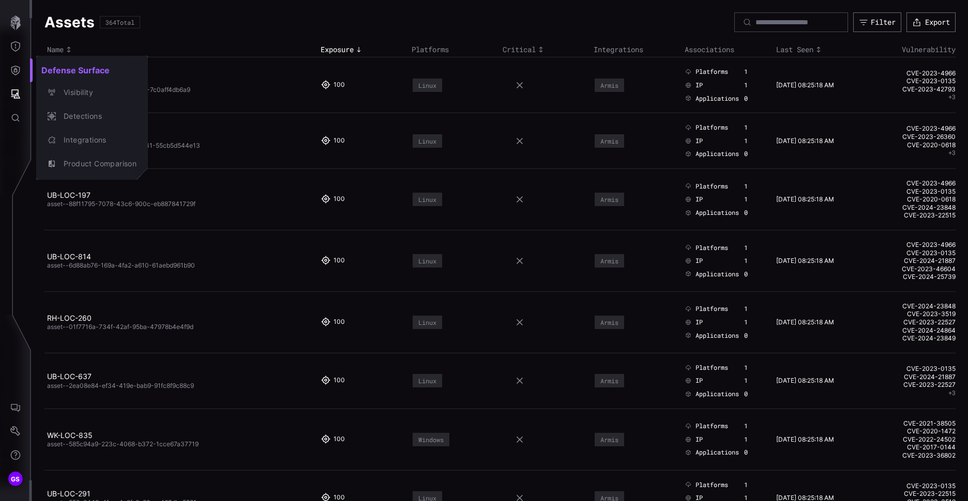
drag, startPoint x: 13, startPoint y: 86, endPoint x: 13, endPoint y: 95, distance: 8.8
click at [13, 87] on div at bounding box center [484, 250] width 968 height 501
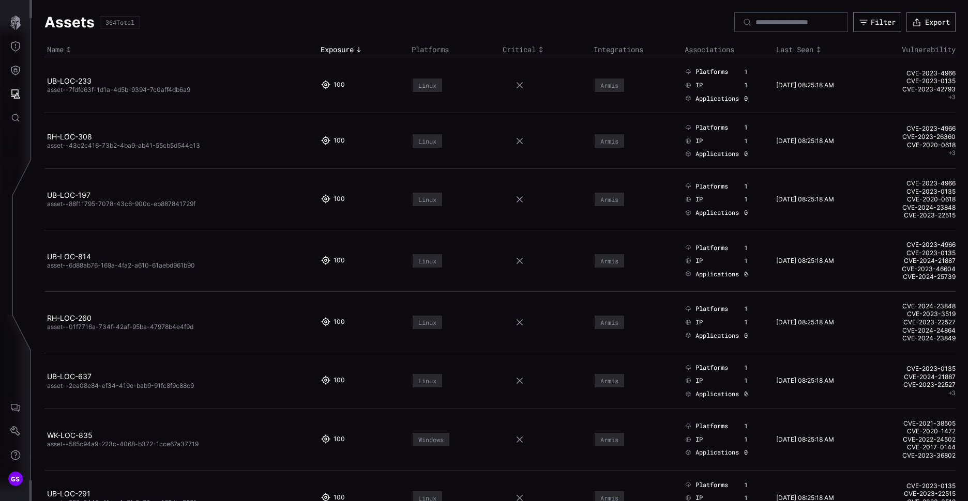
click at [13, 97] on div "Defense Surface Visibility Detections Integrations Product Comparison" at bounding box center [486, 250] width 964 height 501
click at [13, 97] on icon "Attack Surface" at bounding box center [15, 94] width 10 height 10
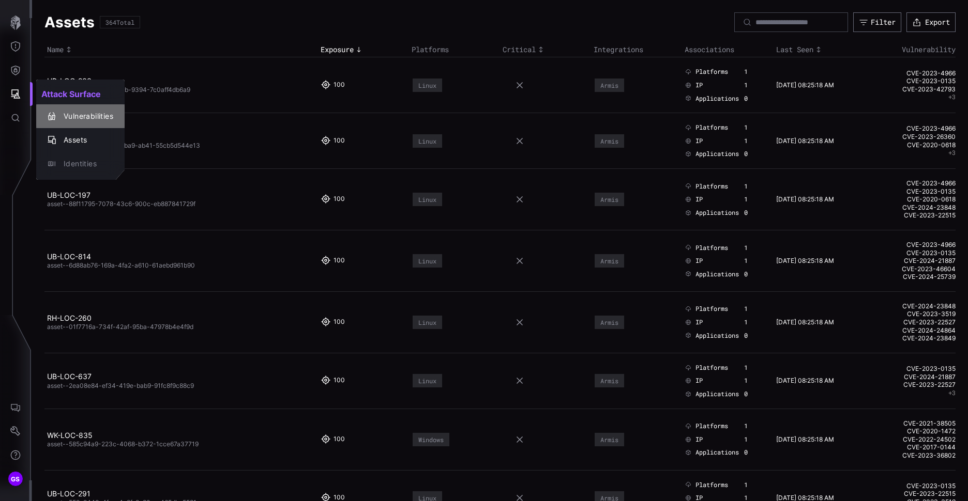
click at [90, 115] on div "Vulnerabilities" at bounding box center [85, 116] width 55 height 13
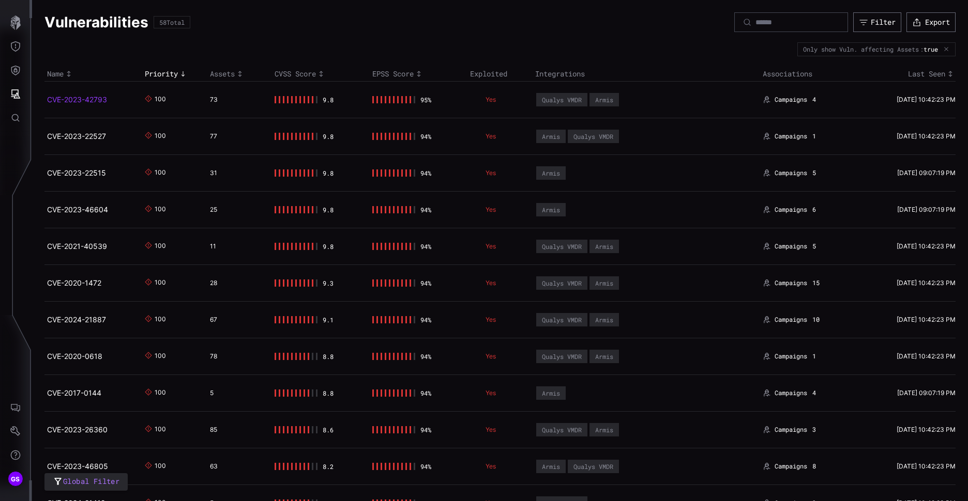
click at [86, 102] on link "CVE-2023-42793" at bounding box center [77, 99] width 60 height 9
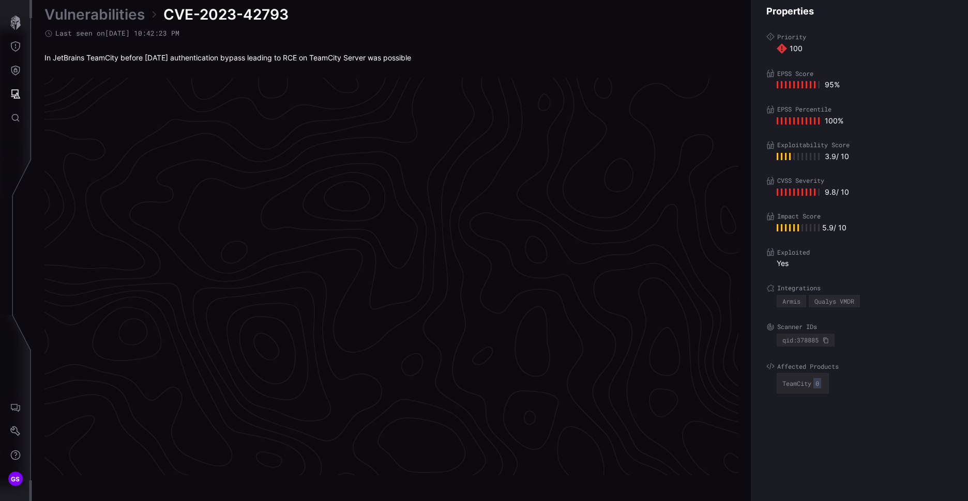
scroll to position [2132, 433]
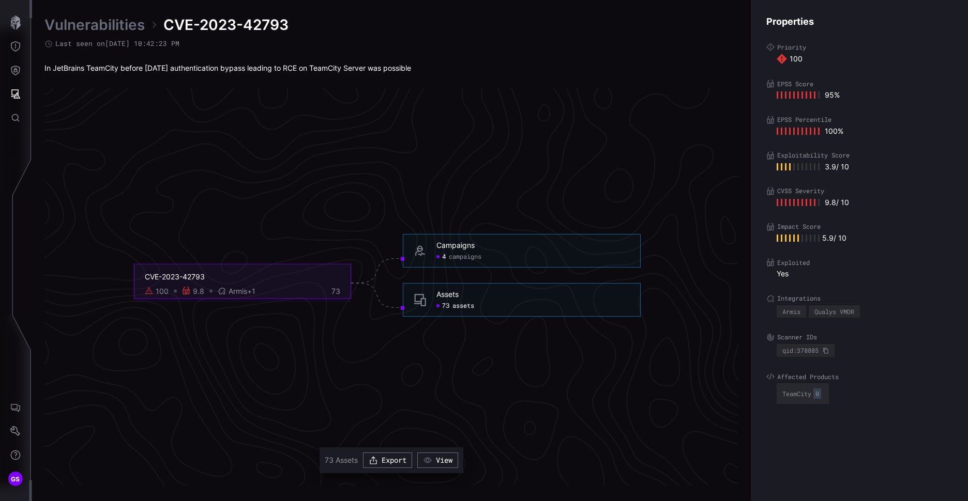
click at [447, 302] on span "73" at bounding box center [446, 306] width 8 height 8
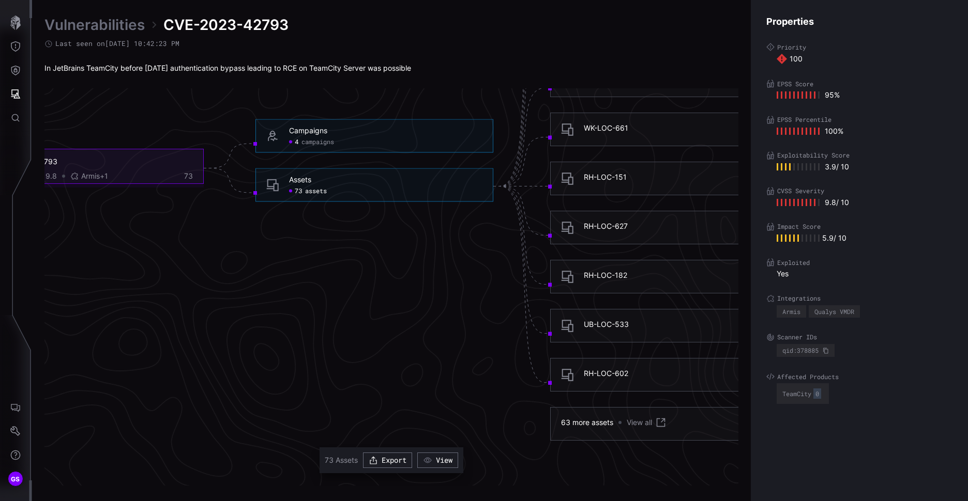
scroll to position [2287, 433]
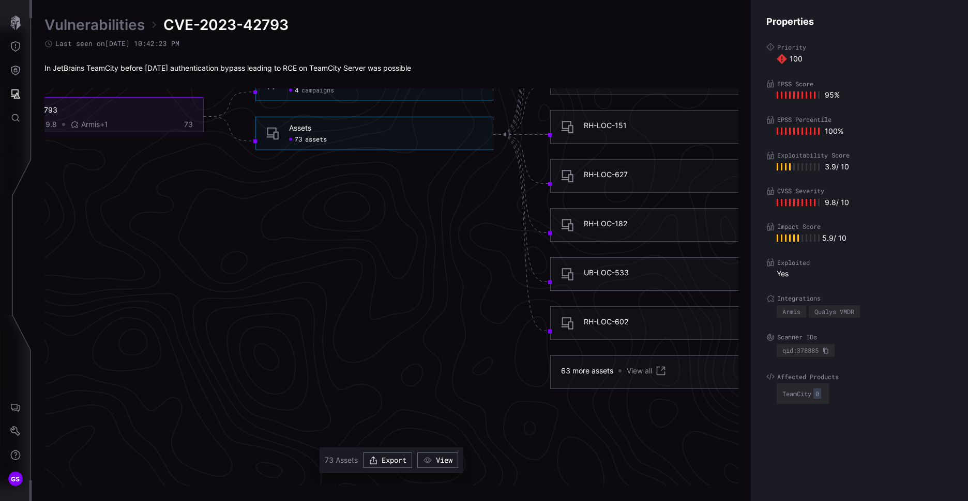
click at [645, 372] on link "View all" at bounding box center [647, 371] width 40 height 12
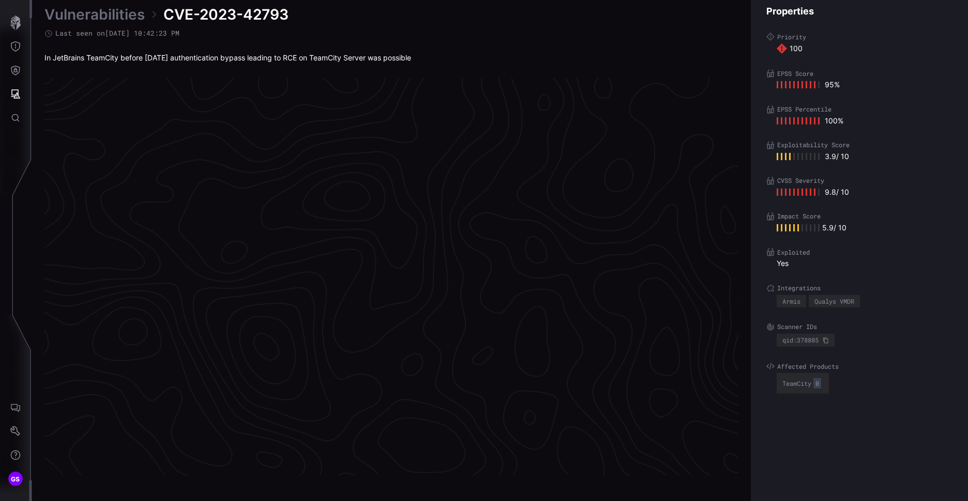
scroll to position [2132, 433]
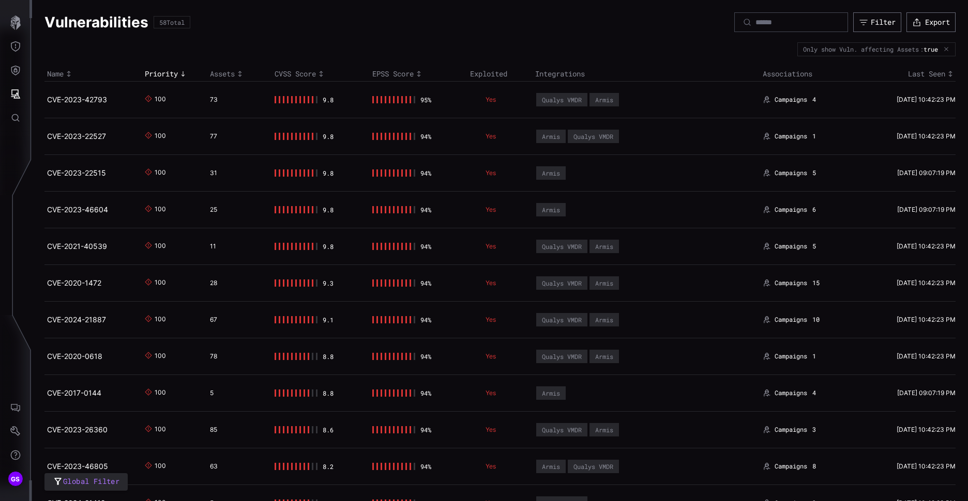
click at [79, 134] on link "CVE-2023-22527" at bounding box center [76, 136] width 59 height 9
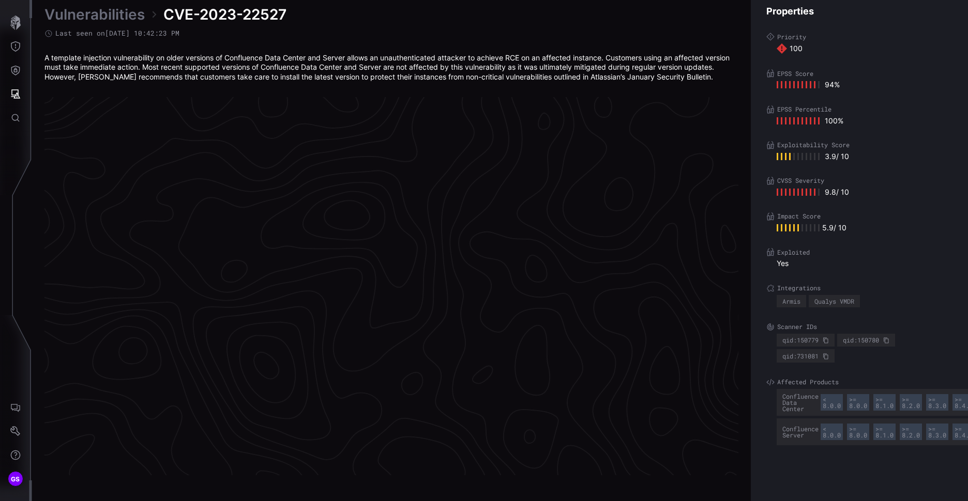
scroll to position [2141, 433]
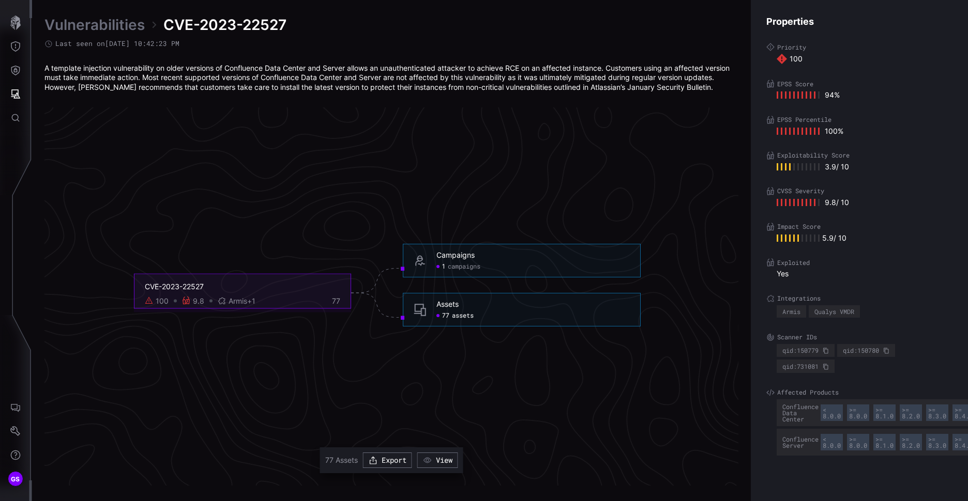
click at [455, 315] on span "assets" at bounding box center [463, 316] width 22 height 8
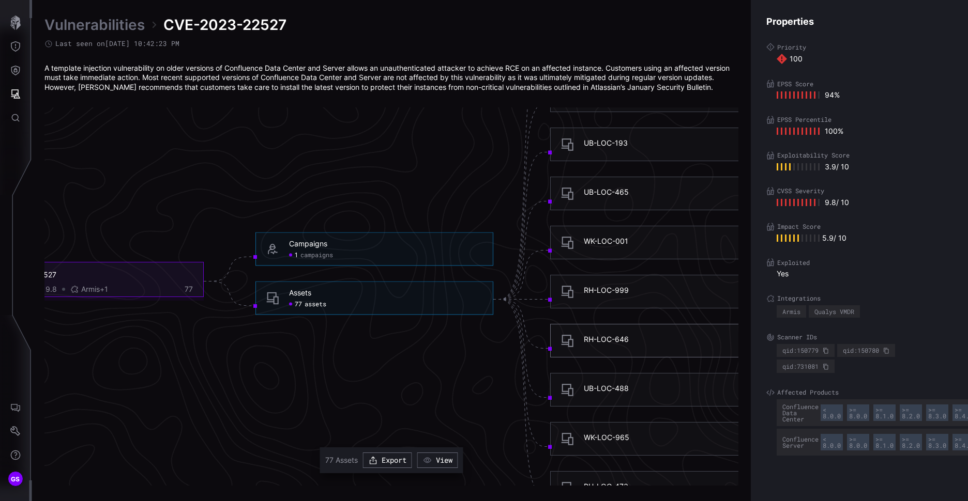
click at [614, 340] on div "RH-LOC-646" at bounding box center [606, 339] width 45 height 9
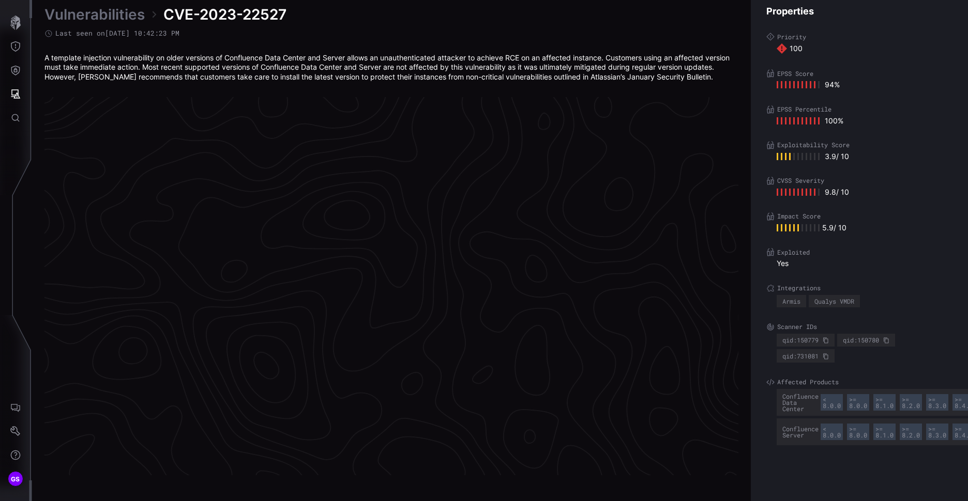
scroll to position [2141, 433]
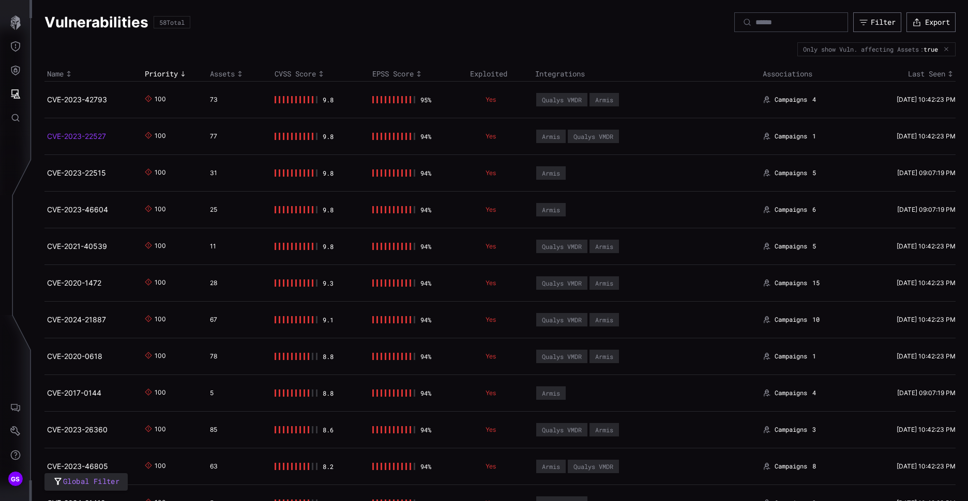
click at [79, 134] on link "CVE-2023-22527" at bounding box center [76, 136] width 59 height 9
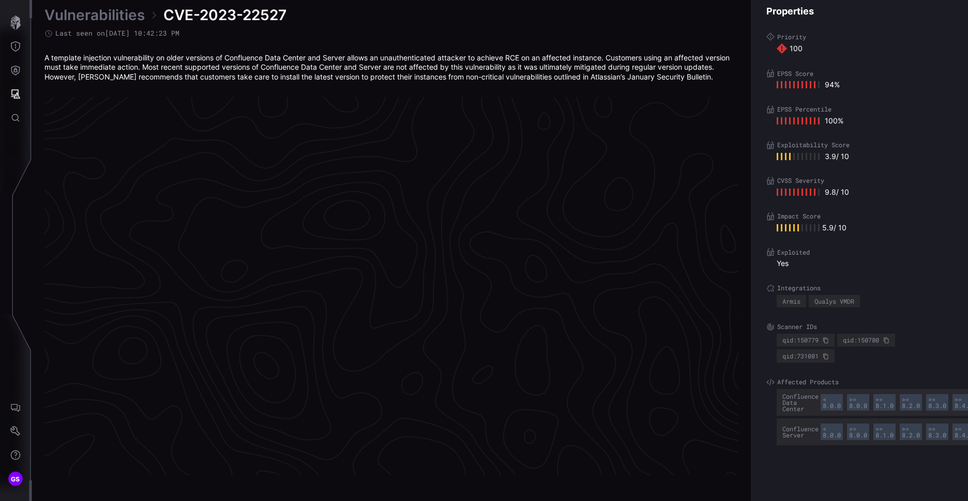
scroll to position [2141, 433]
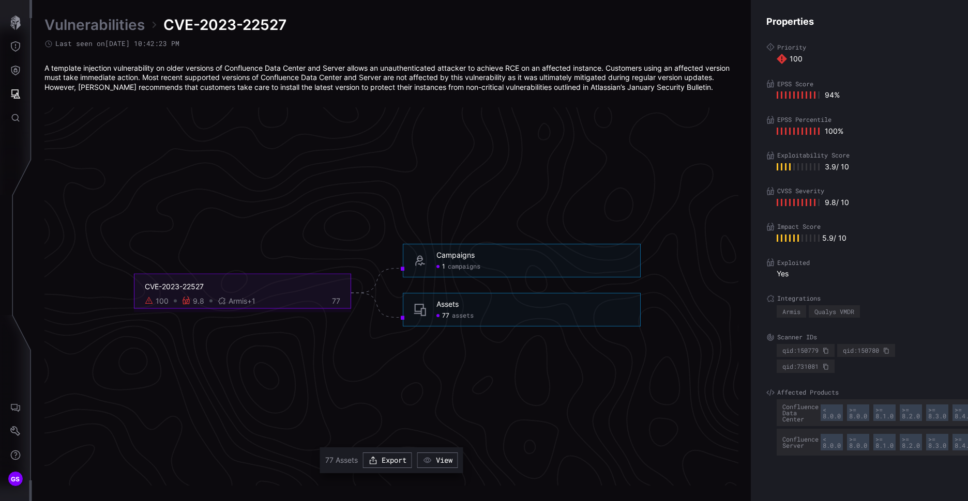
click at [458, 313] on span "assets" at bounding box center [463, 316] width 22 height 8
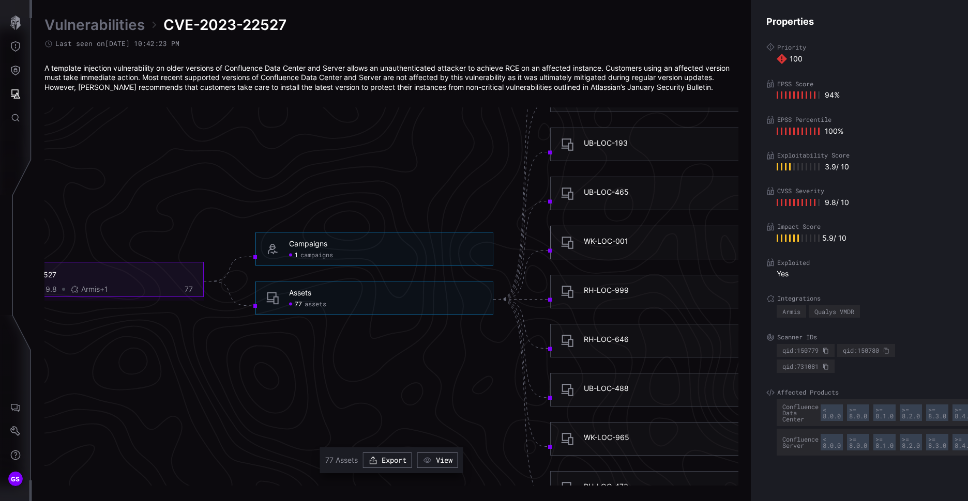
click at [603, 244] on div "WK-LOC-001" at bounding box center [606, 241] width 44 height 9
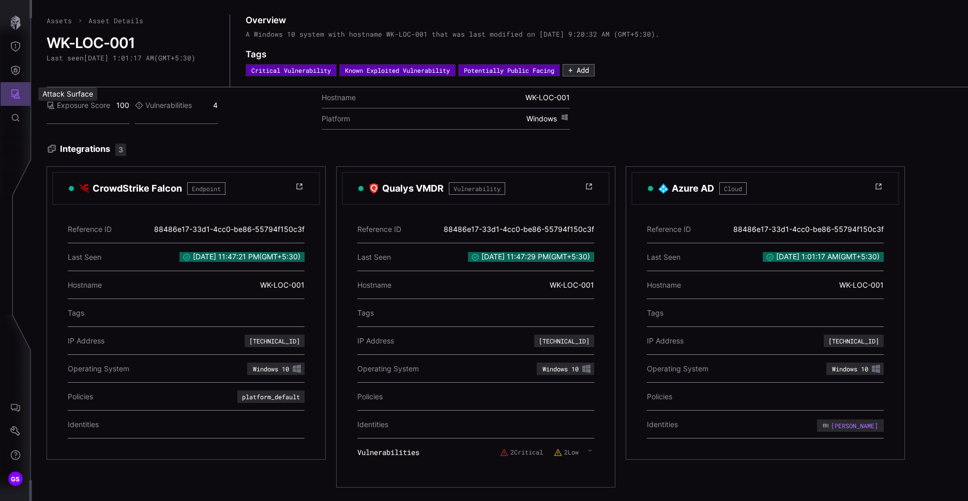
click at [9, 93] on button "Attack Surface" at bounding box center [16, 94] width 30 height 24
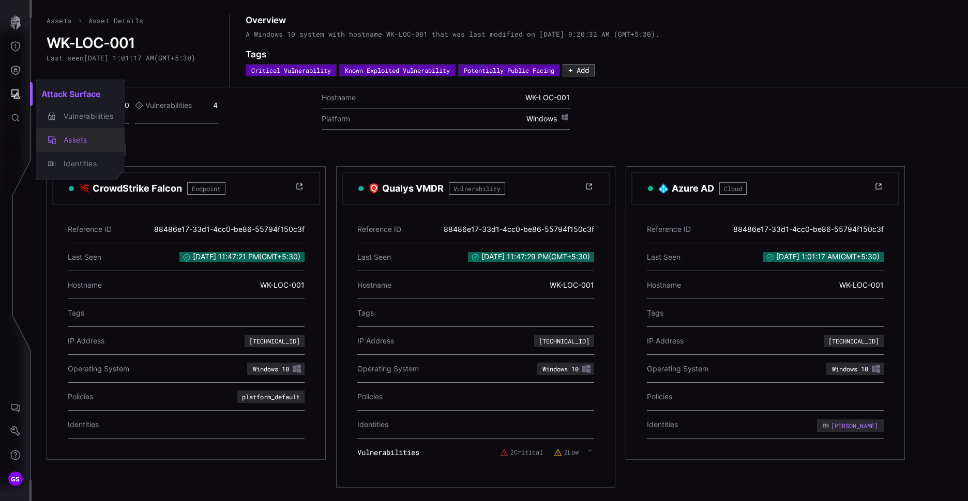
click at [72, 137] on div "Assets" at bounding box center [85, 140] width 55 height 13
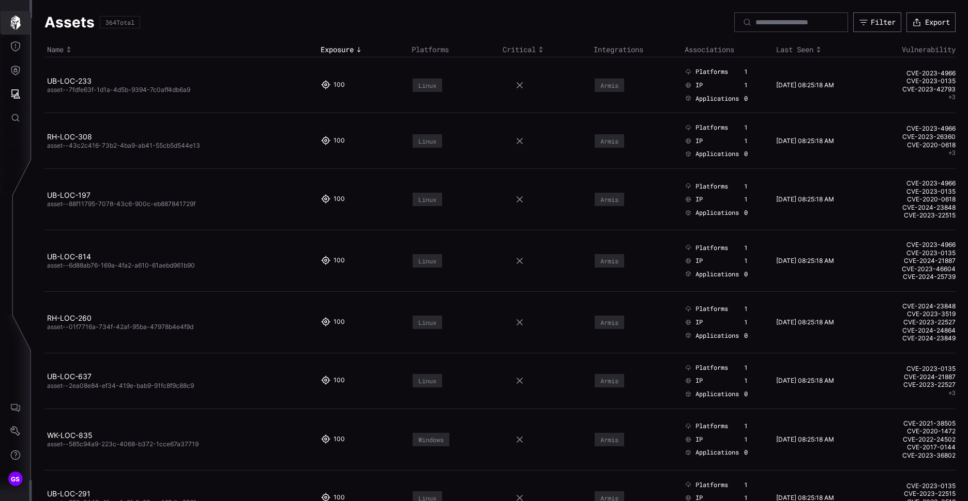
click at [17, 19] on icon "button" at bounding box center [15, 23] width 10 height 14
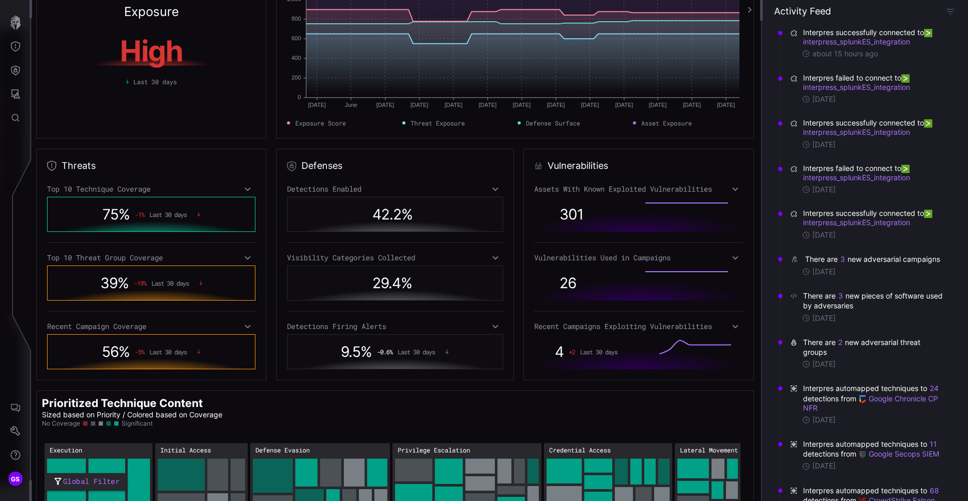
scroll to position [103, 0]
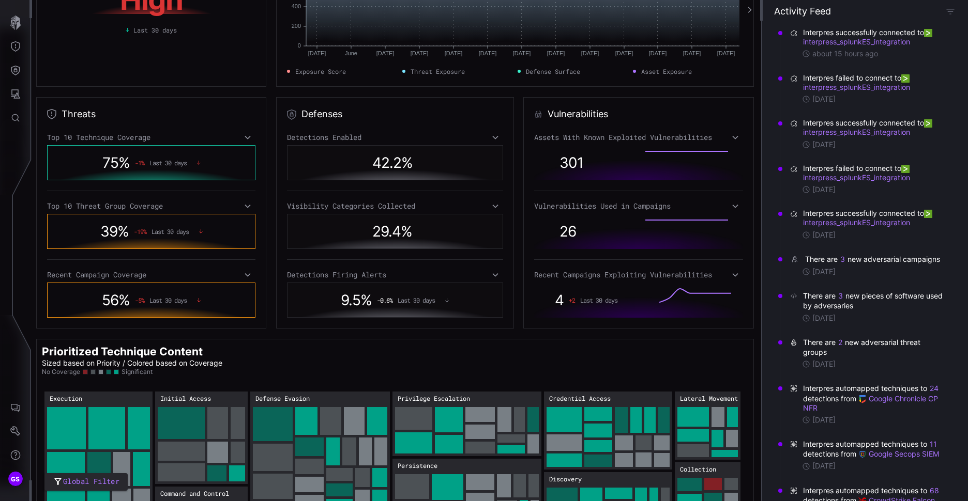
click at [87, 141] on div "Top 10 Technique Coverage" at bounding box center [151, 137] width 208 height 9
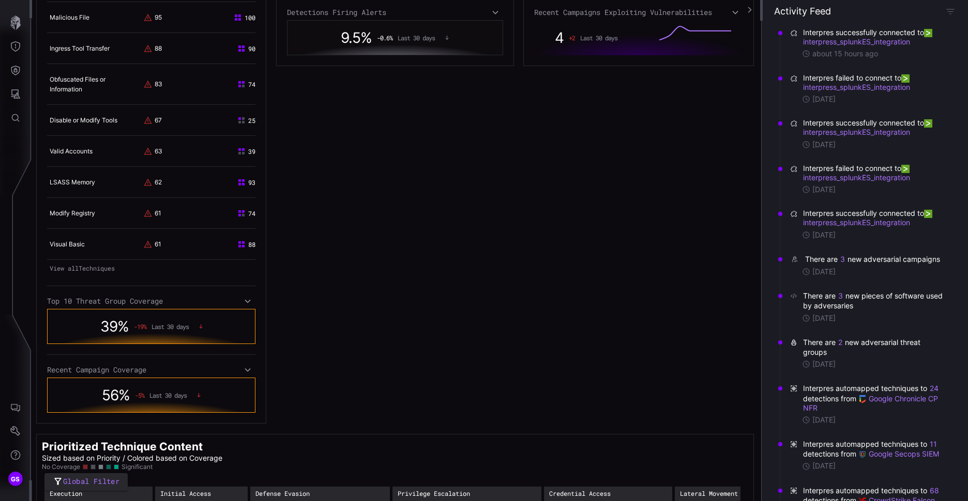
scroll to position [362, 0]
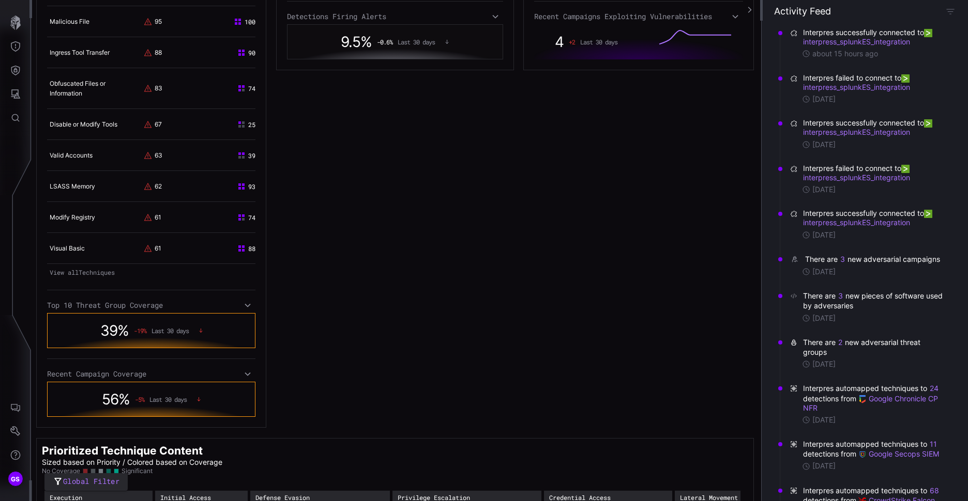
click at [115, 306] on div "Top 10 Threat Group Coverage" at bounding box center [151, 305] width 208 height 9
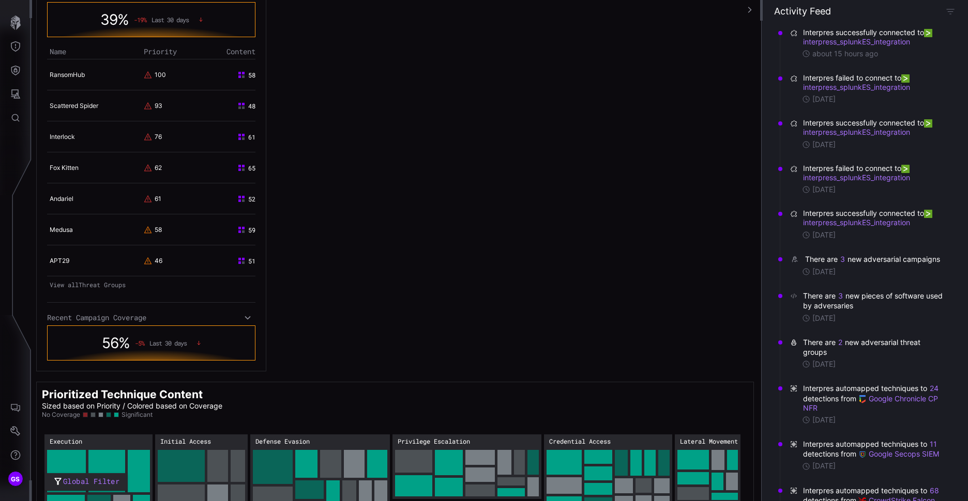
scroll to position [724, 0]
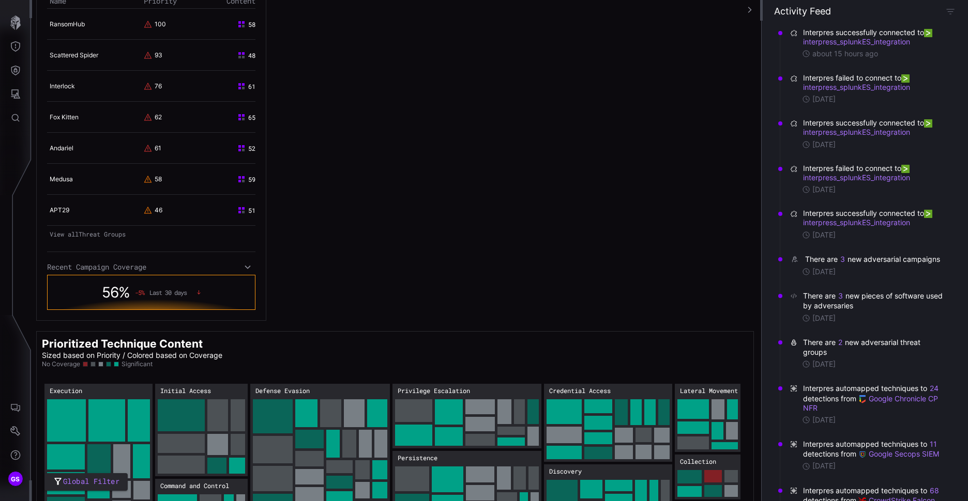
click at [141, 270] on div "Recent Campaign Coverage" at bounding box center [151, 267] width 208 height 9
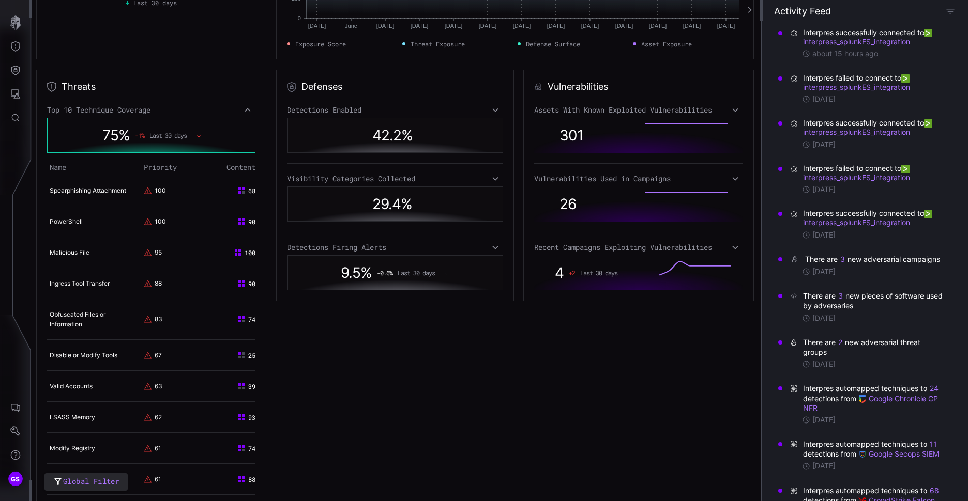
scroll to position [103, 0]
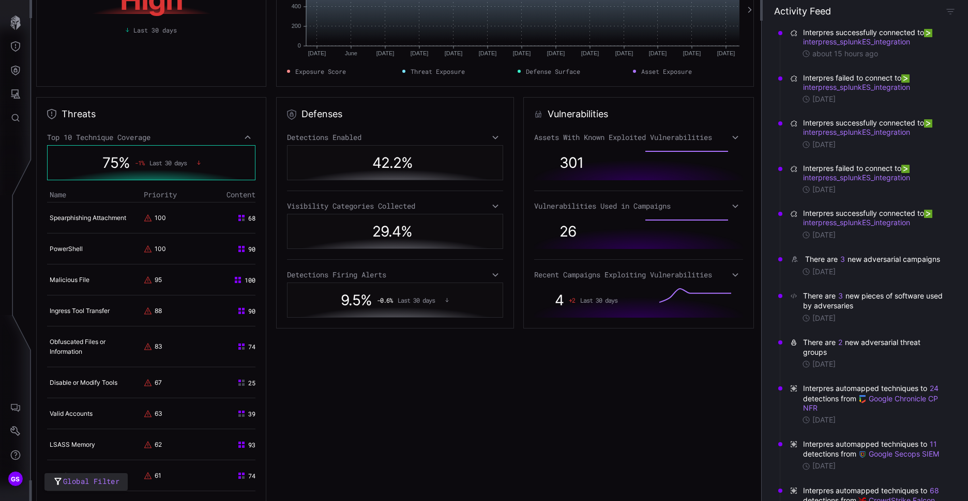
click at [492, 136] on icon at bounding box center [495, 137] width 7 height 8
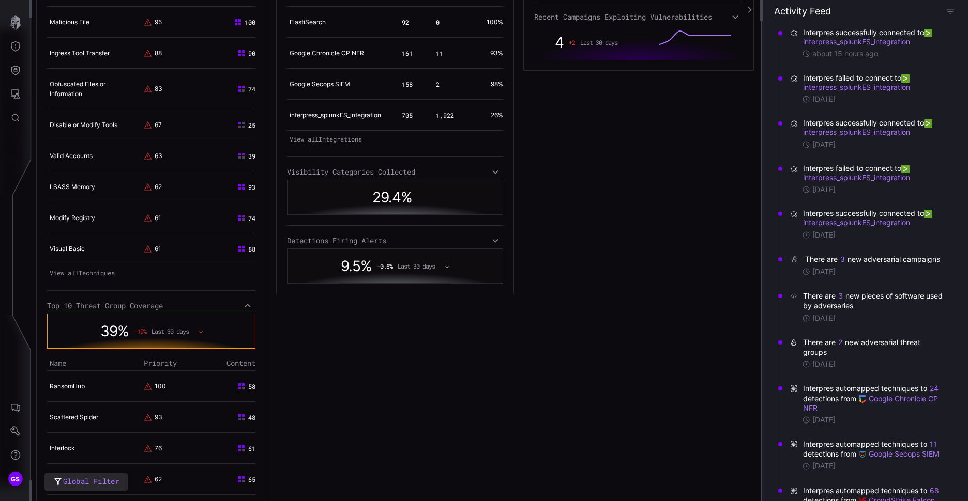
scroll to position [362, 0]
click at [490, 176] on div "Visibility Categories Collected" at bounding box center [395, 171] width 216 height 9
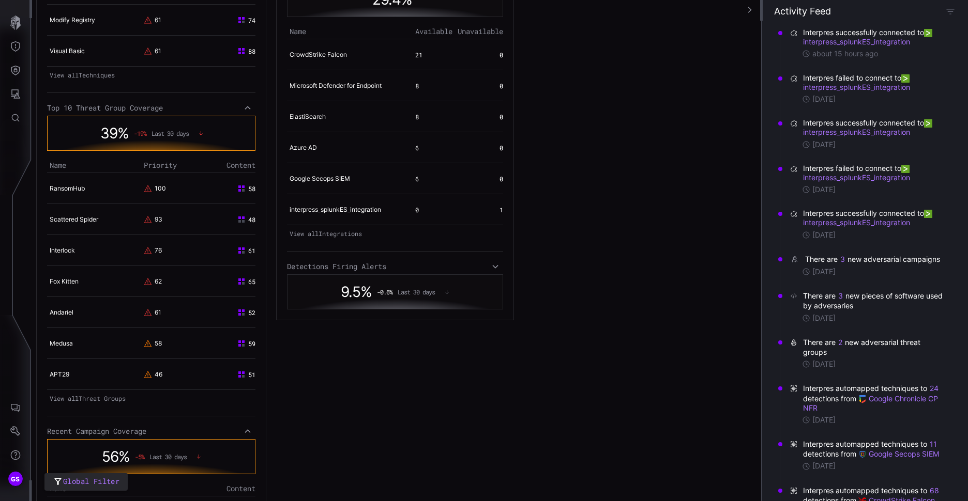
scroll to position [569, 0]
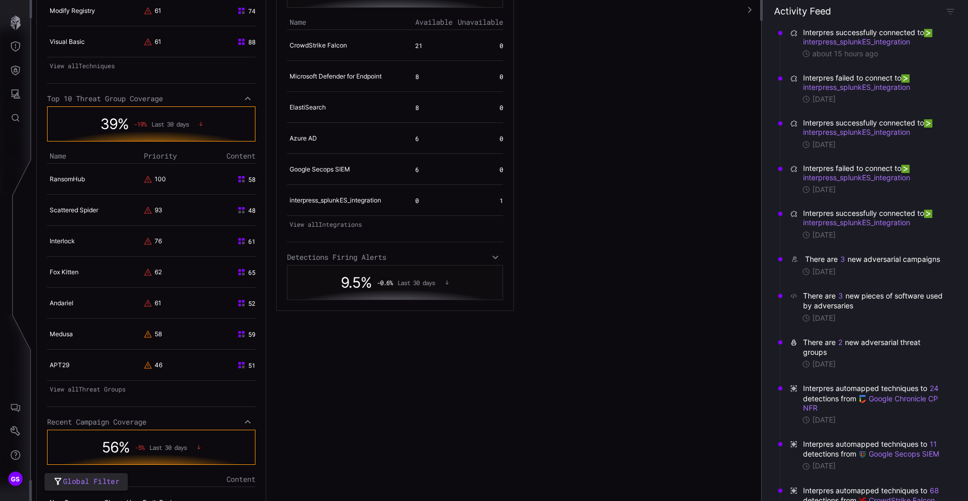
click at [484, 262] on div "Detections Firing Alerts" at bounding box center [395, 257] width 216 height 9
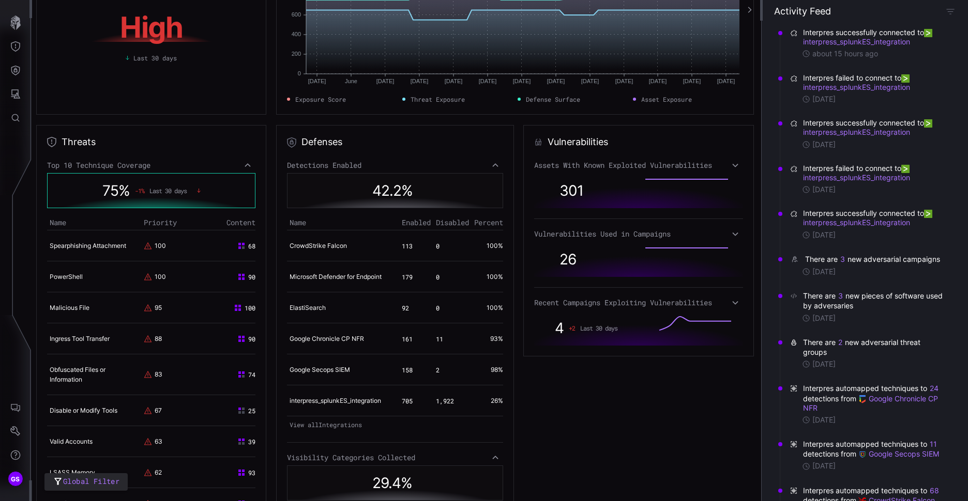
scroll to position [52, 0]
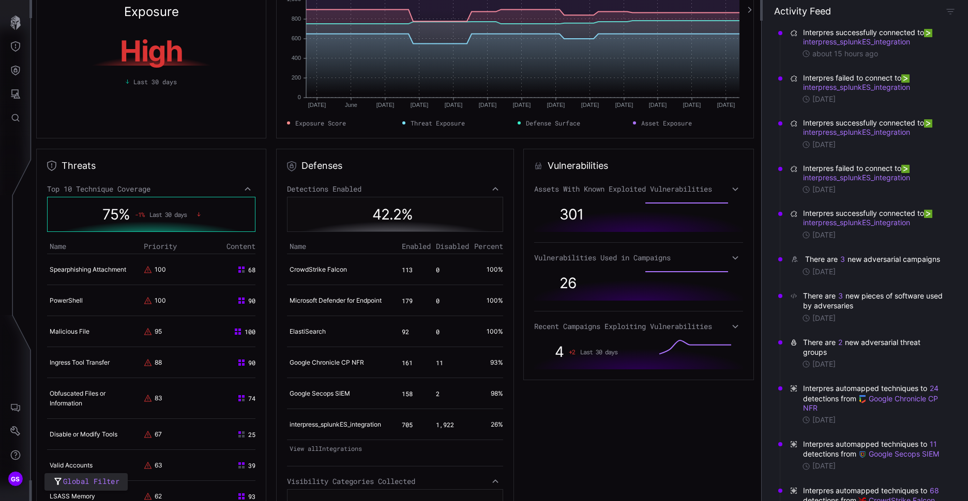
click at [732, 192] on icon at bounding box center [735, 189] width 7 height 8
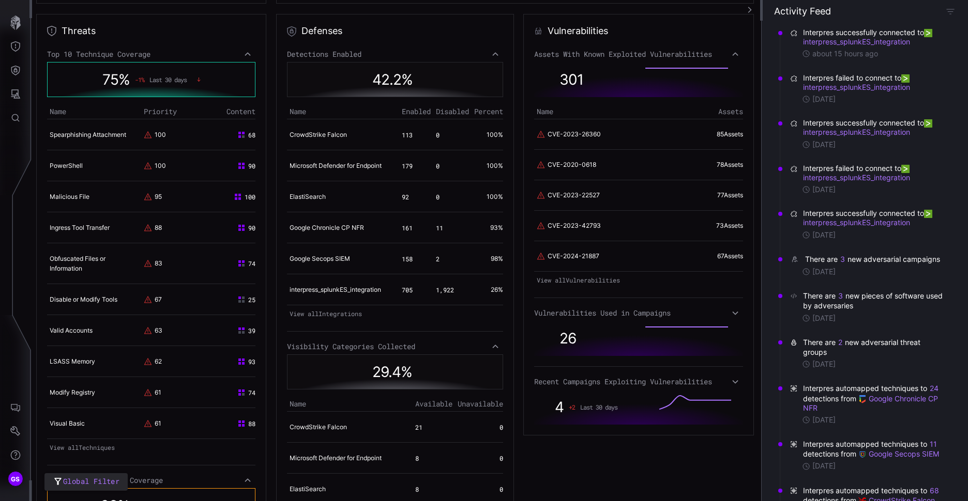
scroll to position [207, 0]
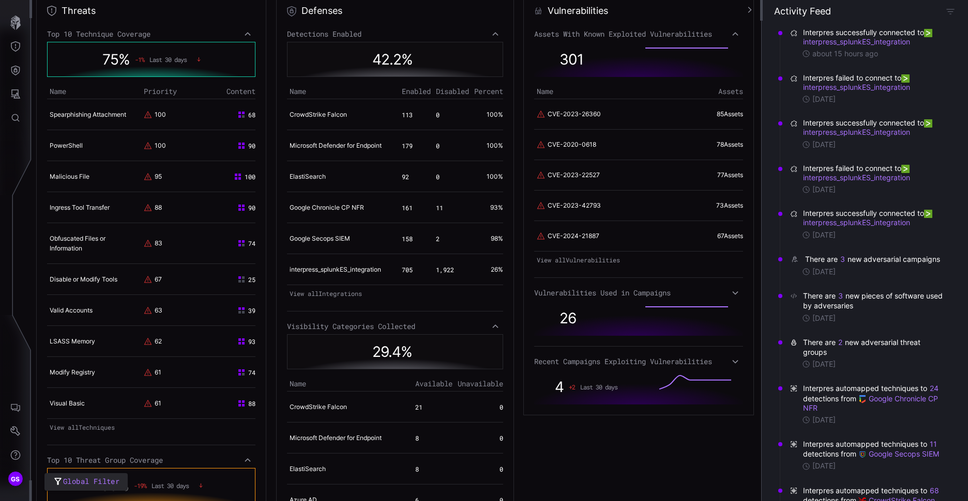
click at [732, 299] on div "Assets With Known Exploited Vulnerabilities 301 Name Assets CVE-2023-26360 85 A…" at bounding box center [638, 216] width 208 height 375
click at [732, 292] on icon at bounding box center [735, 293] width 7 height 8
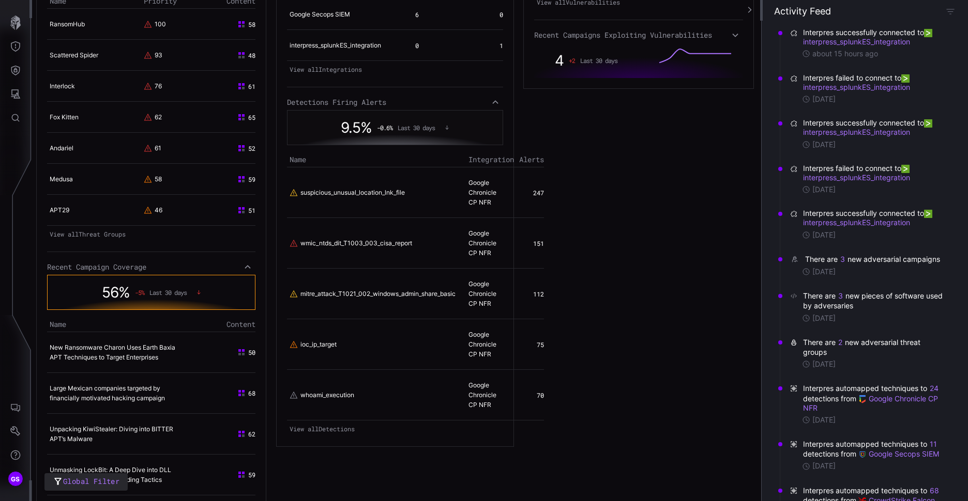
scroll to position [620, 0]
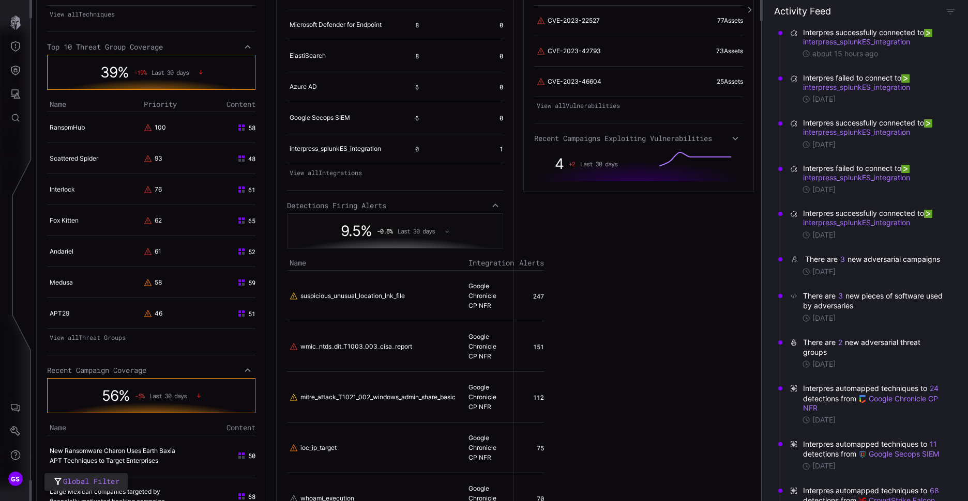
click at [721, 135] on div "Recent Campaigns Exploiting Vulnerabilities" at bounding box center [638, 138] width 208 height 9
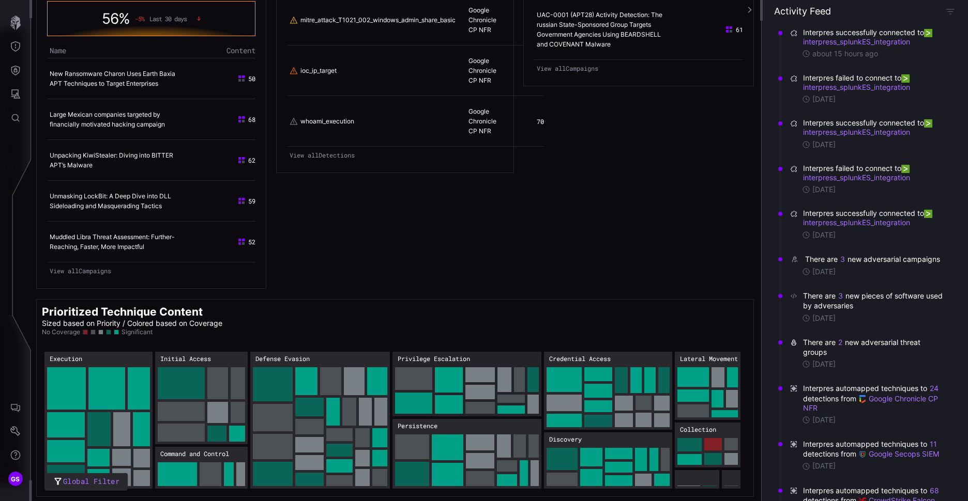
scroll to position [999, 0]
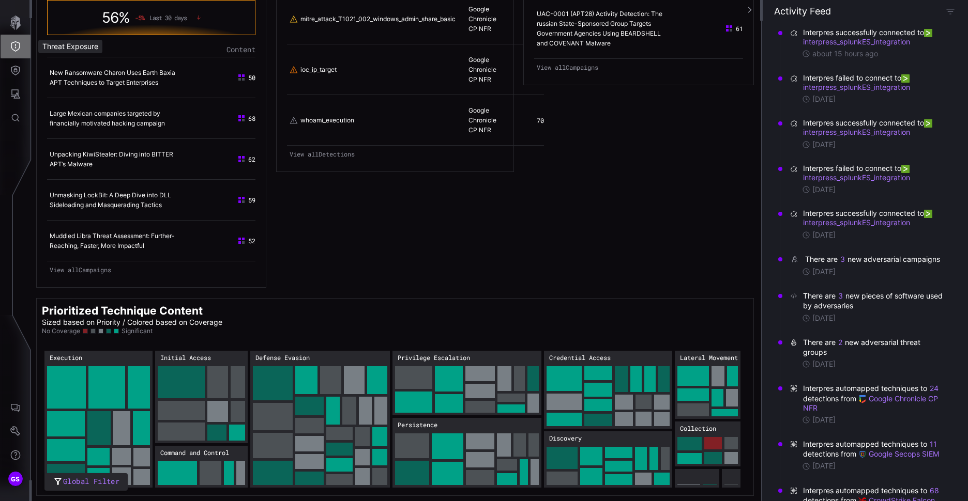
click at [17, 43] on icon "Threat Exposure" at bounding box center [15, 46] width 10 height 10
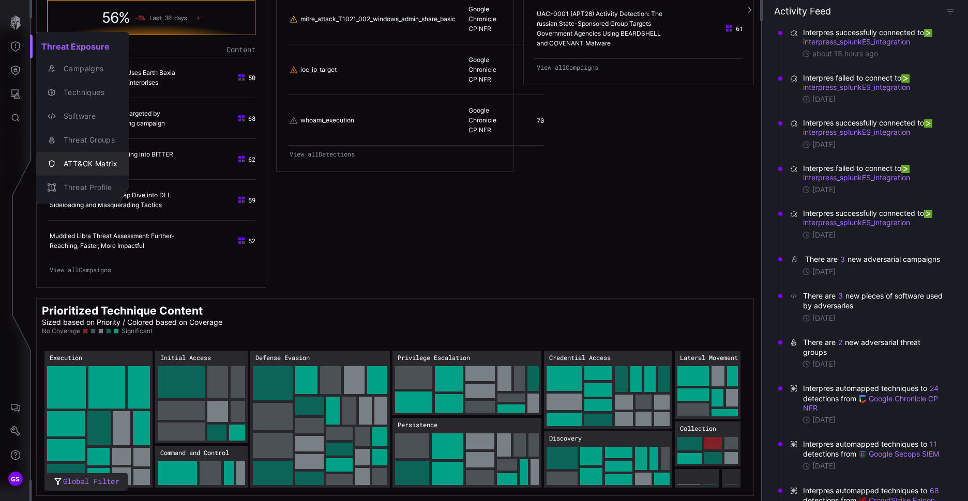
click at [96, 166] on div "ATT&CK Matrix" at bounding box center [87, 164] width 59 height 13
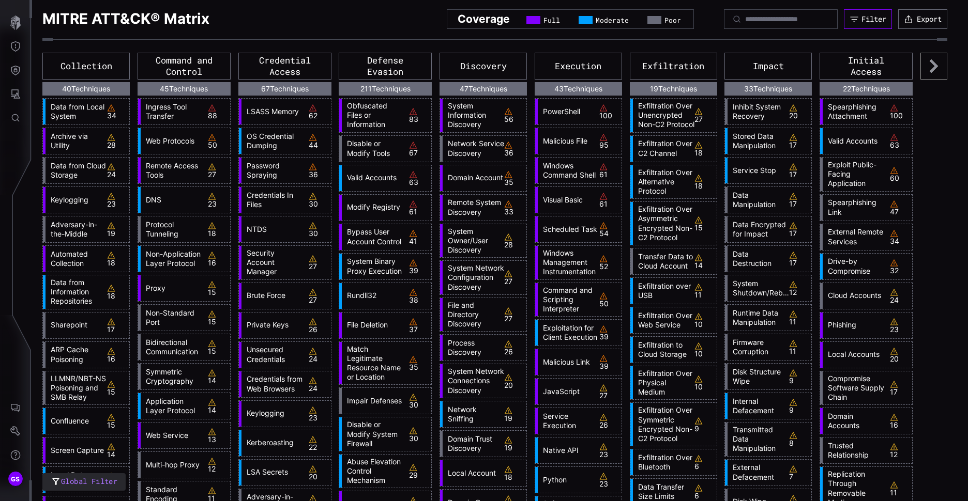
click at [849, 18] on button "Filter" at bounding box center [868, 19] width 48 height 20
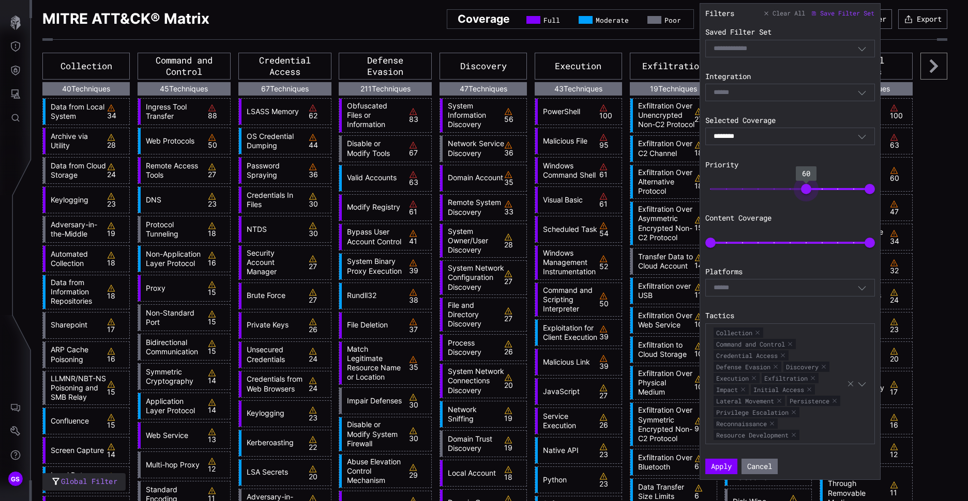
type input "**"
drag, startPoint x: 712, startPoint y: 186, endPoint x: 805, endPoint y: 199, distance: 93.4
click at [805, 194] on span "59" at bounding box center [804, 189] width 10 height 10
type input "**"
drag, startPoint x: 864, startPoint y: 239, endPoint x: 781, endPoint y: 250, distance: 84.5
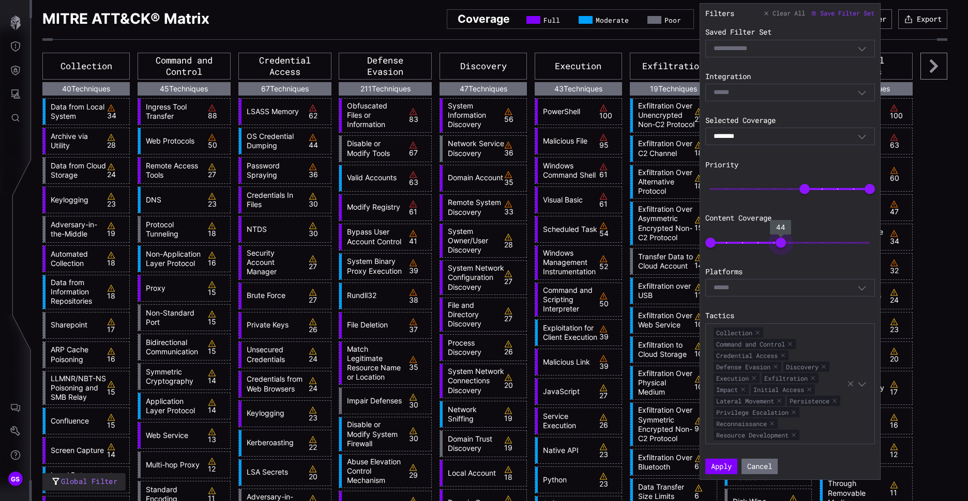
click at [781, 248] on span "44" at bounding box center [781, 243] width 10 height 10
click at [725, 465] on button "Apply" at bounding box center [721, 467] width 29 height 14
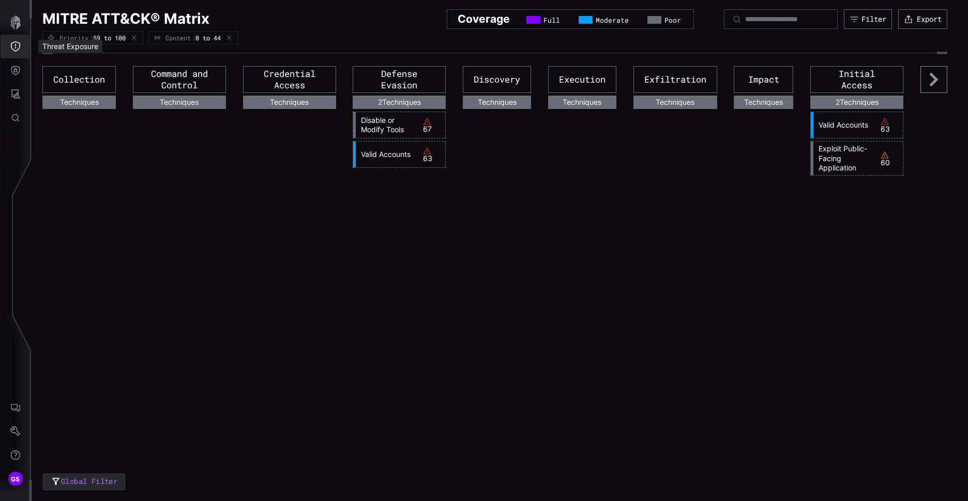
click at [14, 50] on icon "Threat Exposure" at bounding box center [15, 46] width 10 height 10
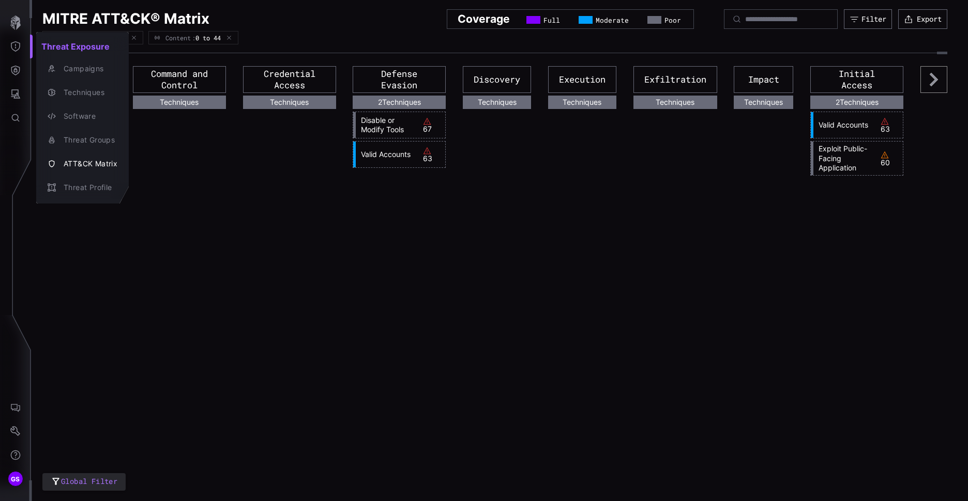
click at [254, 308] on div at bounding box center [484, 250] width 968 height 501
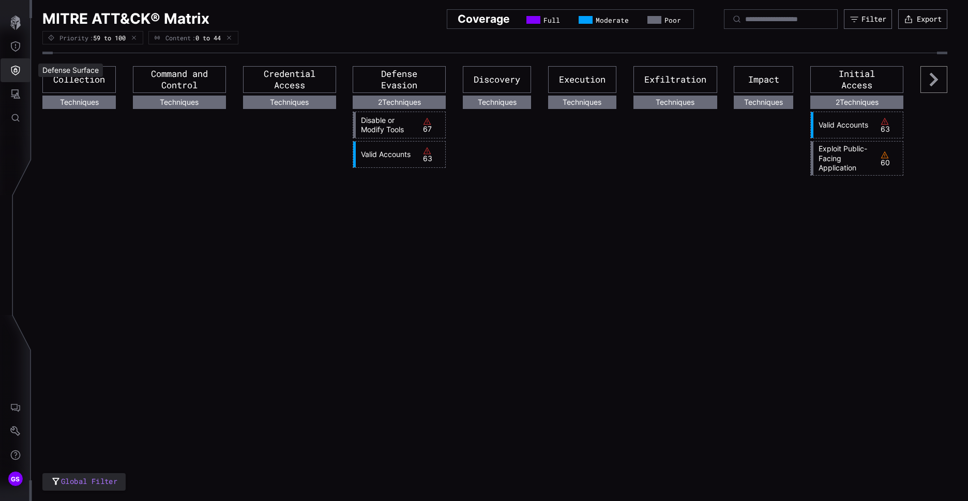
click at [20, 72] on icon "Defense Surface" at bounding box center [15, 70] width 10 height 10
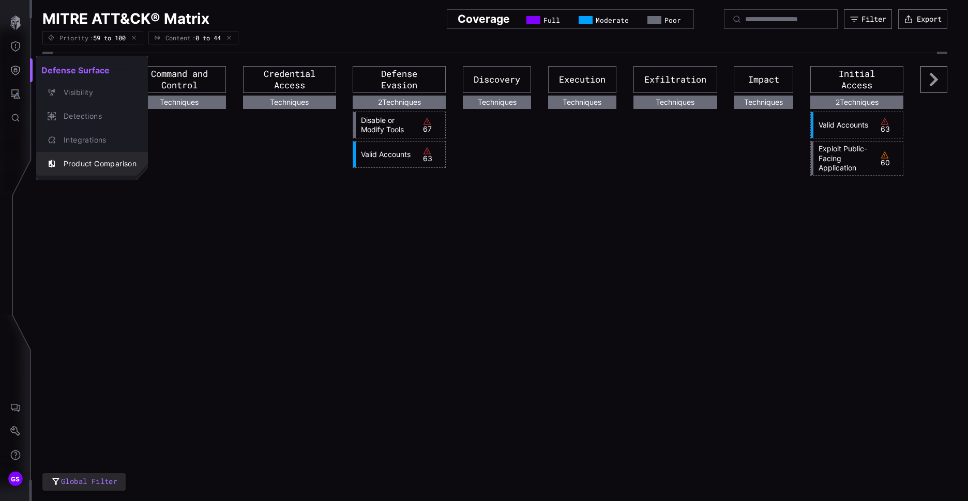
click at [98, 158] on div "Product Comparison" at bounding box center [97, 164] width 78 height 13
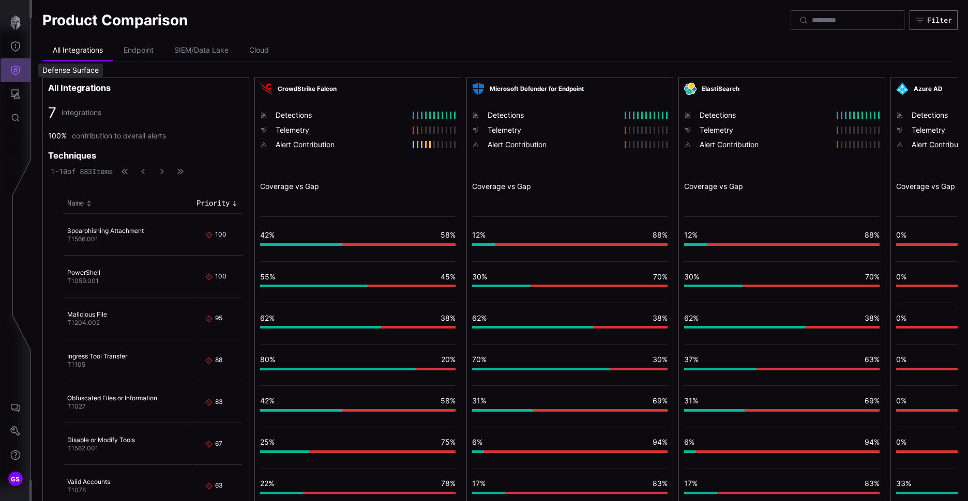
click at [11, 75] on button "Defense Surface" at bounding box center [16, 70] width 30 height 24
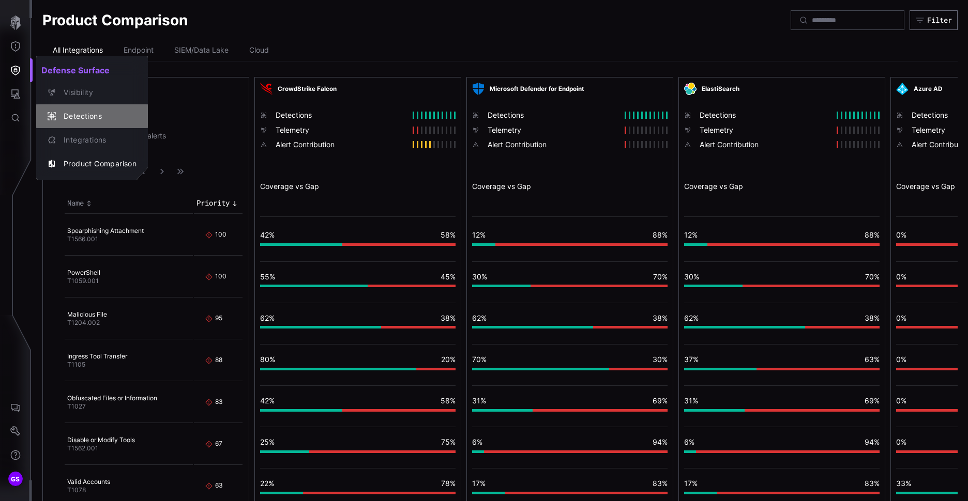
click at [85, 113] on div "Detections" at bounding box center [97, 116] width 78 height 13
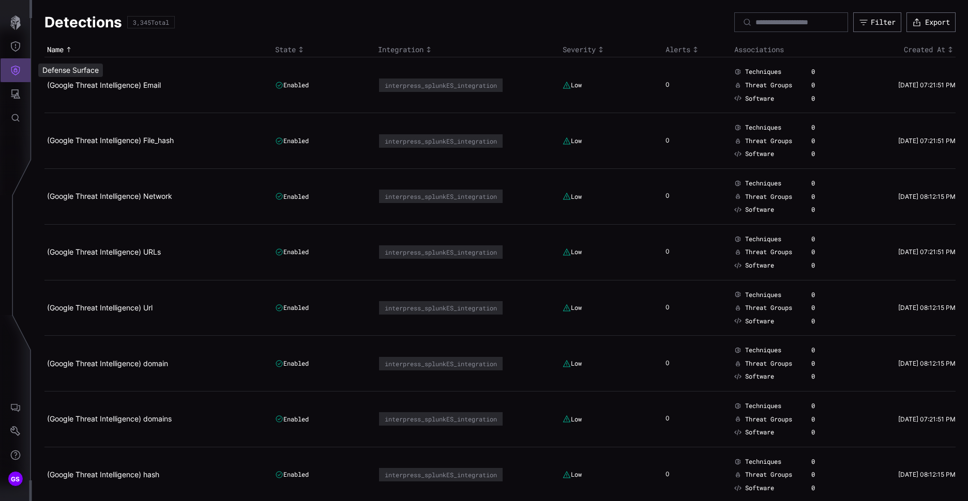
click at [19, 70] on icon "Defense Surface" at bounding box center [15, 71] width 9 height 10
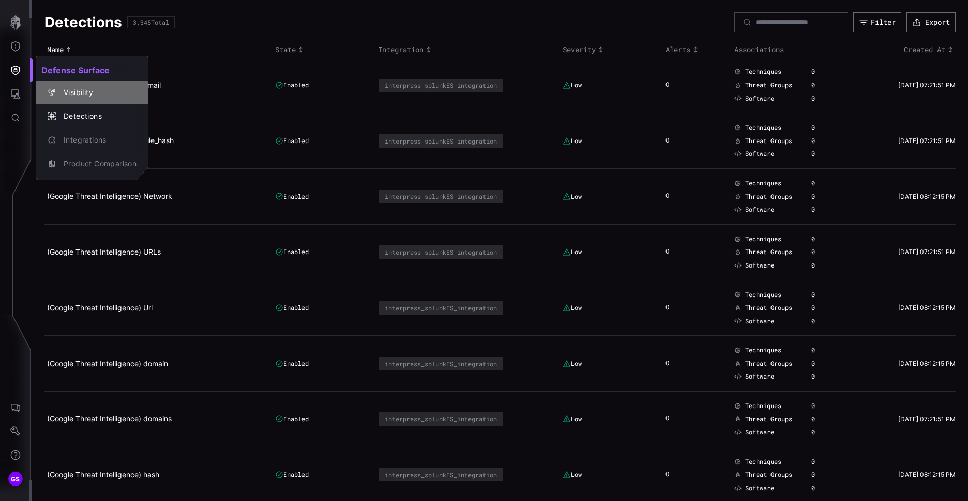
click at [80, 97] on div "Visibility" at bounding box center [97, 92] width 78 height 13
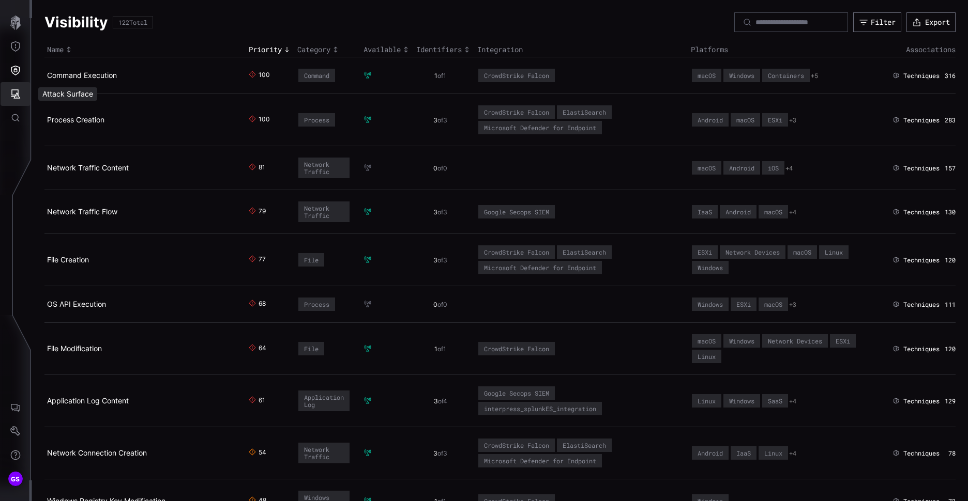
click at [16, 92] on icon "Attack Surface" at bounding box center [15, 94] width 10 height 10
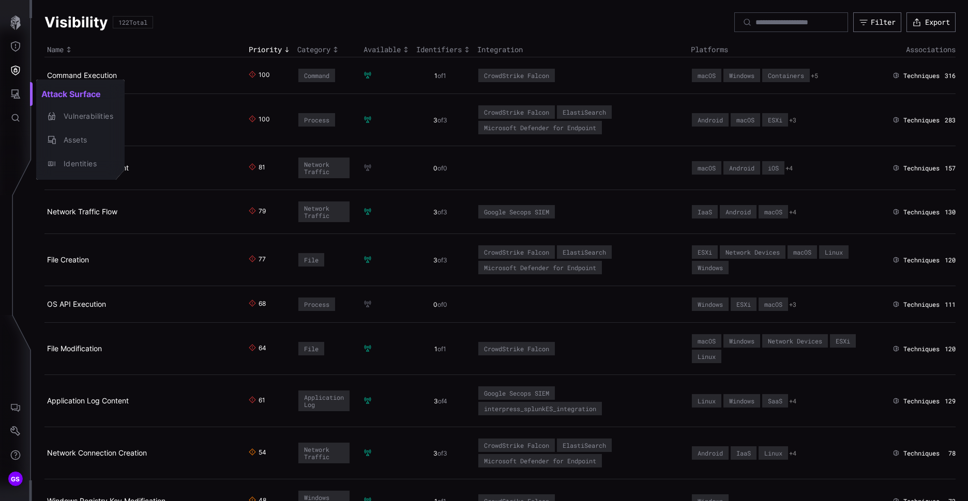
click at [10, 95] on div at bounding box center [484, 250] width 968 height 501
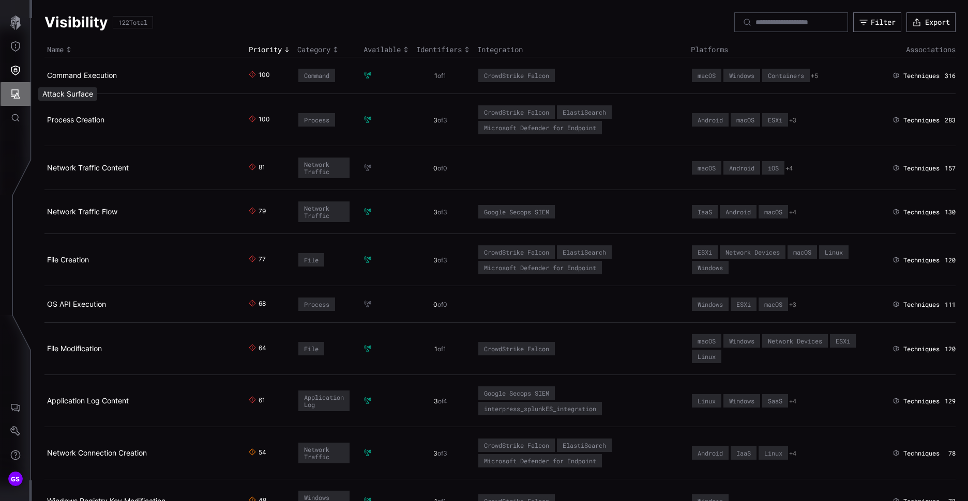
click at [12, 101] on button "Attack Surface" at bounding box center [16, 94] width 30 height 24
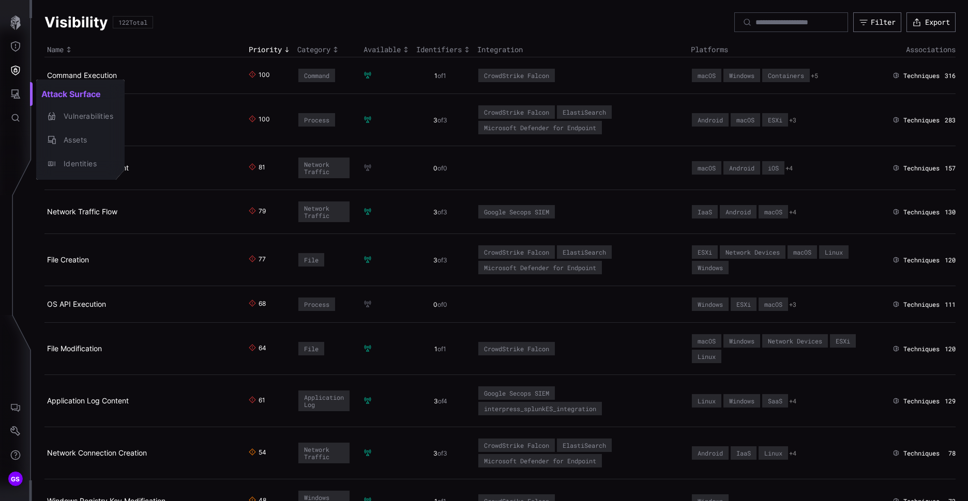
click at [16, 116] on div at bounding box center [484, 250] width 968 height 501
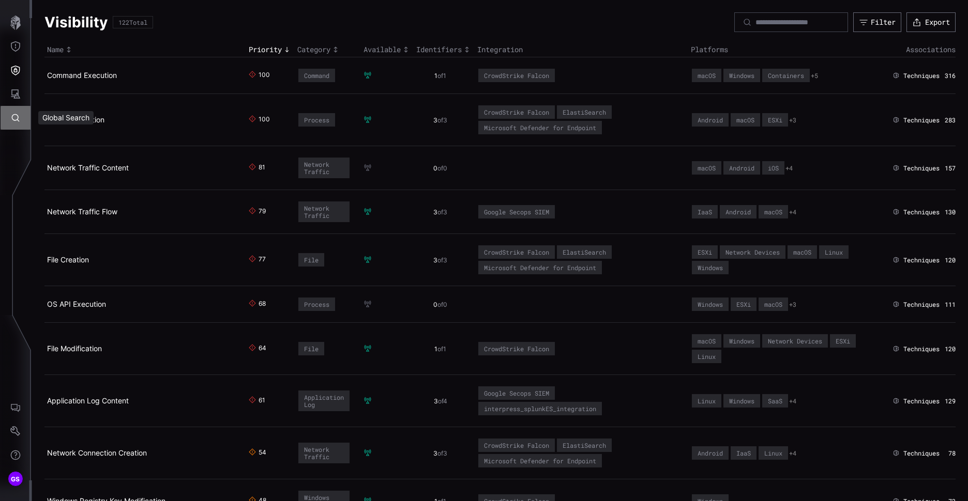
click at [15, 122] on icon "Global Search" at bounding box center [15, 118] width 10 height 10
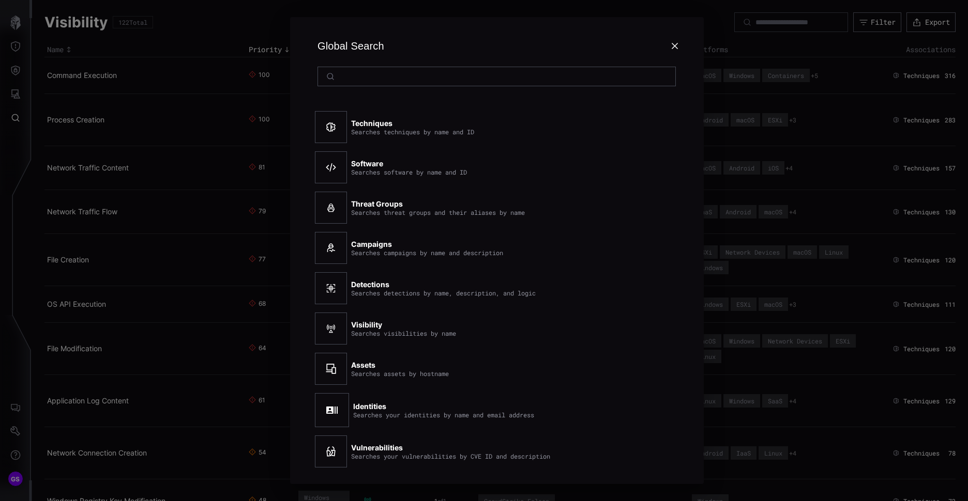
click at [671, 42] on icon at bounding box center [675, 46] width 8 height 8
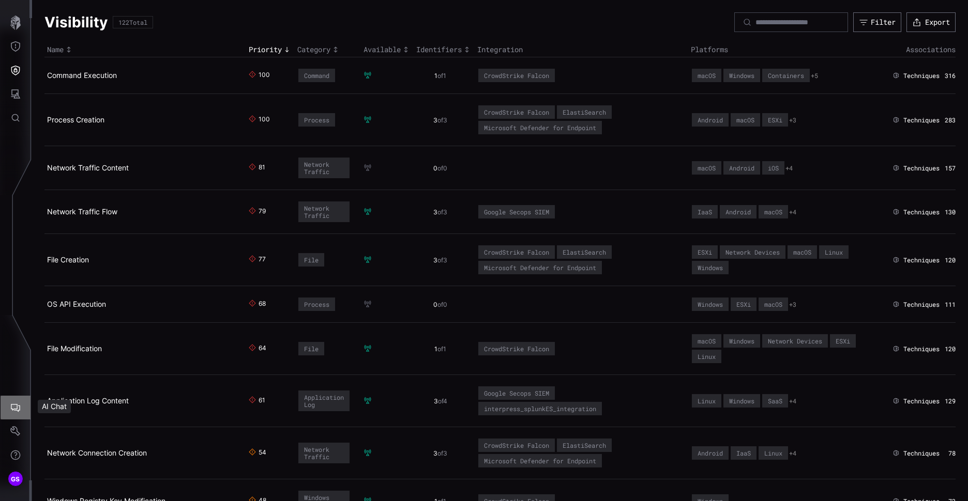
click at [20, 410] on icon "AI Chat" at bounding box center [15, 408] width 10 height 10
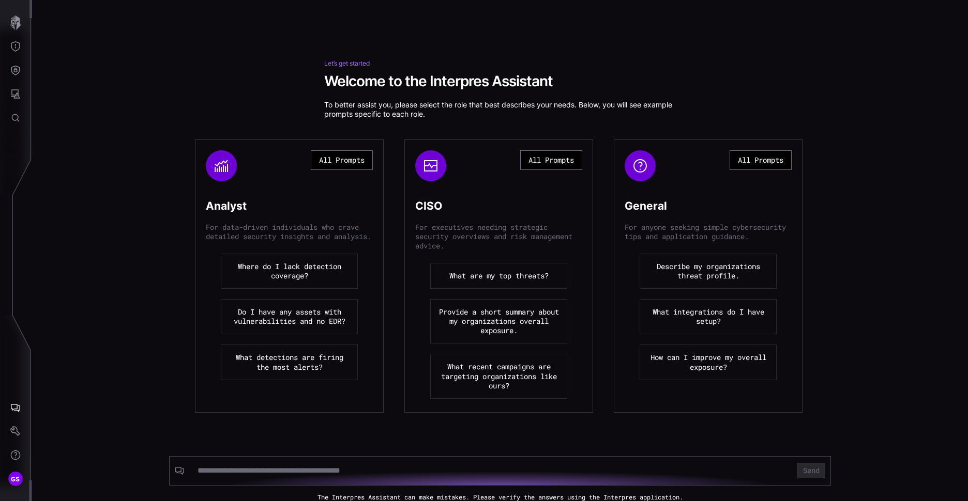
scroll to position [18, 0]
